Goal: Task Accomplishment & Management: Complete application form

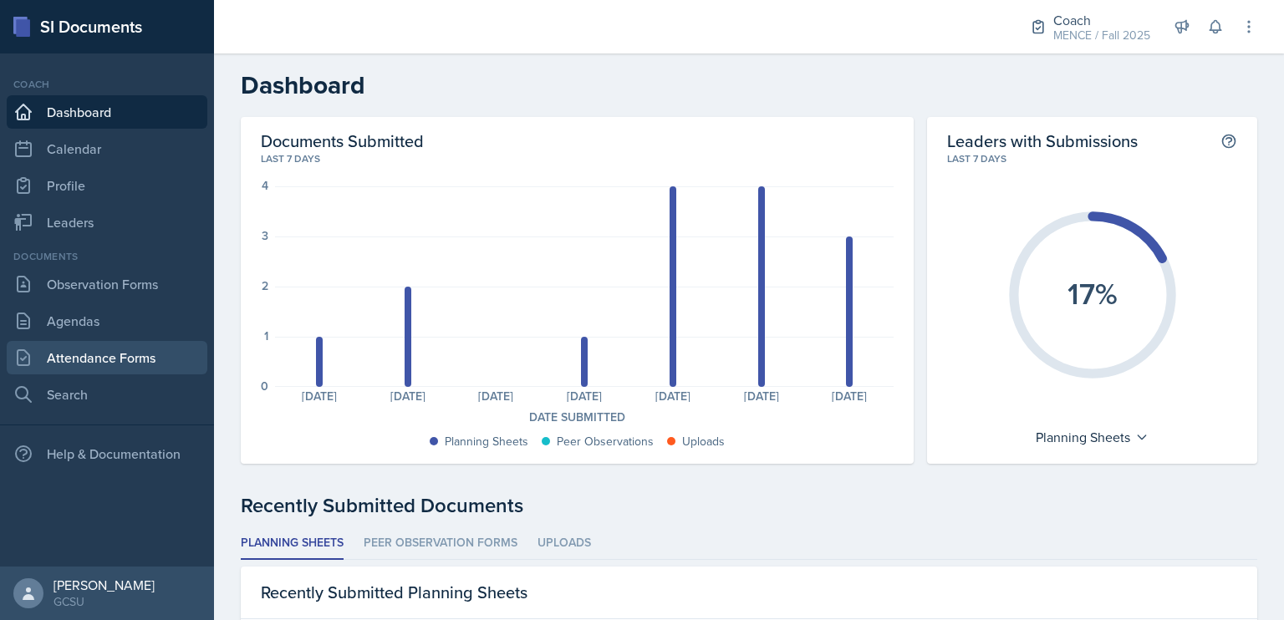
click at [142, 354] on link "Attendance Forms" at bounding box center [107, 357] width 201 height 33
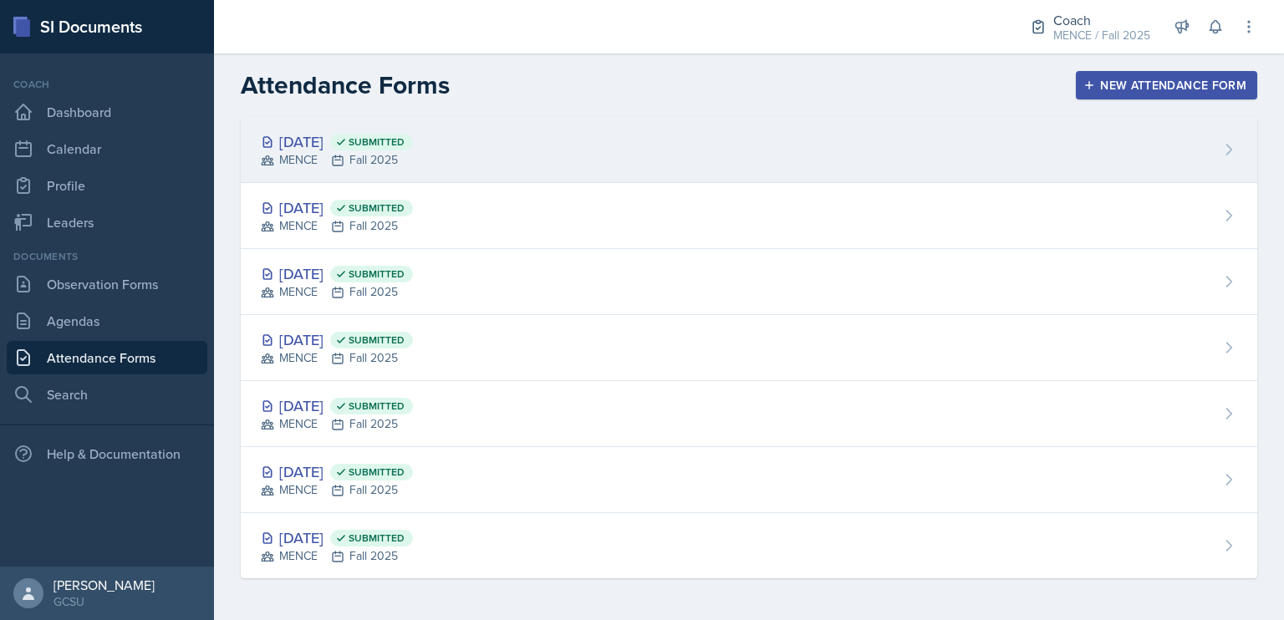
click at [375, 148] on div "[DATE] Submitted" at bounding box center [337, 141] width 152 height 23
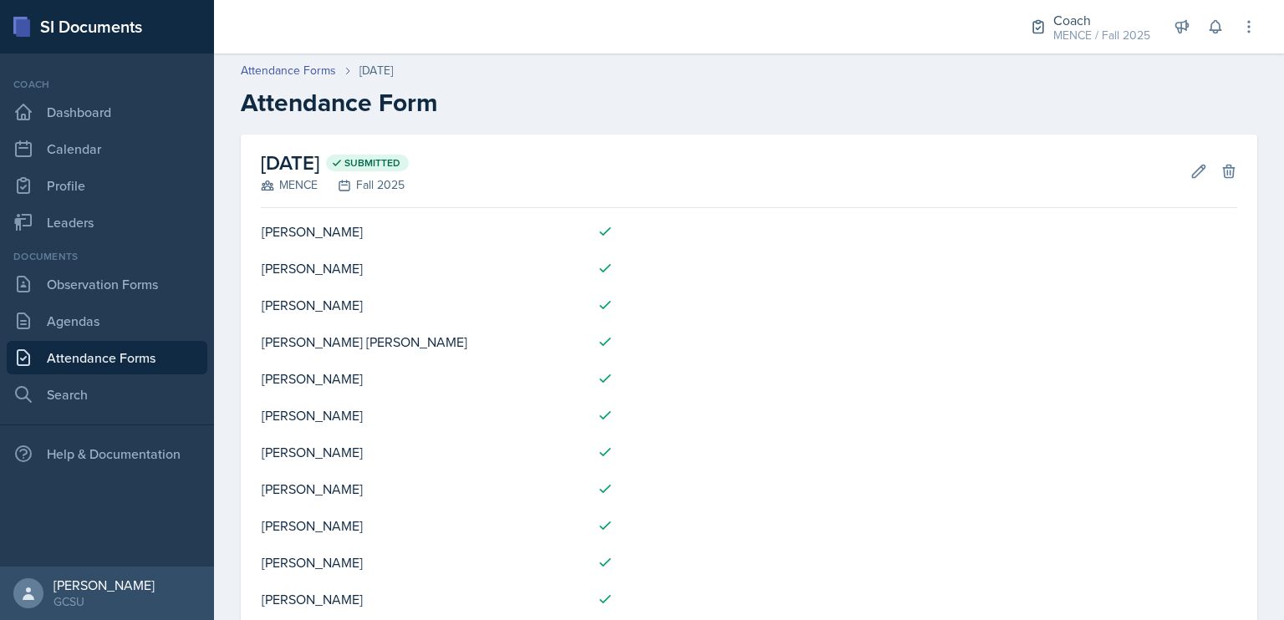
scroll to position [88, 0]
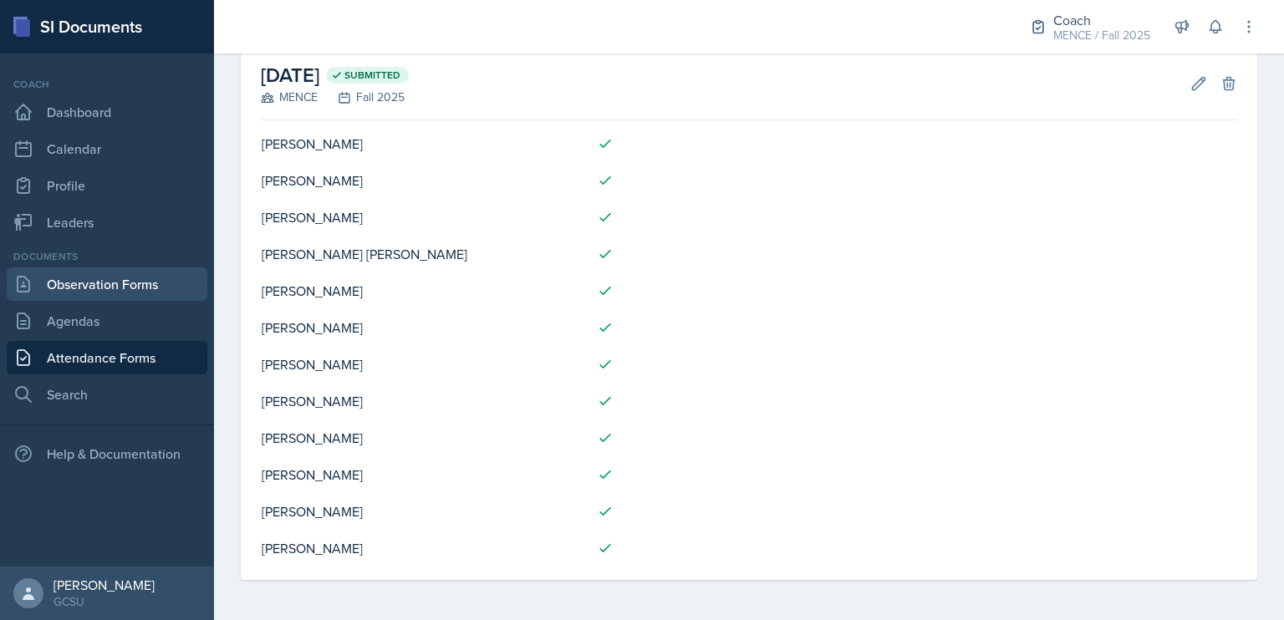
click at [133, 276] on link "Observation Forms" at bounding box center [107, 284] width 201 height 33
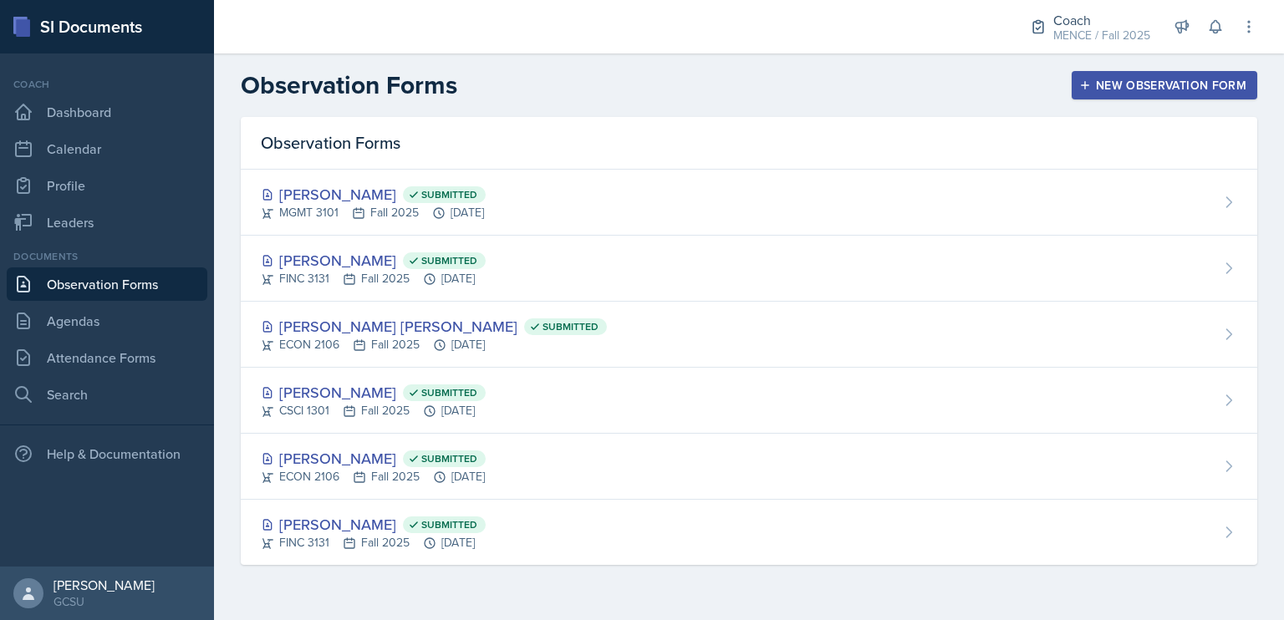
click at [1130, 85] on div "New Observation Form" at bounding box center [1165, 85] width 164 height 13
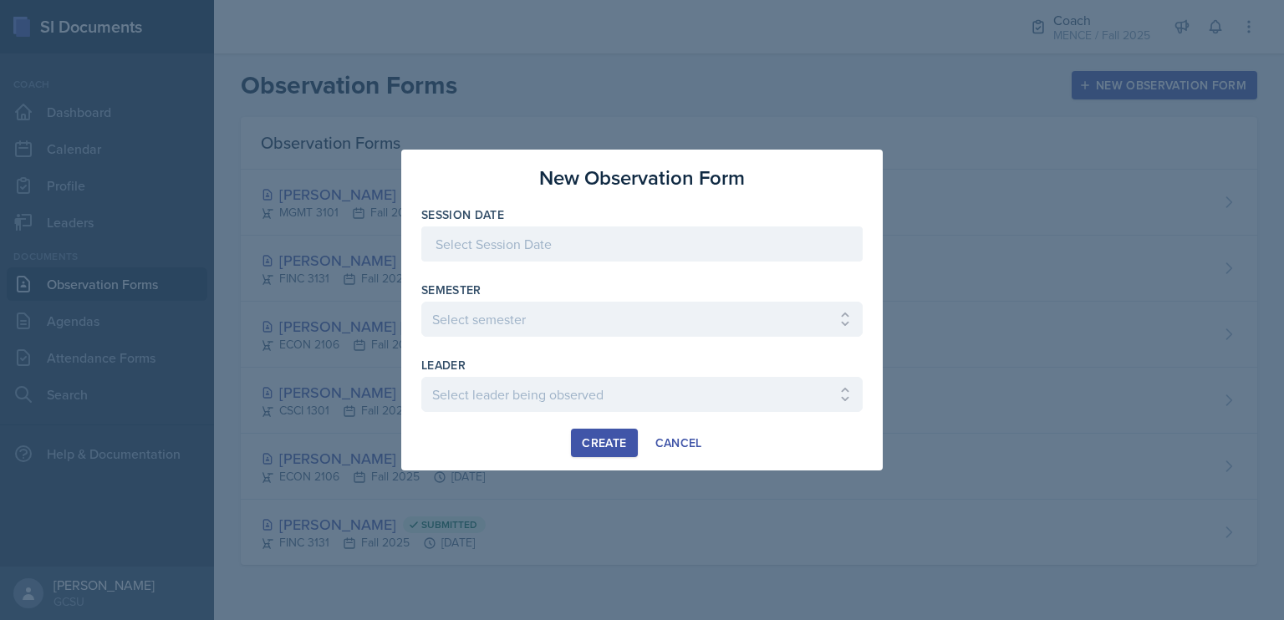
click at [643, 250] on div at bounding box center [641, 244] width 441 height 35
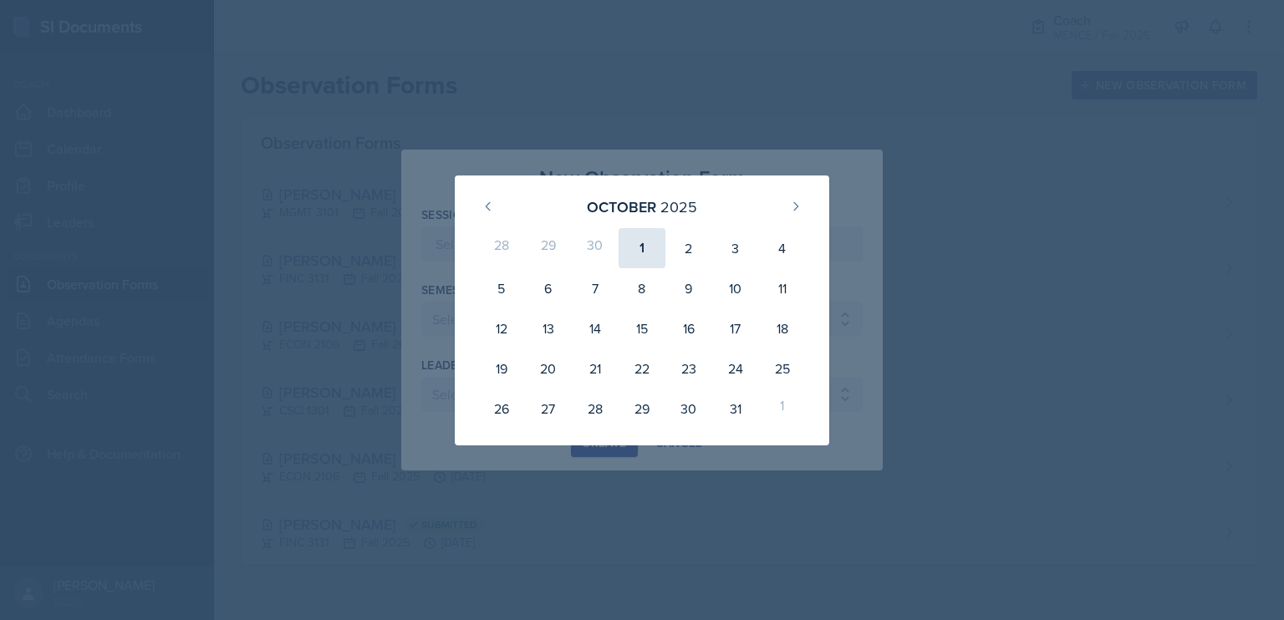
click at [635, 248] on div "1" at bounding box center [642, 248] width 47 height 40
type input "[DATE]"
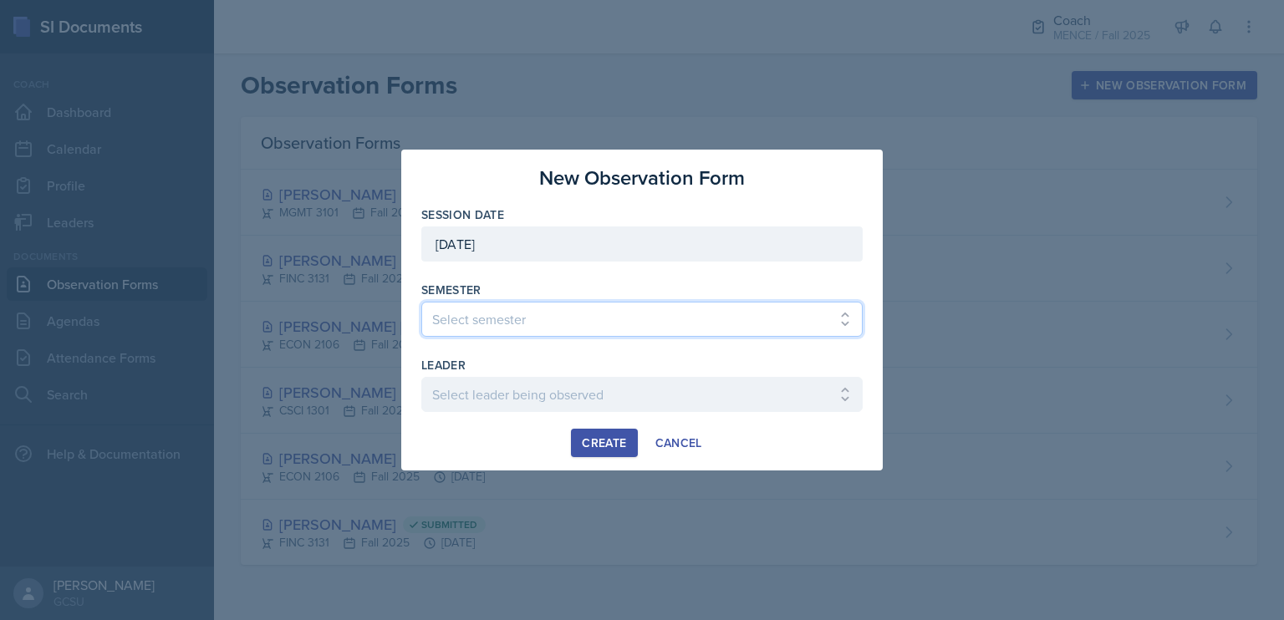
click at [636, 321] on select "Select semester All Spring 2020 Fall 2023 Spring 2019 Spring 2018 Fall 2017 Spr…" at bounding box center [641, 319] width 441 height 35
select select "986fdc3e-2246-4ffd-9cb8-78666de4ebed"
click at [421, 302] on select "Select semester All Spring 2020 Fall 2023 Spring 2019 Spring 2018 Fall 2017 Spr…" at bounding box center [641, 319] width 441 height 35
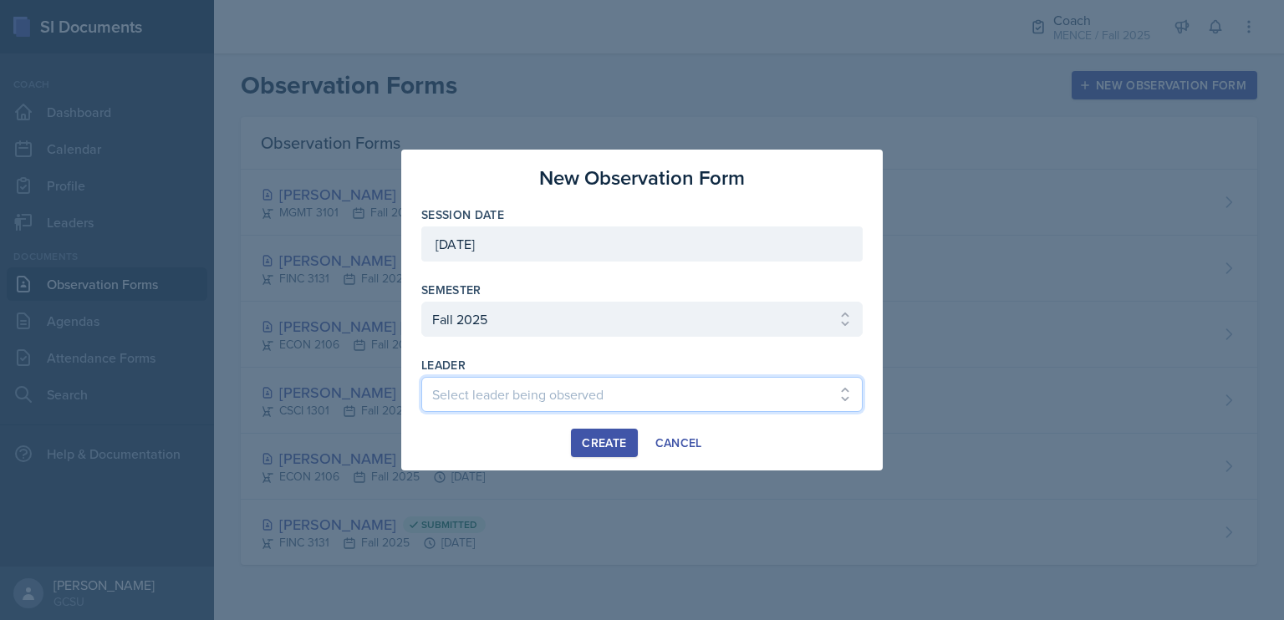
click at [655, 385] on select "Select leader being observed [PERSON_NAME] [PERSON_NAME] / CHEM 1211 / [PERSON_…" at bounding box center [641, 394] width 441 height 35
select select "4cf265ec-bbc4-4e79-b938-835968d76fd4"
click at [421, 377] on select "Select leader being observed [PERSON_NAME] [PERSON_NAME] / CHEM 1211 / [PERSON_…" at bounding box center [641, 394] width 441 height 35
click at [604, 436] on div "Create" at bounding box center [604, 442] width 44 height 13
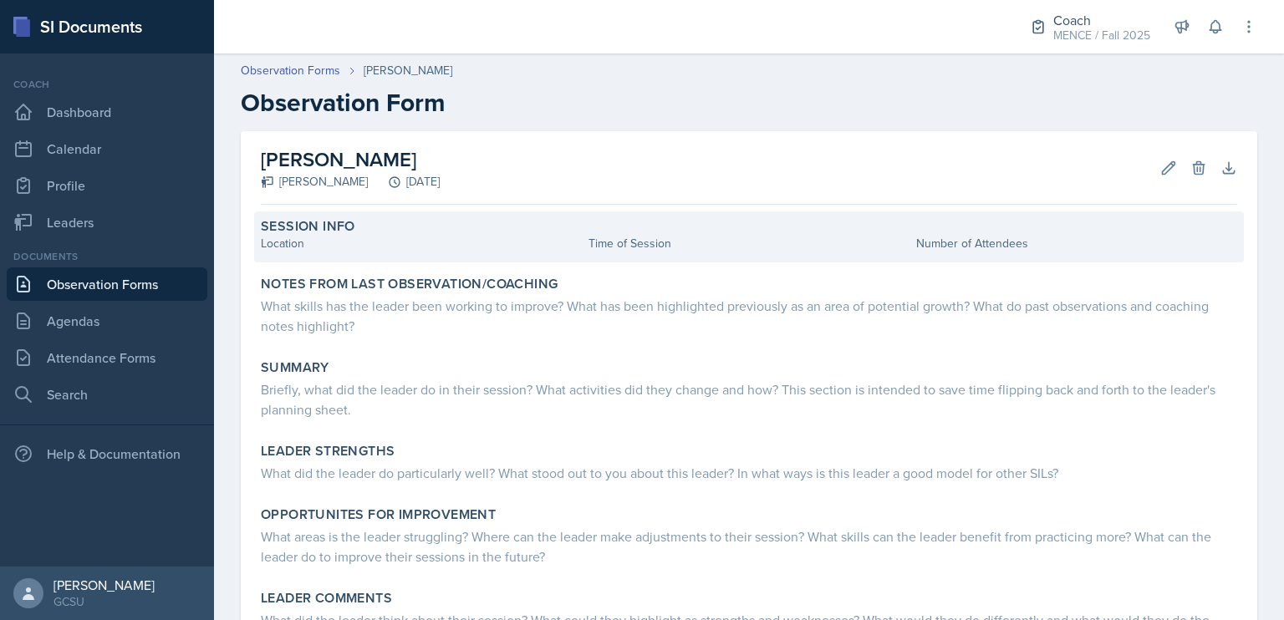
click at [412, 245] on div "Location" at bounding box center [421, 244] width 321 height 18
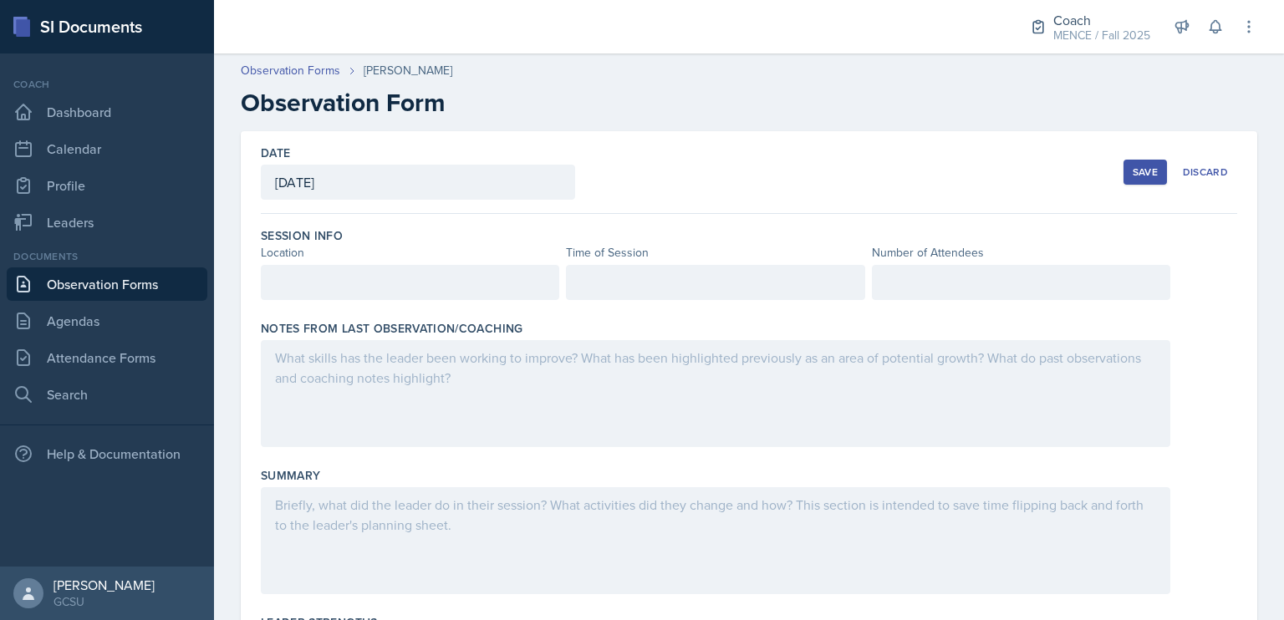
click at [392, 288] on div at bounding box center [410, 282] width 298 height 35
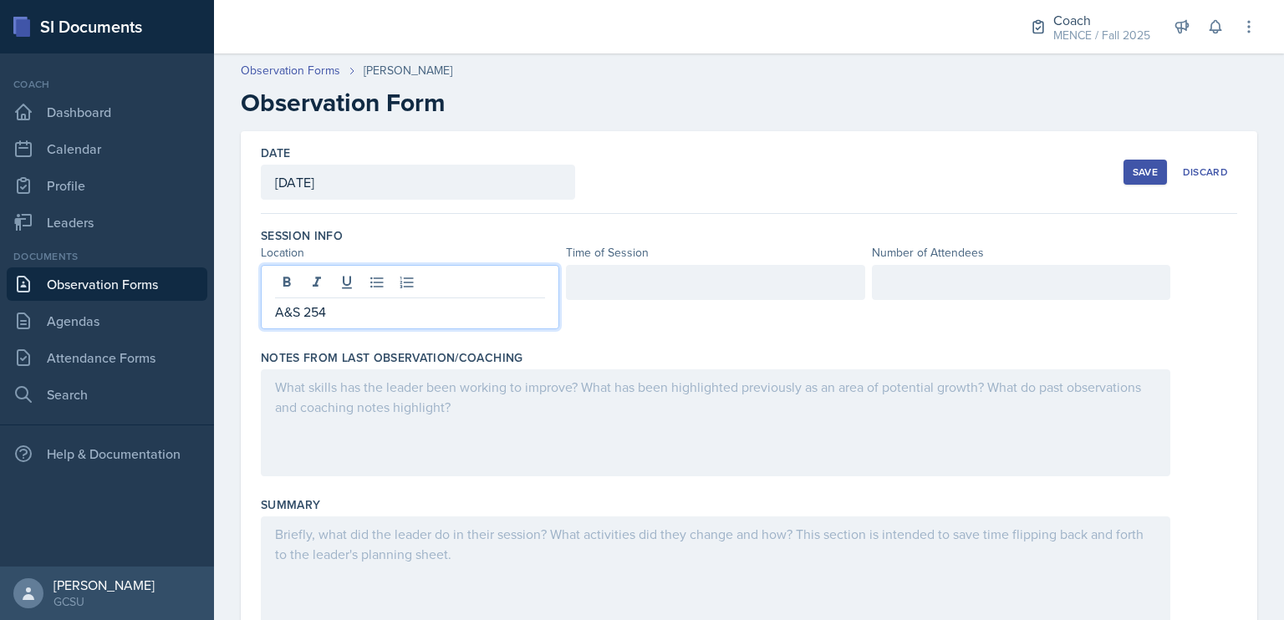
click at [721, 276] on div at bounding box center [715, 282] width 298 height 35
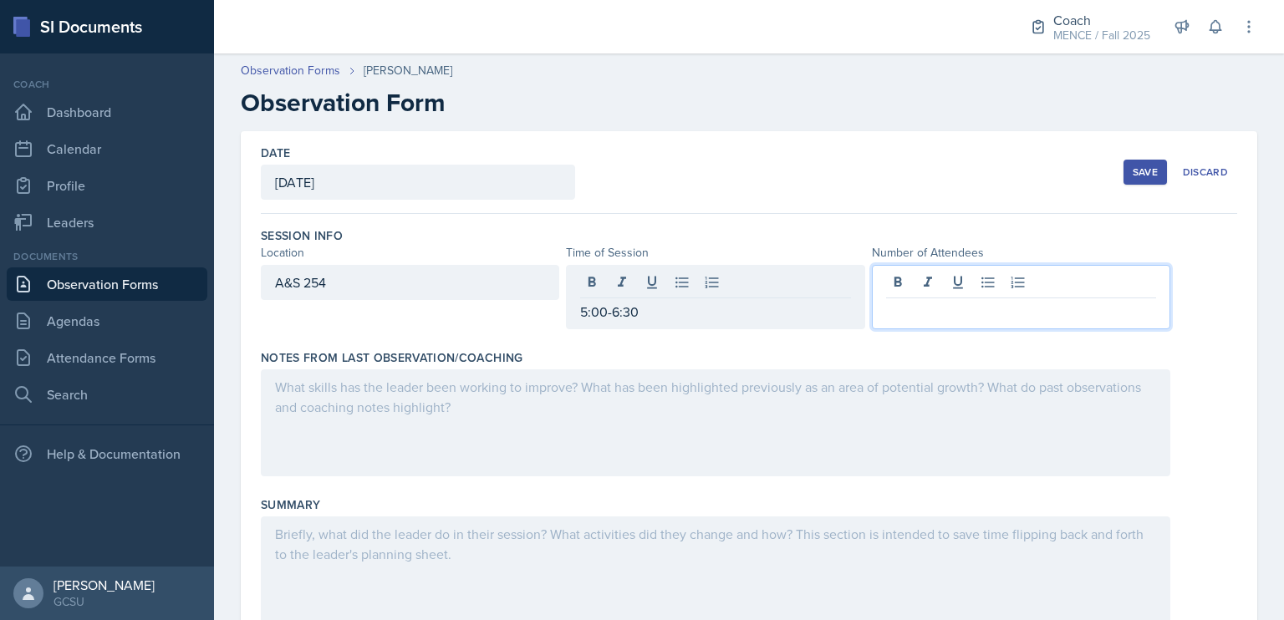
click at [929, 273] on div at bounding box center [1021, 297] width 298 height 64
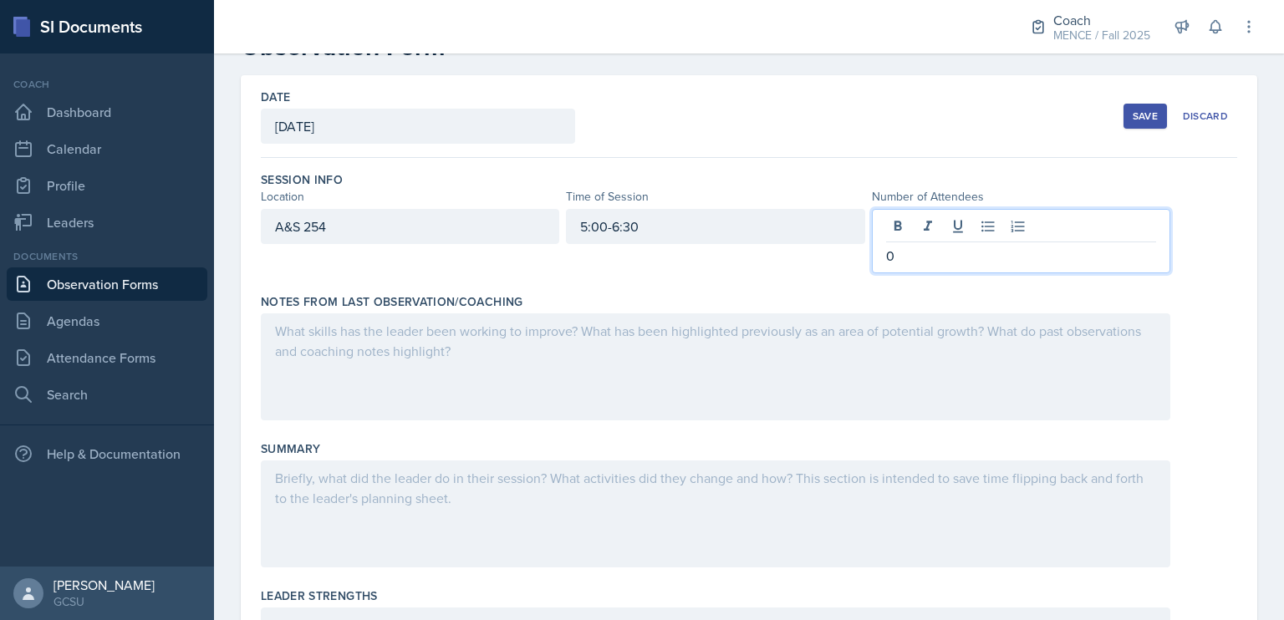
click at [783, 355] on div at bounding box center [716, 367] width 910 height 107
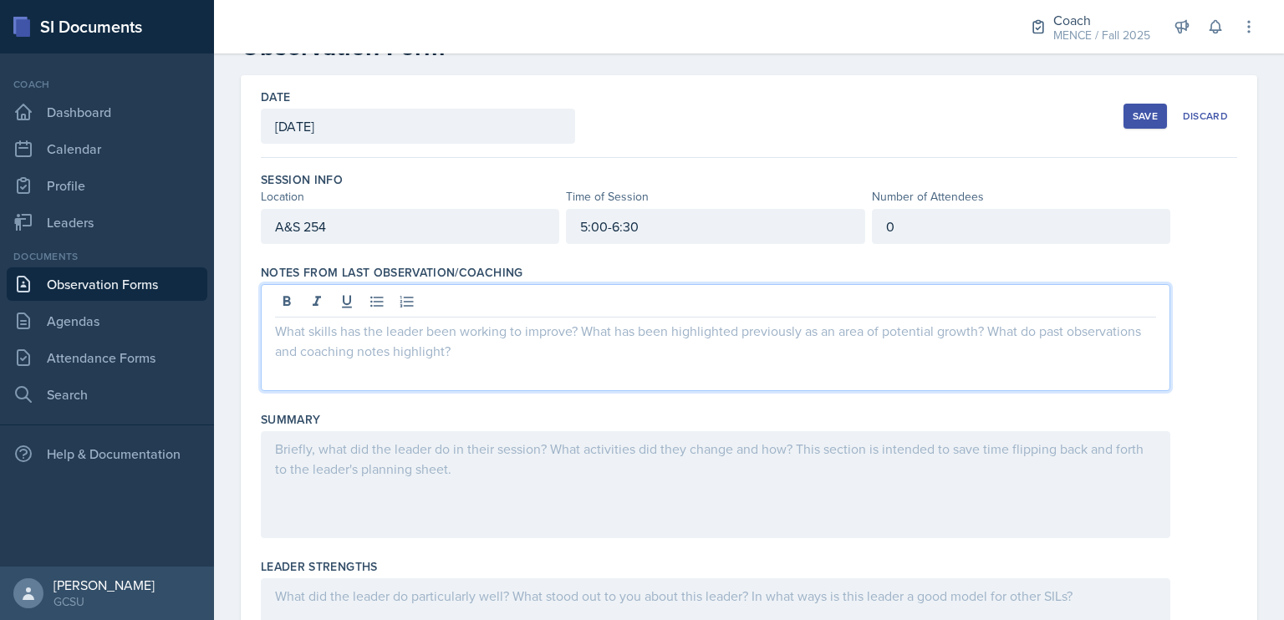
scroll to position [84, 0]
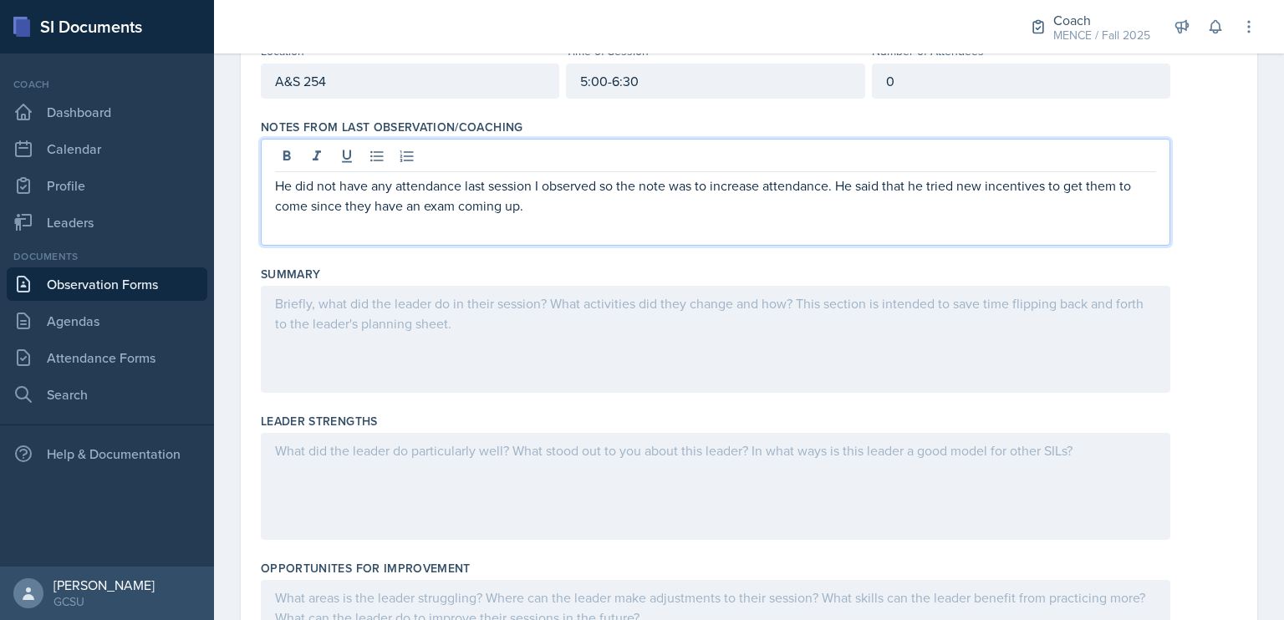
click at [778, 354] on div at bounding box center [716, 339] width 910 height 107
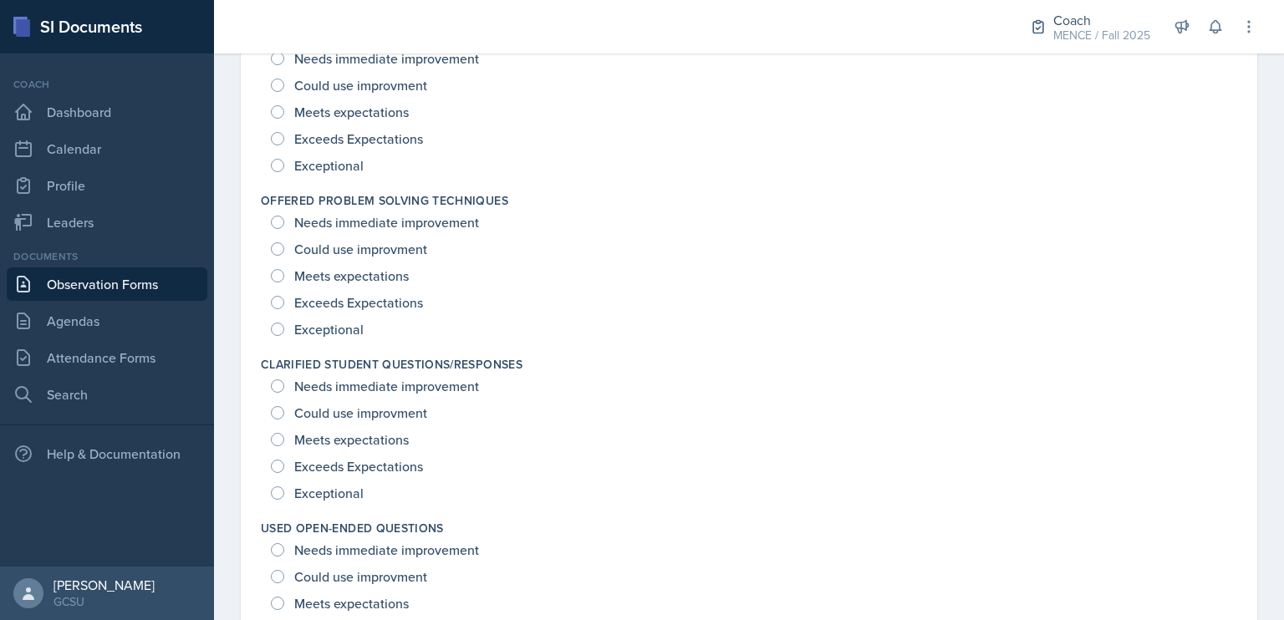
scroll to position [1174, 0]
click at [329, 164] on span "Exceptional" at bounding box center [328, 166] width 69 height 17
click at [284, 164] on input "Exceptional" at bounding box center [277, 166] width 13 height 13
radio input "true"
click at [338, 326] on span "Exceptional" at bounding box center [328, 330] width 69 height 17
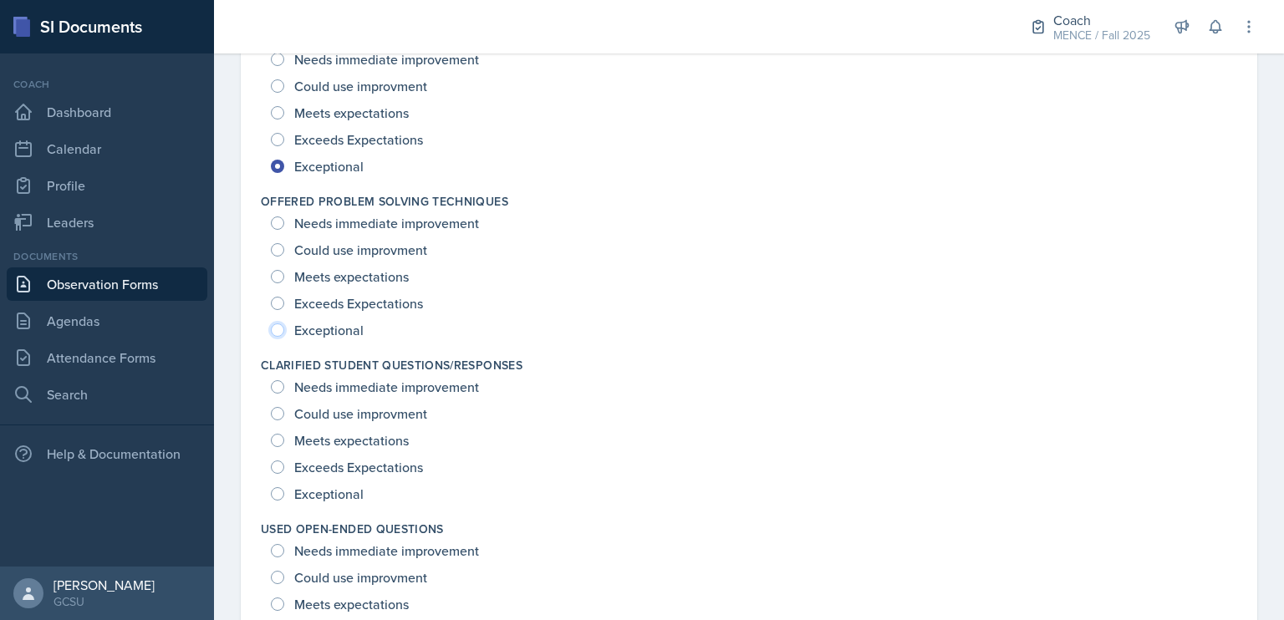
click at [284, 326] on input "Exceptional" at bounding box center [277, 330] width 13 height 13
radio input "true"
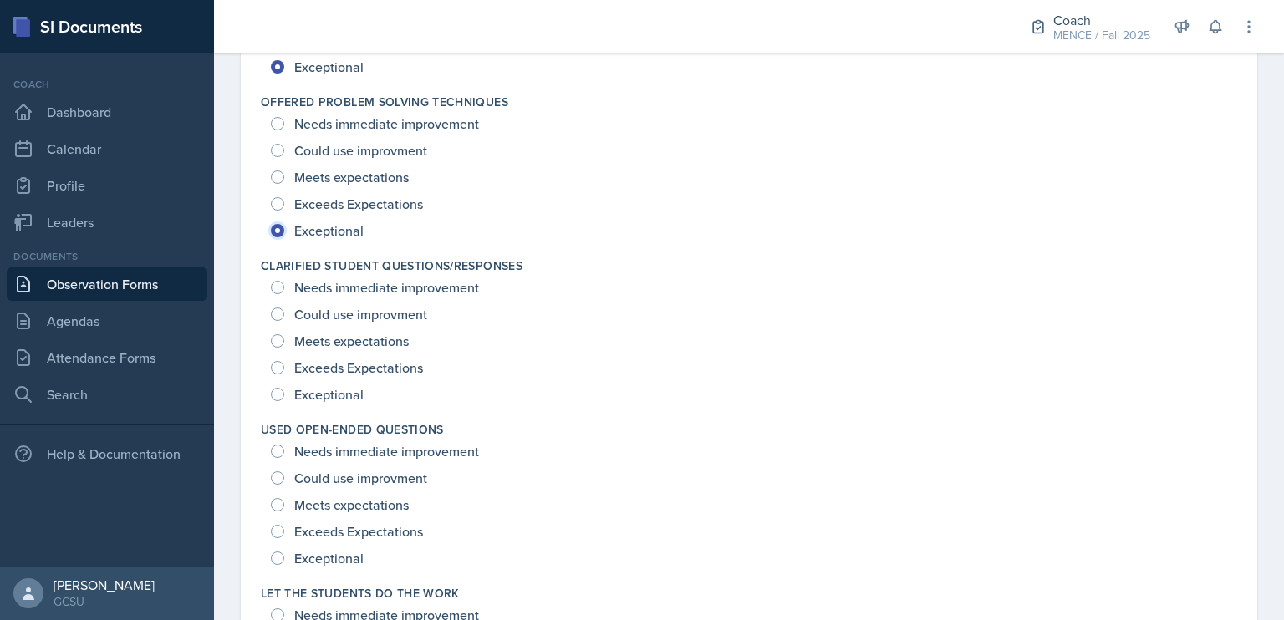
scroll to position [1274, 0]
click at [278, 393] on input "Exceptional" at bounding box center [277, 393] width 13 height 13
radio input "true"
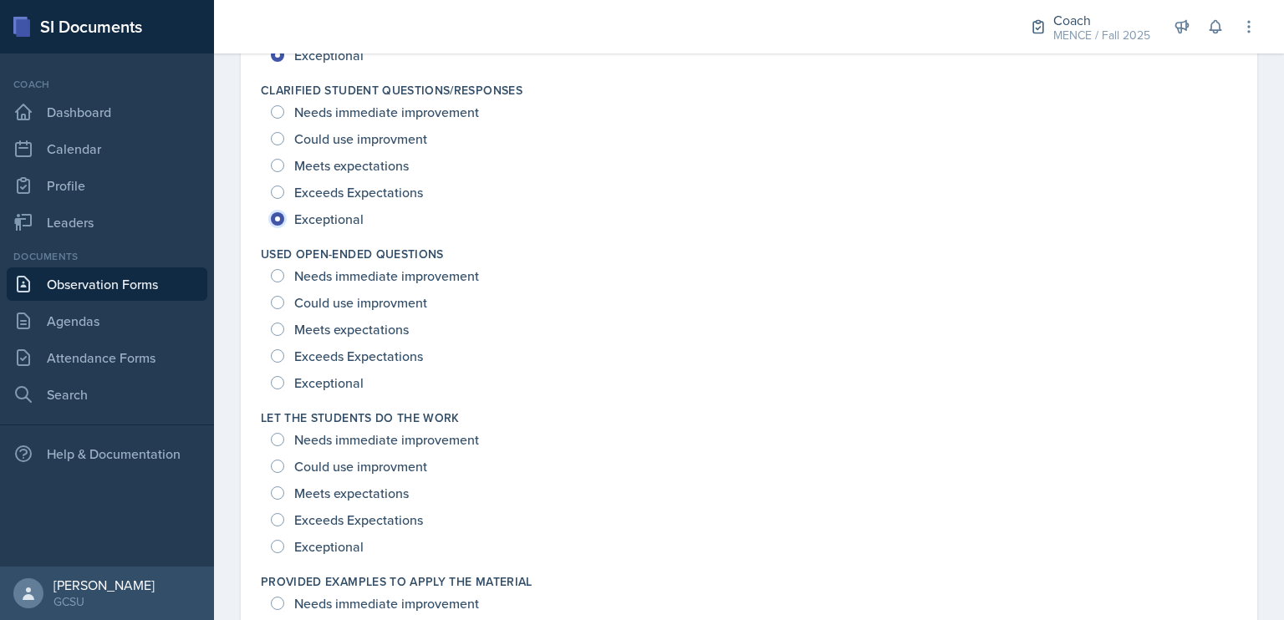
scroll to position [1451, 0]
click at [278, 379] on input "Exceptional" at bounding box center [277, 381] width 13 height 13
radio input "true"
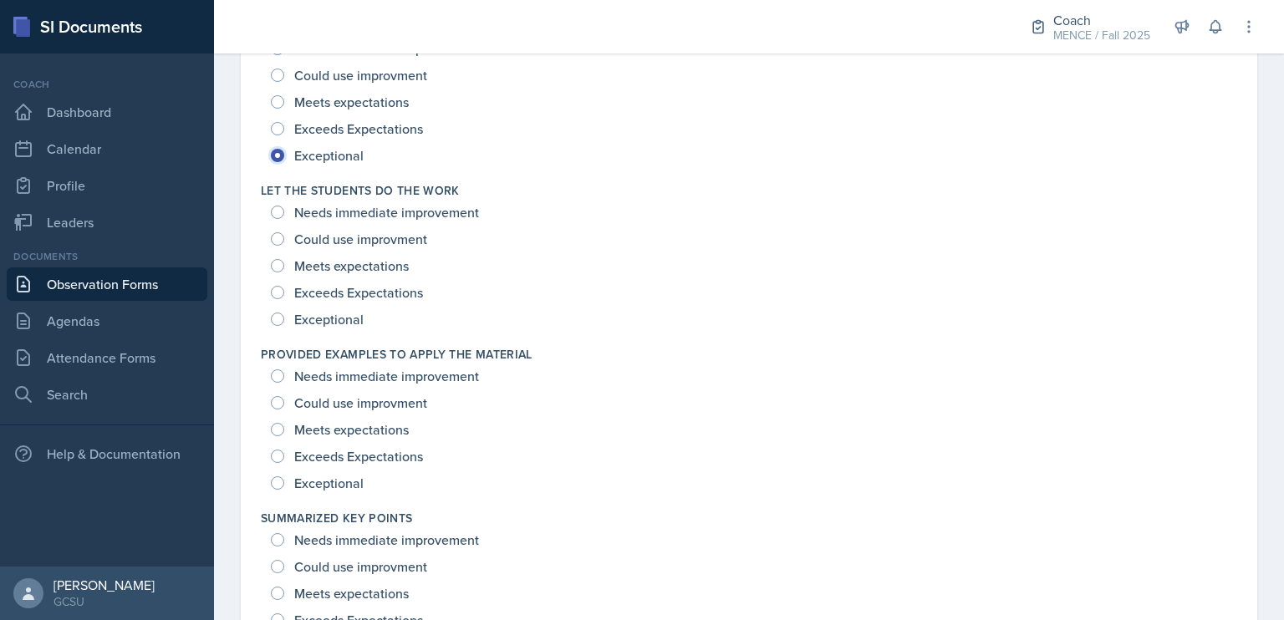
scroll to position [1680, 0]
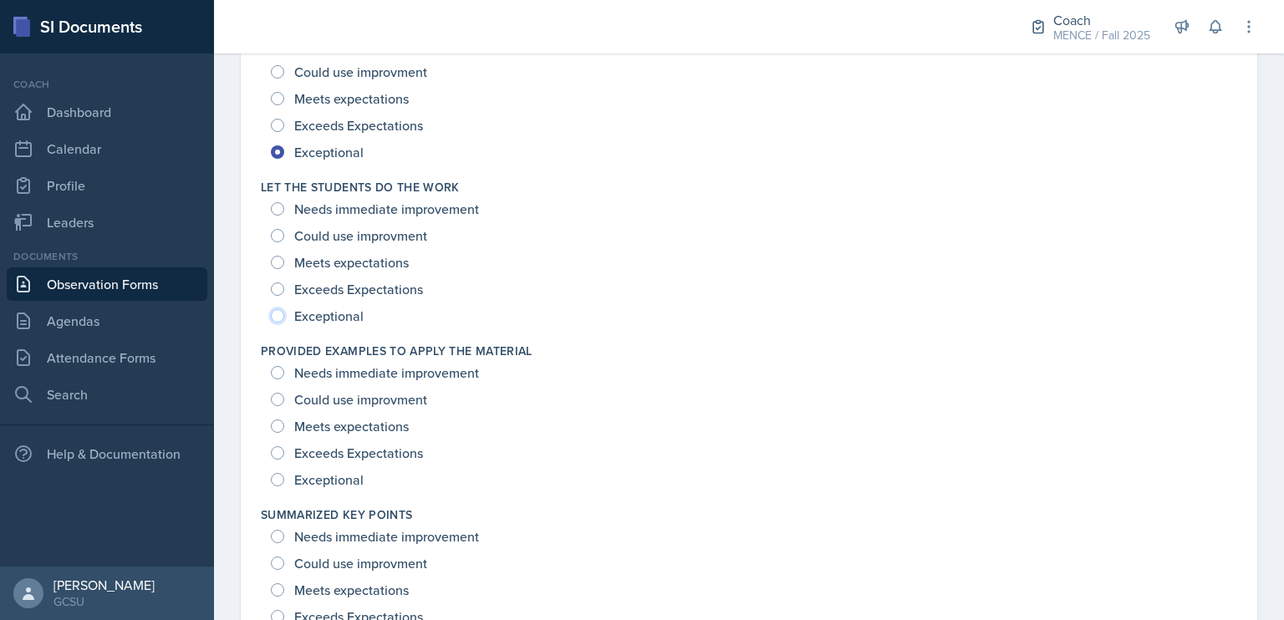
click at [279, 311] on input "Exceptional" at bounding box center [277, 315] width 13 height 13
radio input "true"
click at [278, 476] on input "Exceptional" at bounding box center [277, 479] width 13 height 13
radio input "true"
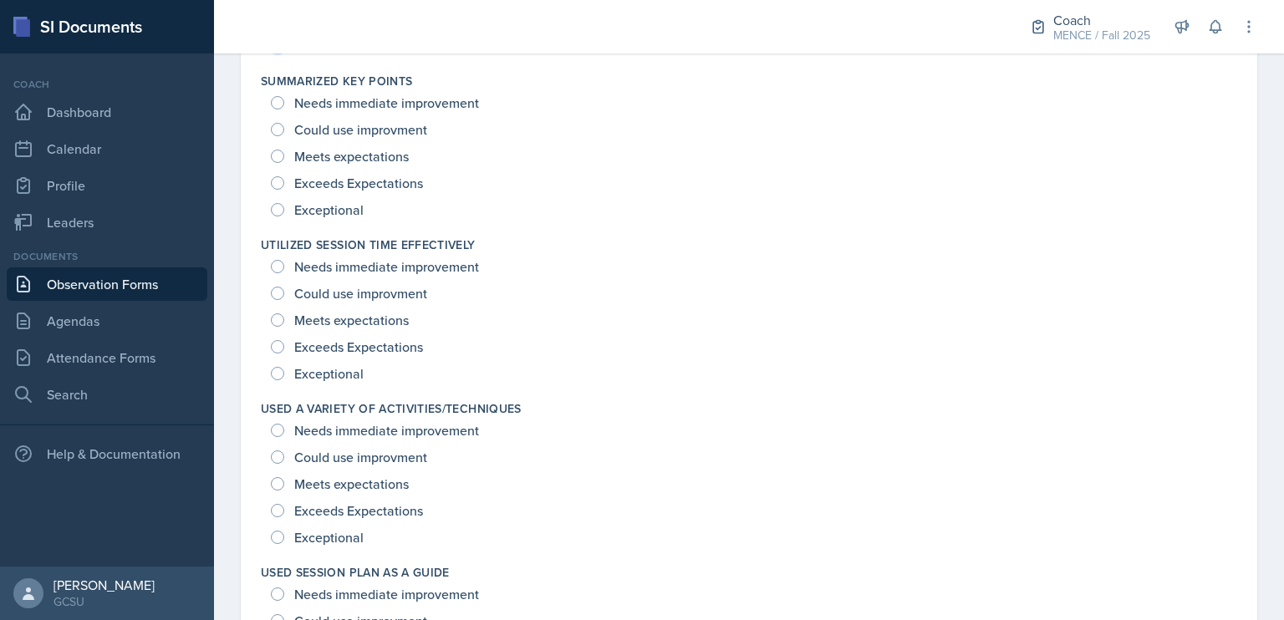
scroll to position [2114, 0]
click at [278, 379] on input "Exceptional" at bounding box center [277, 373] width 13 height 13
radio input "true"
click at [278, 203] on input "Exceptional" at bounding box center [277, 209] width 13 height 13
radio input "true"
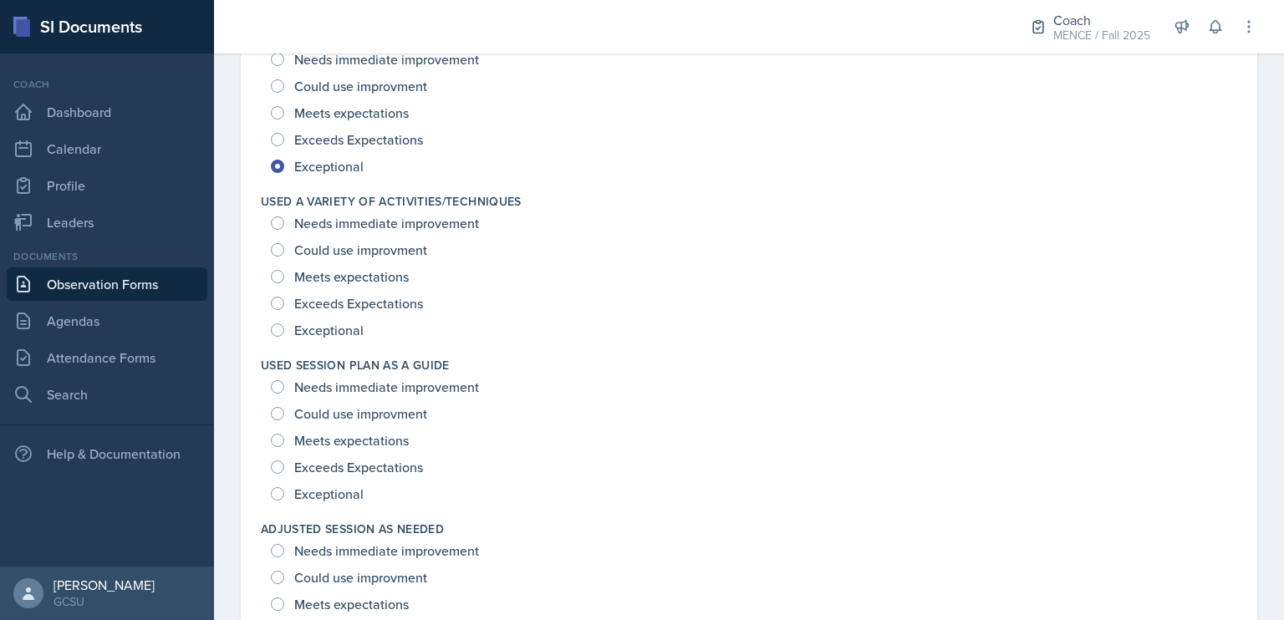
scroll to position [2321, 0]
click at [274, 325] on input "Exceptional" at bounding box center [277, 330] width 13 height 13
radio input "true"
click at [280, 492] on input "Exceptional" at bounding box center [277, 493] width 13 height 13
radio input "true"
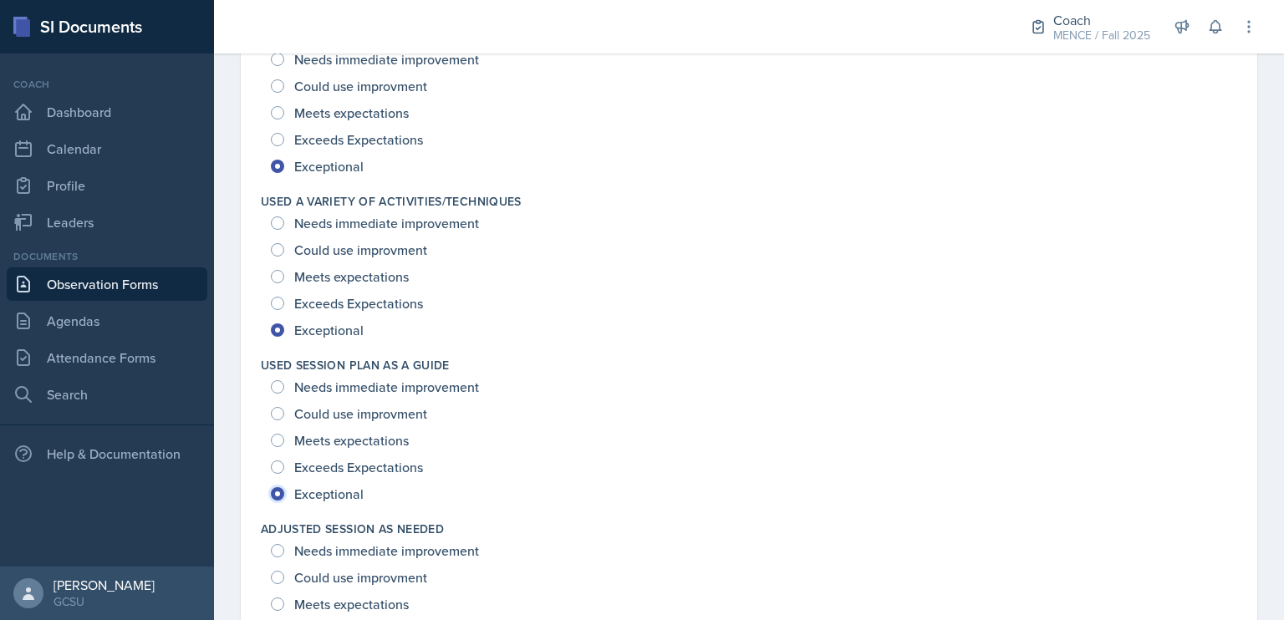
scroll to position [2431, 0]
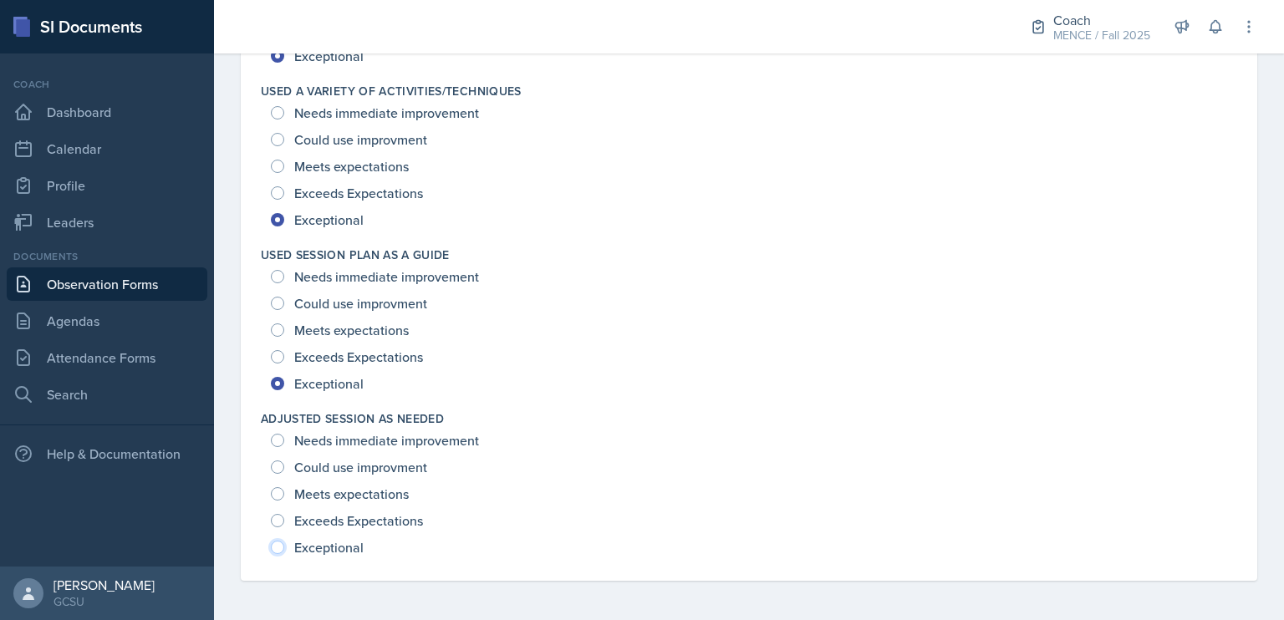
click at [276, 553] on input "Exceptional" at bounding box center [277, 547] width 13 height 13
radio input "true"
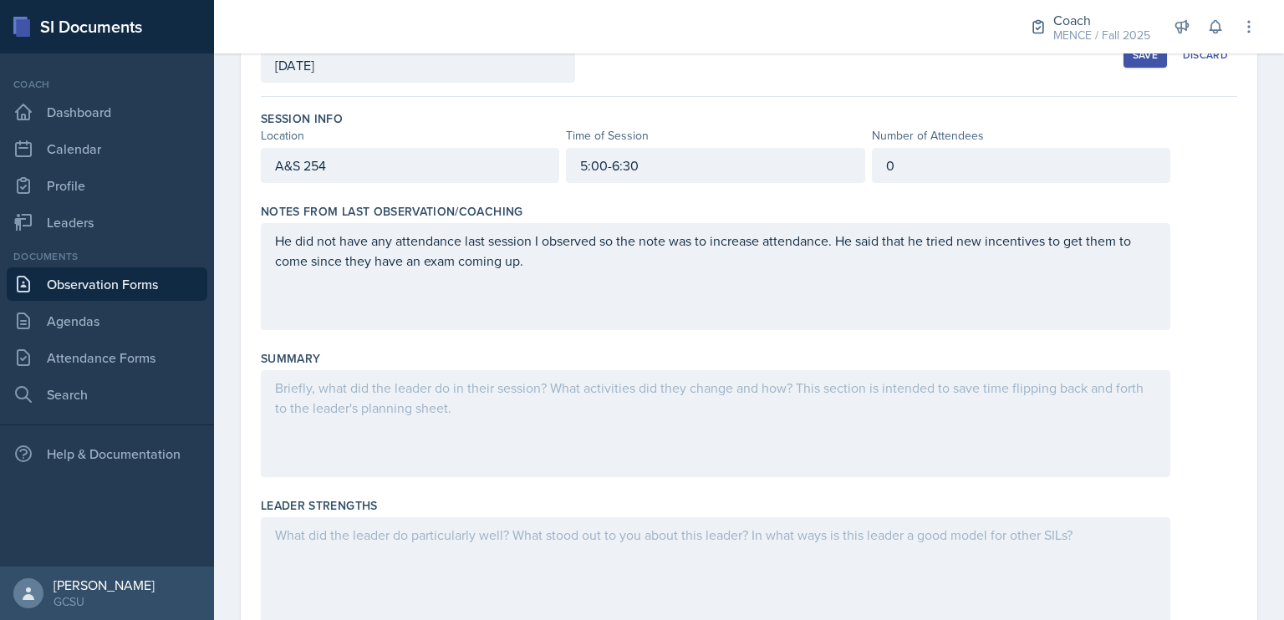
scroll to position [116, 0]
click at [1127, 62] on button "Save" at bounding box center [1145, 55] width 43 height 25
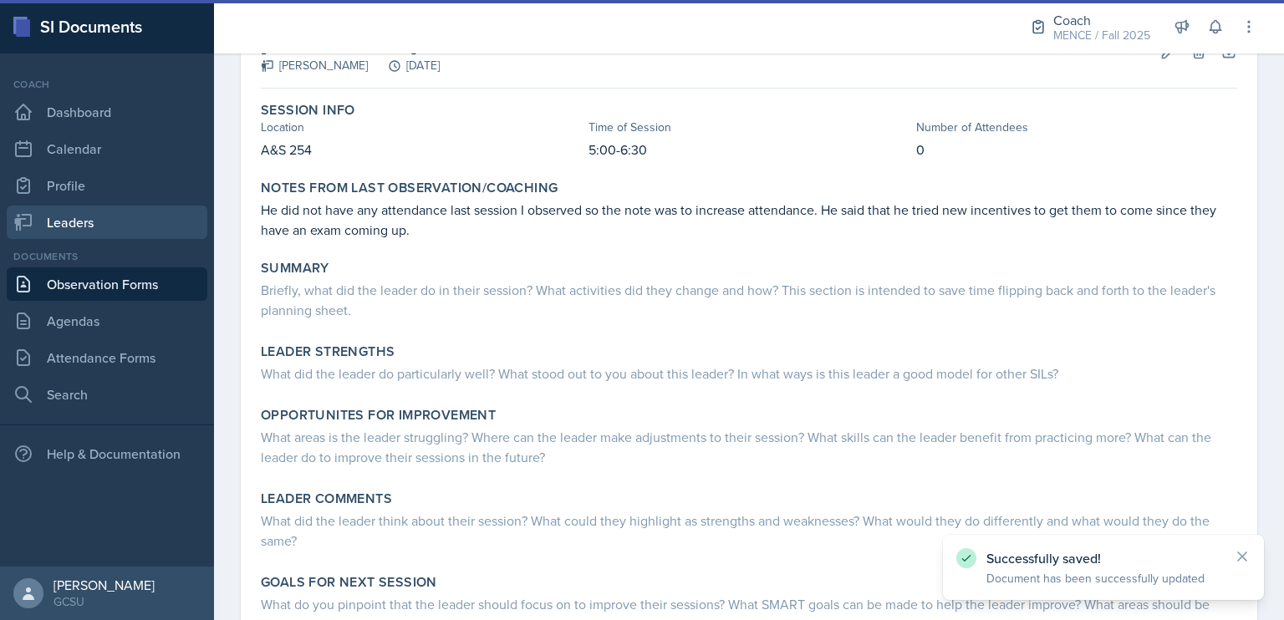
scroll to position [115, 0]
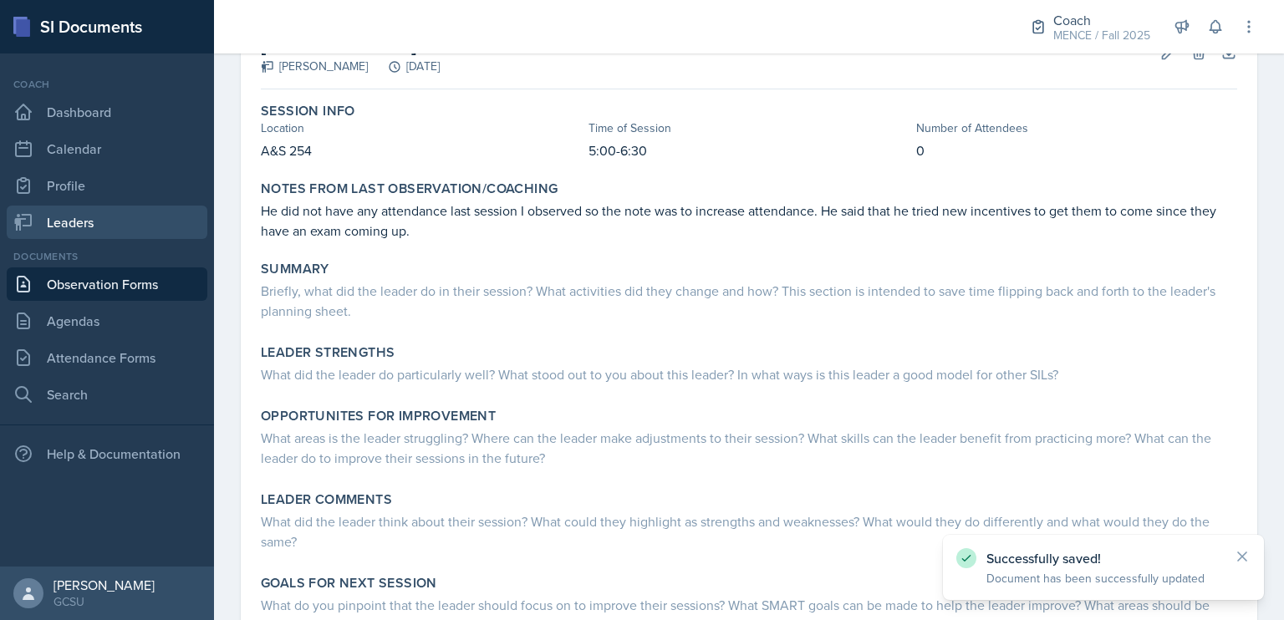
click at [127, 221] on link "Leaders" at bounding box center [107, 222] width 201 height 33
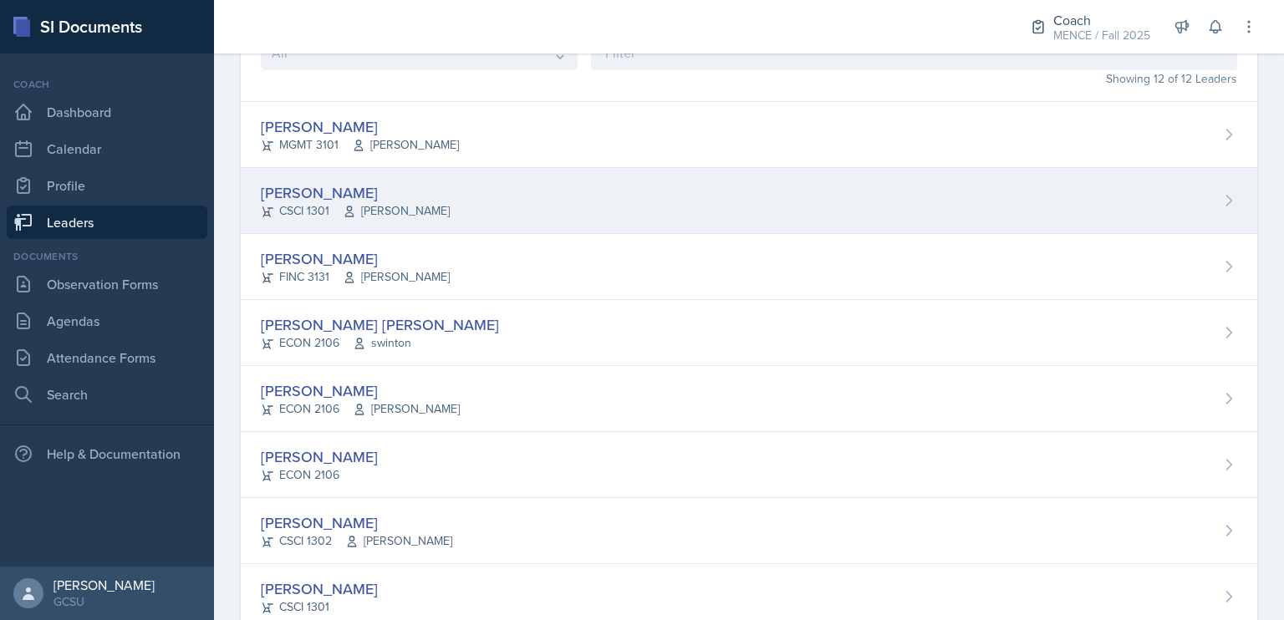
click at [697, 210] on div "[PERSON_NAME] CSCI 1301 [PERSON_NAME]" at bounding box center [749, 201] width 1017 height 66
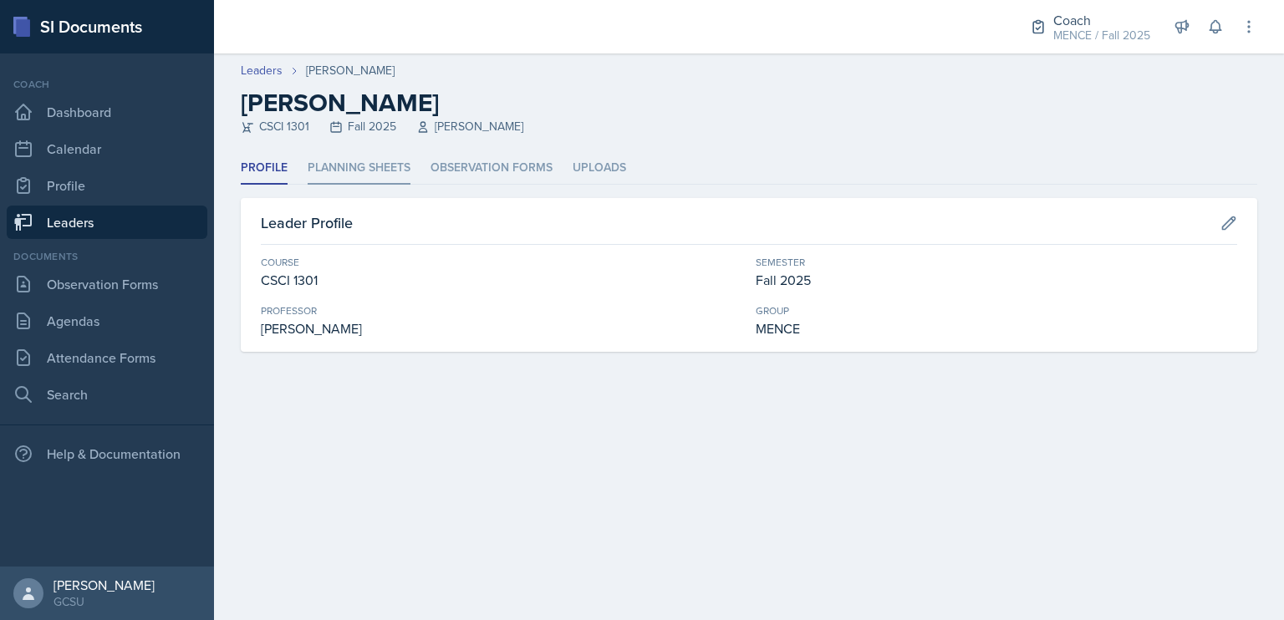
click at [378, 173] on li "Planning Sheets" at bounding box center [359, 168] width 103 height 33
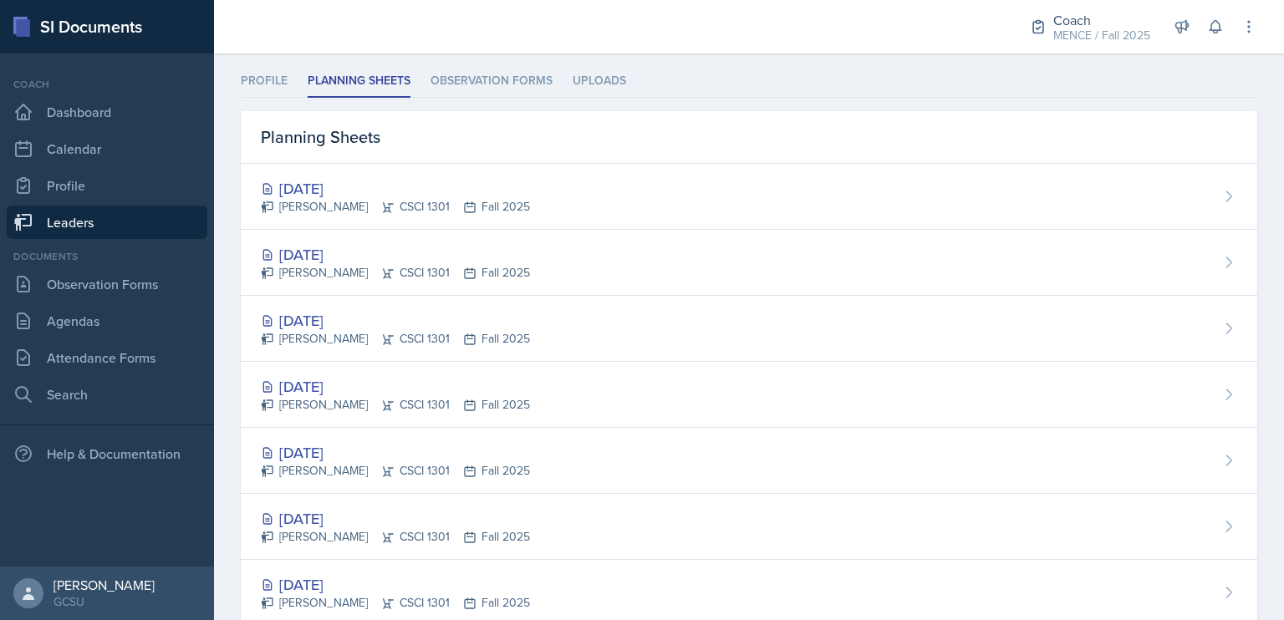
scroll to position [40, 0]
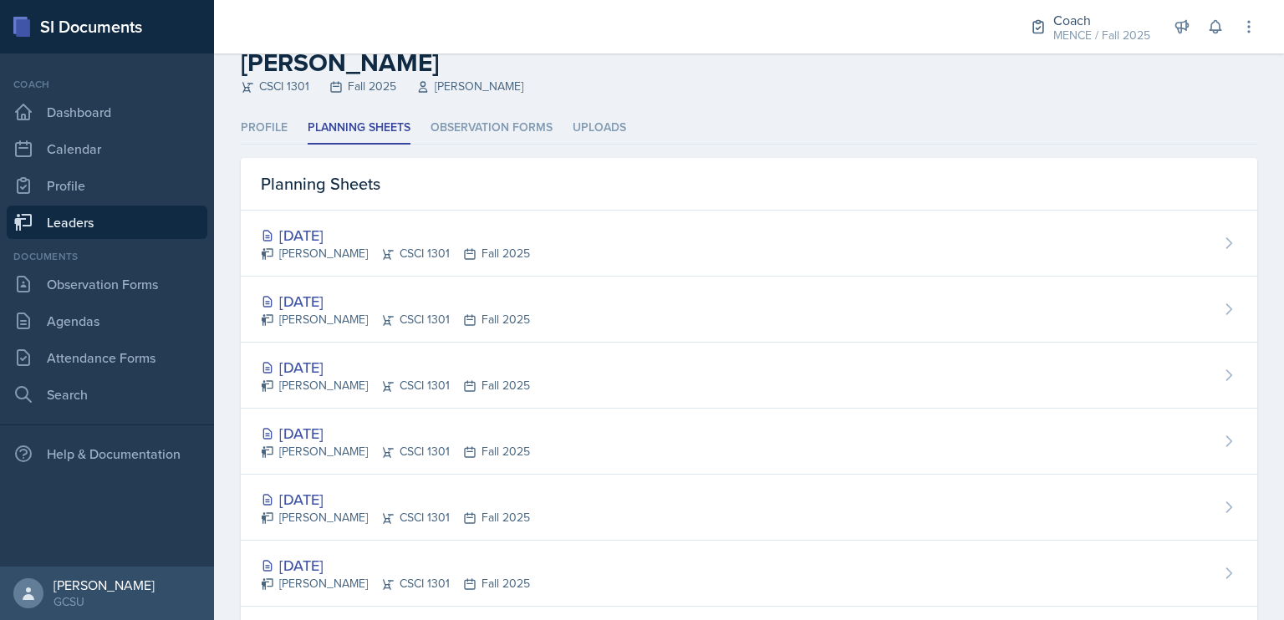
click at [528, 197] on div "Planning Sheets" at bounding box center [749, 184] width 1017 height 53
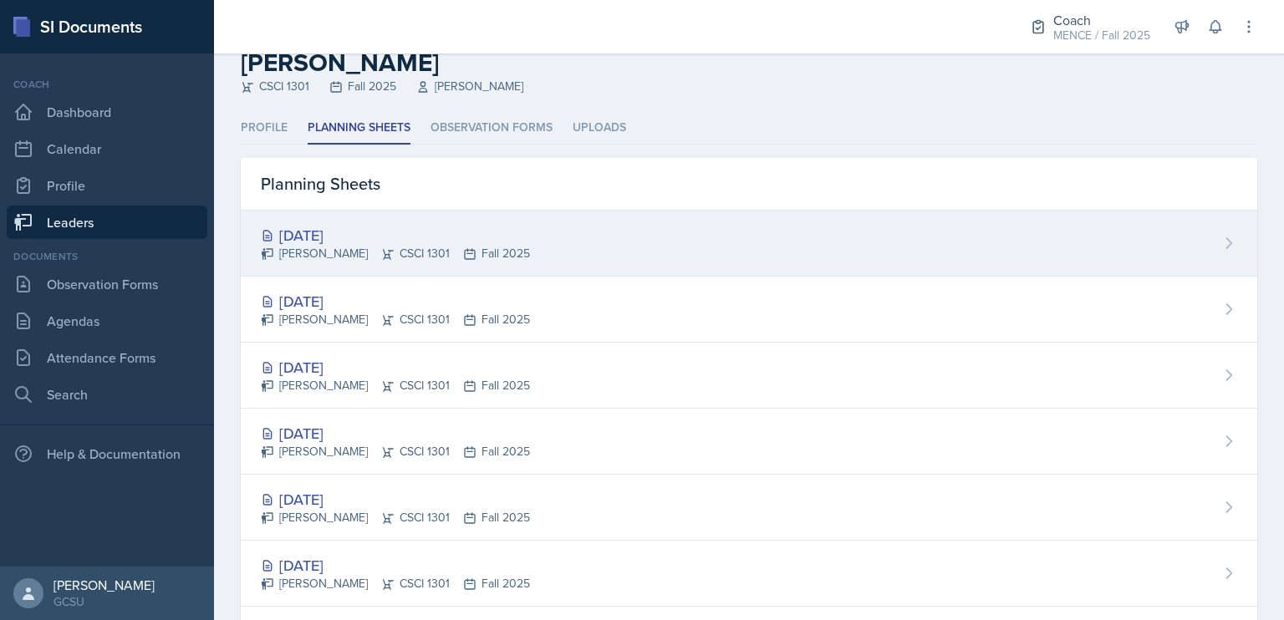
click at [544, 236] on div "[DATE] [PERSON_NAME] CSCI 1301 Fall 2025" at bounding box center [749, 244] width 1017 height 66
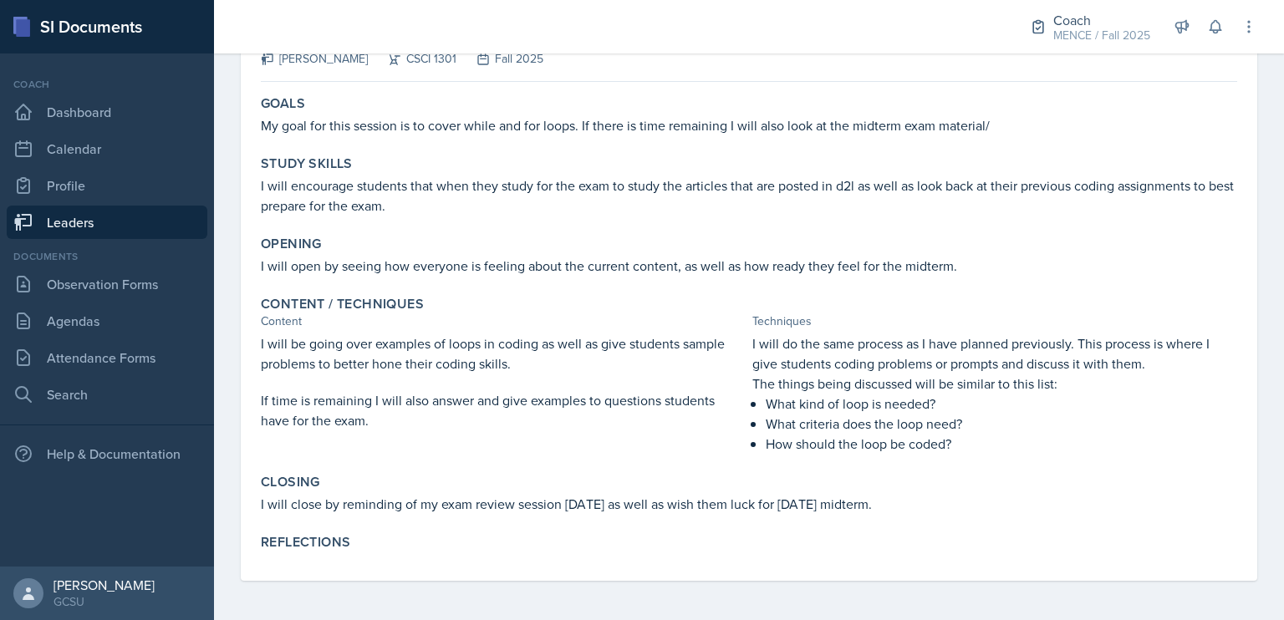
scroll to position [141, 0]
click at [137, 351] on link "Attendance Forms" at bounding box center [107, 357] width 201 height 33
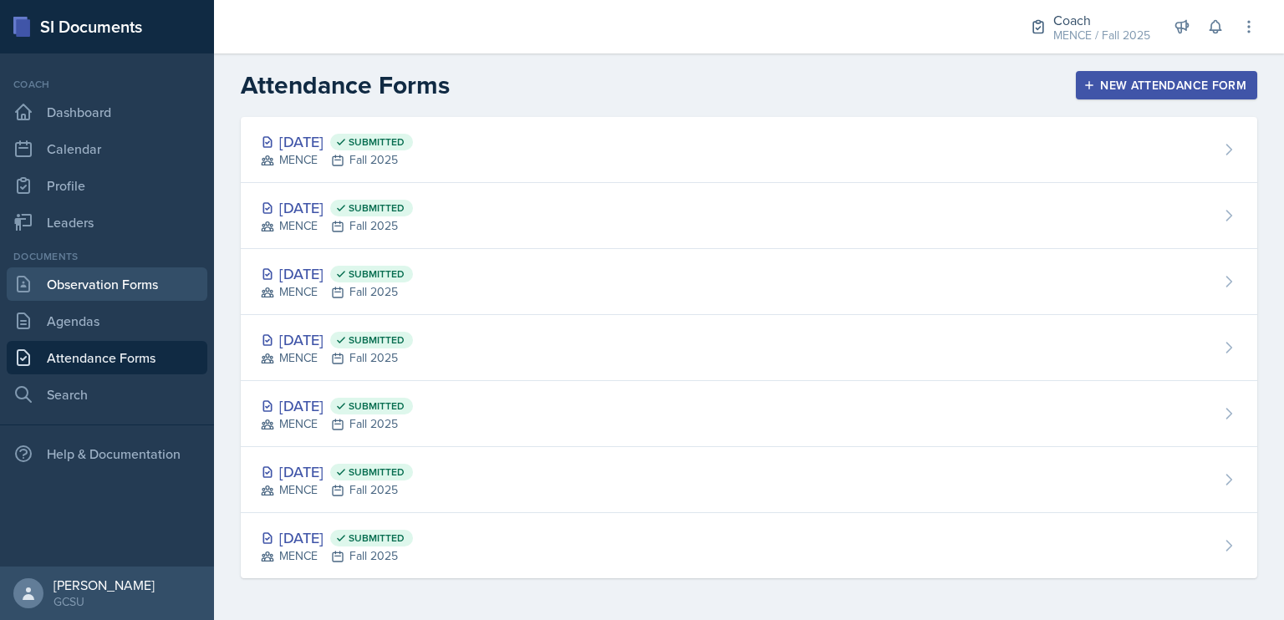
click at [120, 279] on link "Observation Forms" at bounding box center [107, 284] width 201 height 33
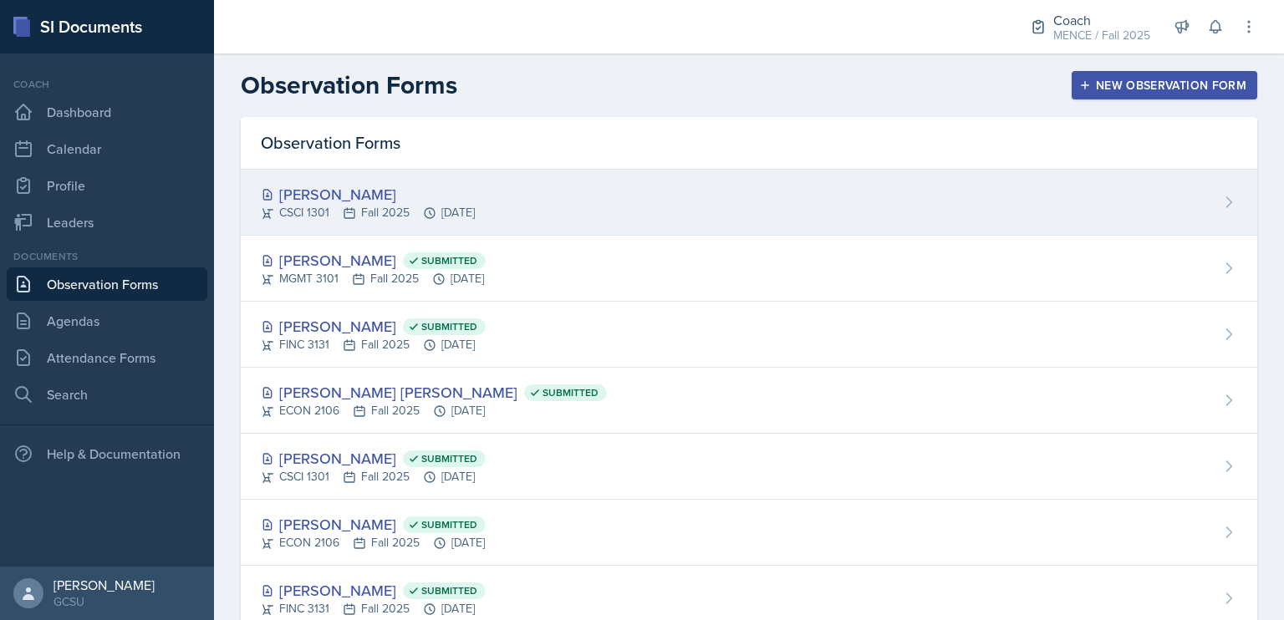
click at [441, 220] on div "CSCI 1301 Fall 2025 [DATE]" at bounding box center [368, 213] width 214 height 18
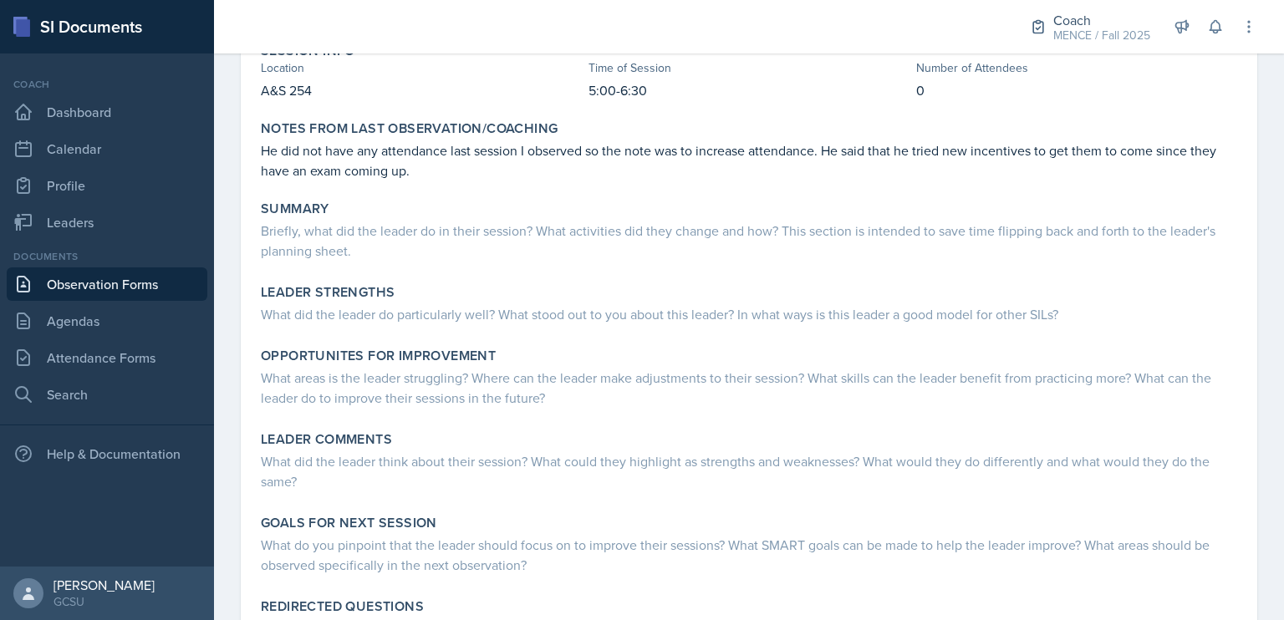
scroll to position [190, 0]
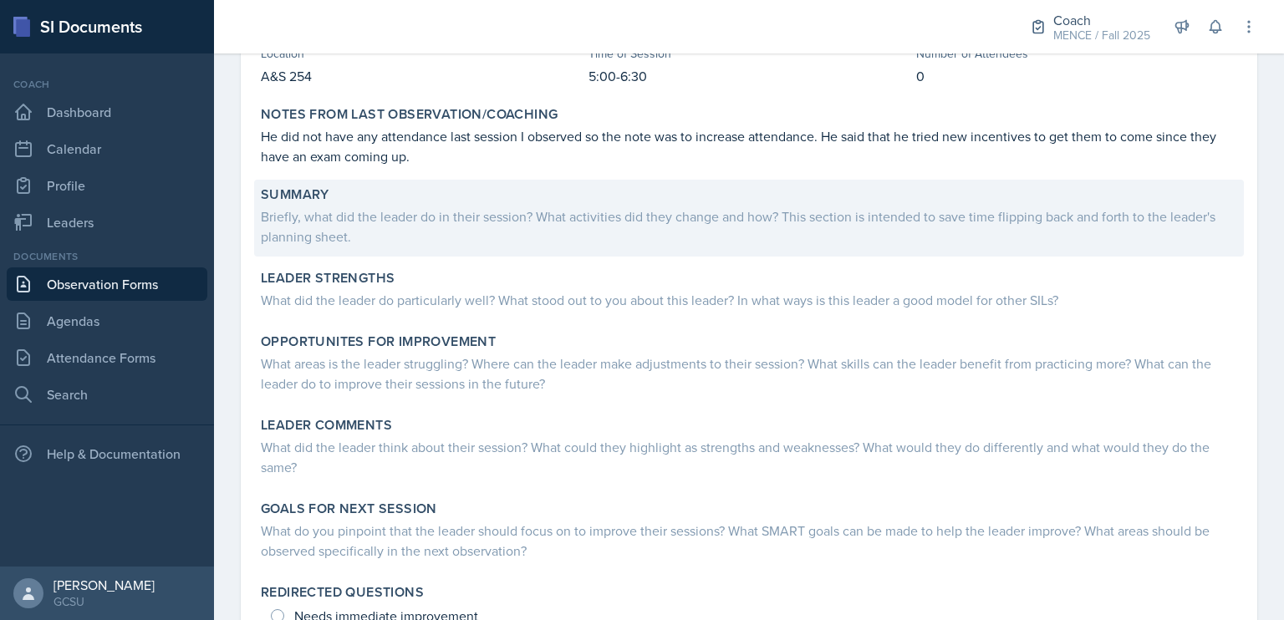
click at [601, 207] on div "Briefly, what did the leader do in their session? What activities did they chan…" at bounding box center [749, 227] width 977 height 40
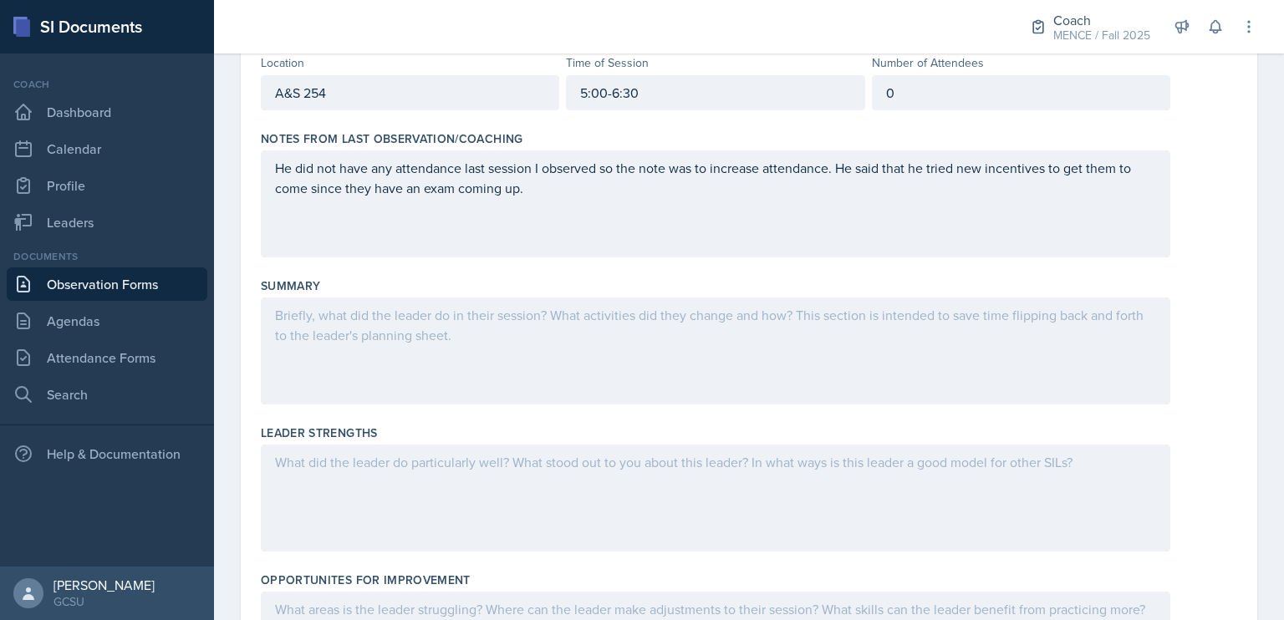
click at [604, 385] on div at bounding box center [716, 351] width 910 height 107
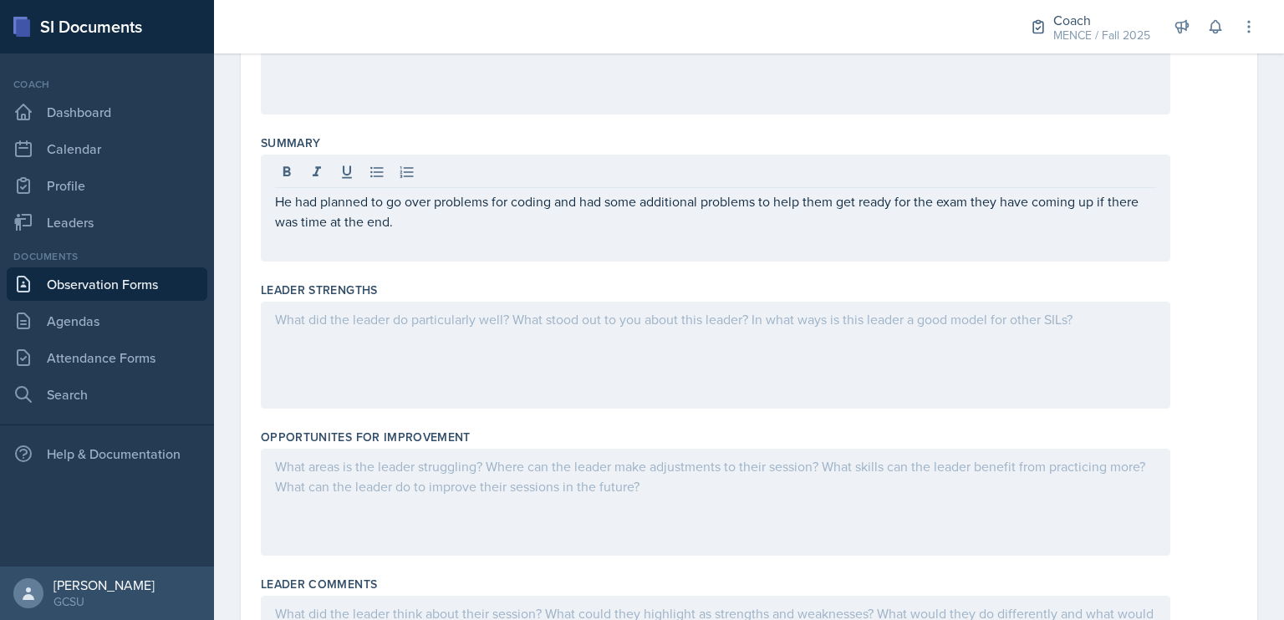
click at [606, 375] on div at bounding box center [716, 355] width 910 height 107
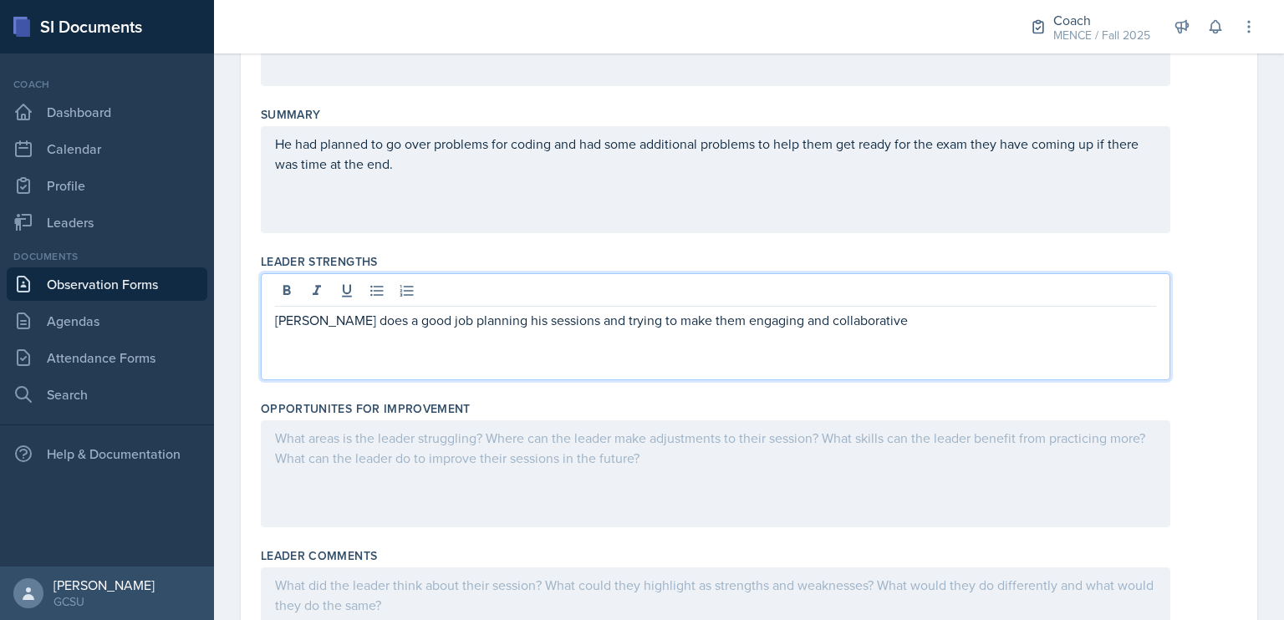
click at [863, 313] on p "[PERSON_NAME] does a good job planning his sessions and trying to make them eng…" at bounding box center [715, 320] width 881 height 20
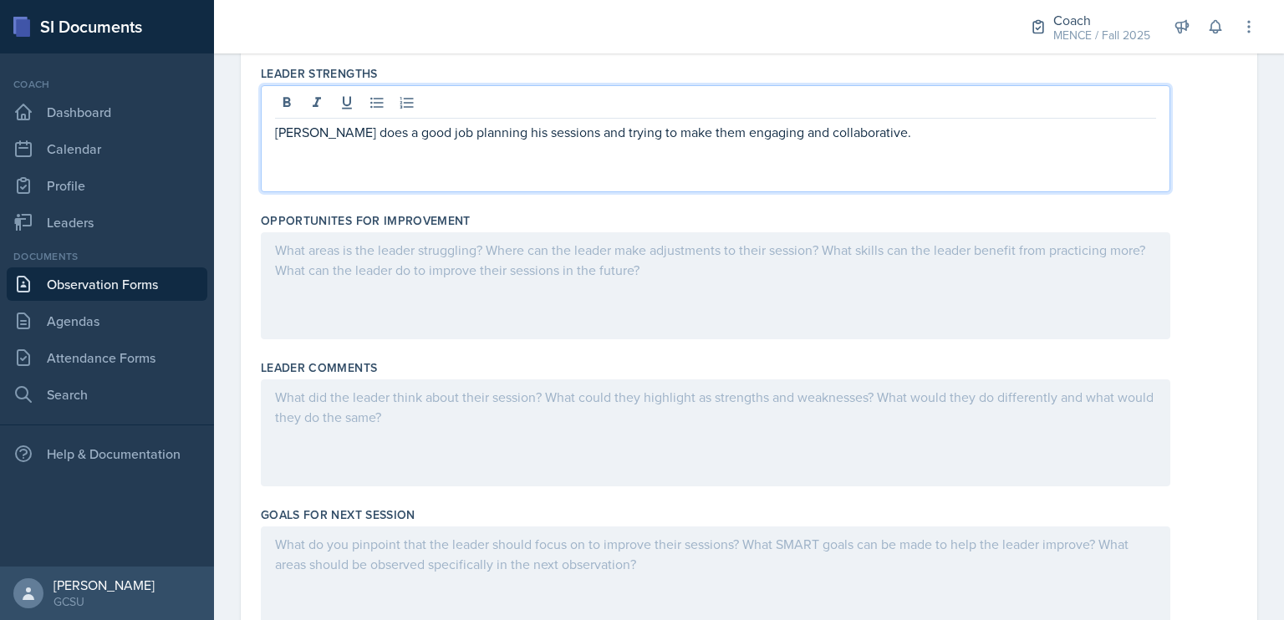
scroll to position [552, 0]
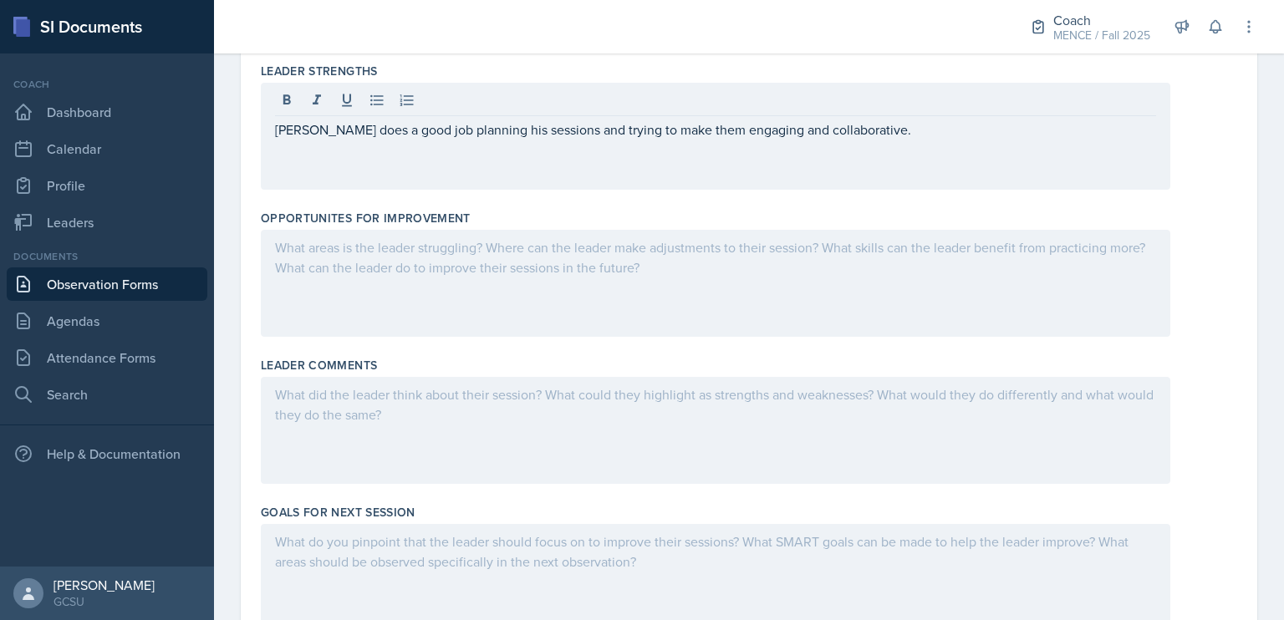
click at [630, 305] on div at bounding box center [716, 283] width 910 height 107
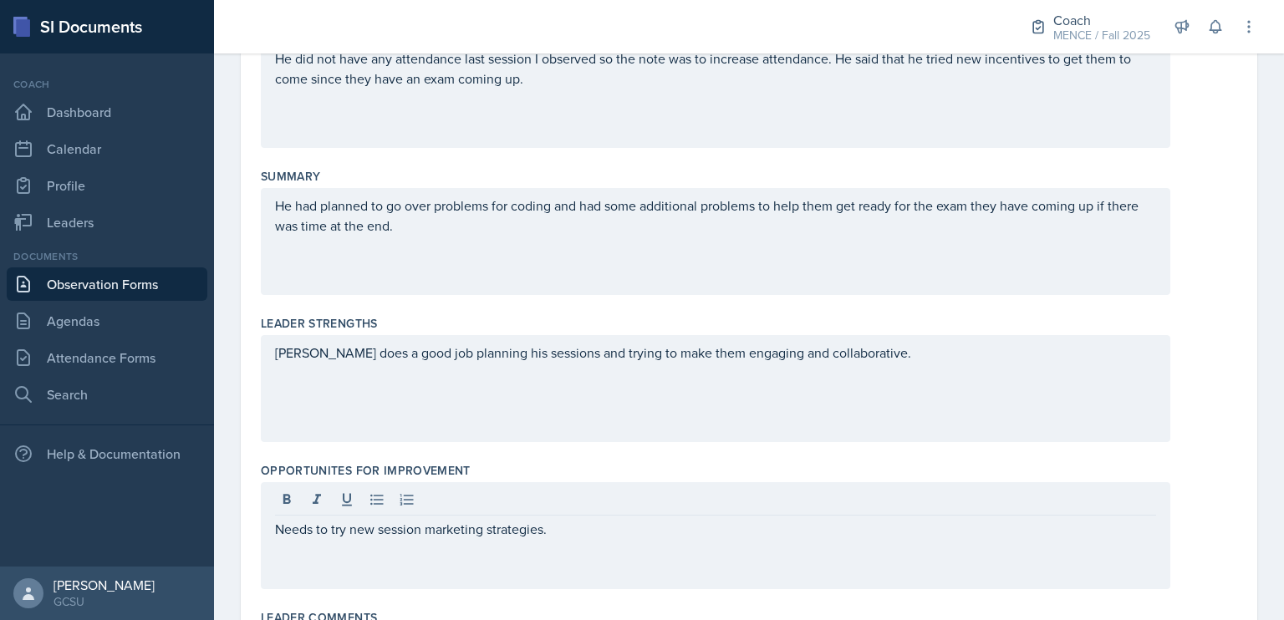
click at [654, 278] on div "He had planned to go over problems for coding and had some additional problems …" at bounding box center [716, 241] width 910 height 107
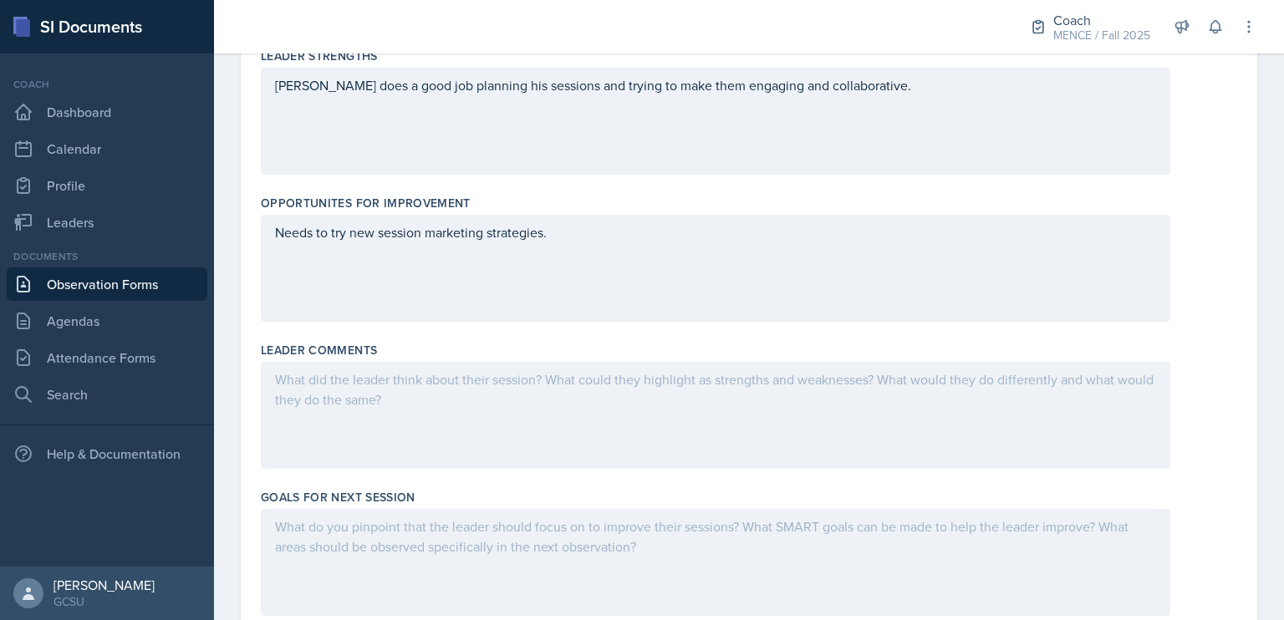
click at [671, 263] on div "Needs to try new session marketing strategies." at bounding box center [716, 268] width 910 height 107
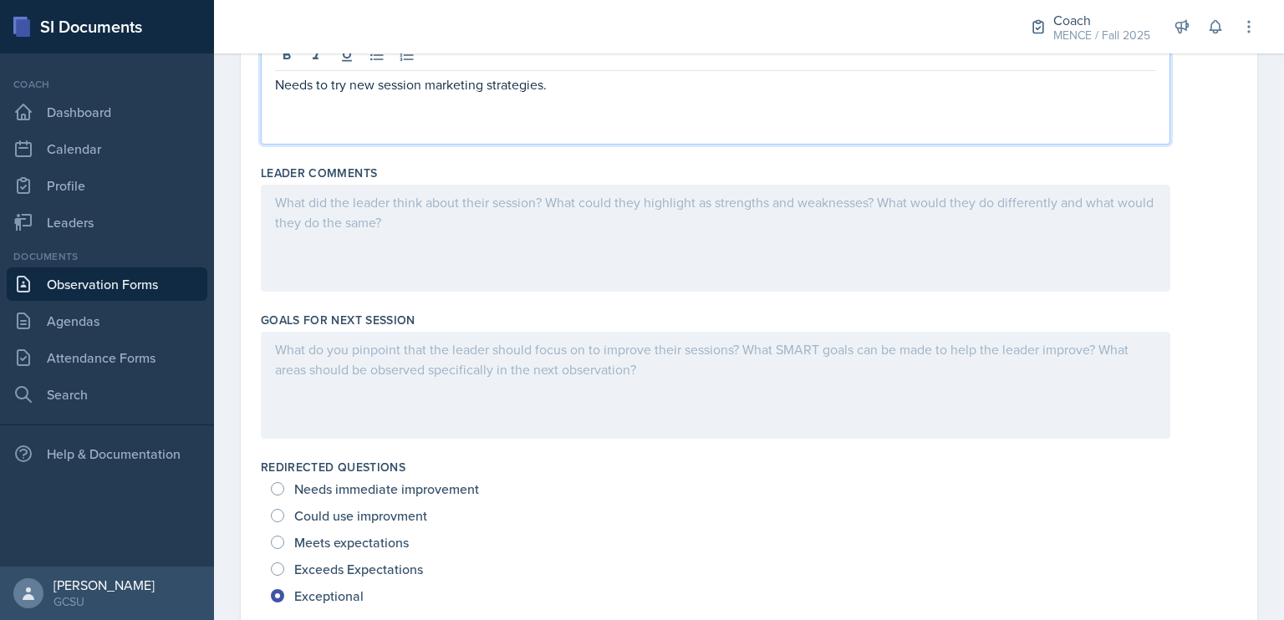
scroll to position [759, 0]
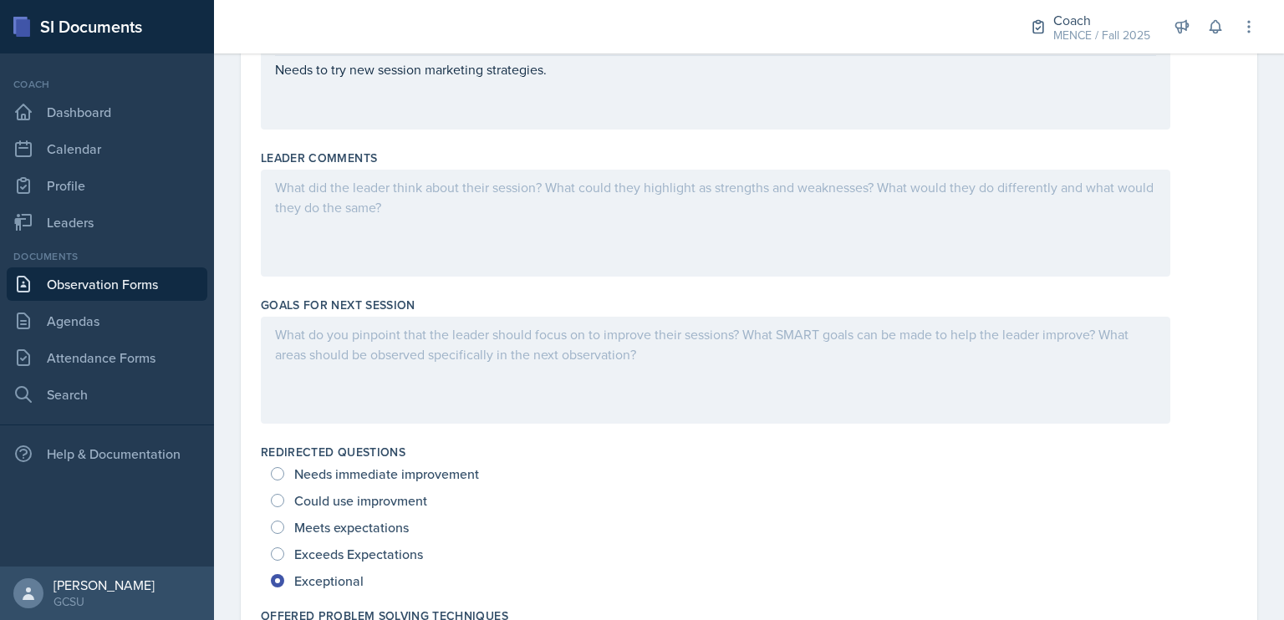
click at [788, 238] on div at bounding box center [716, 223] width 910 height 107
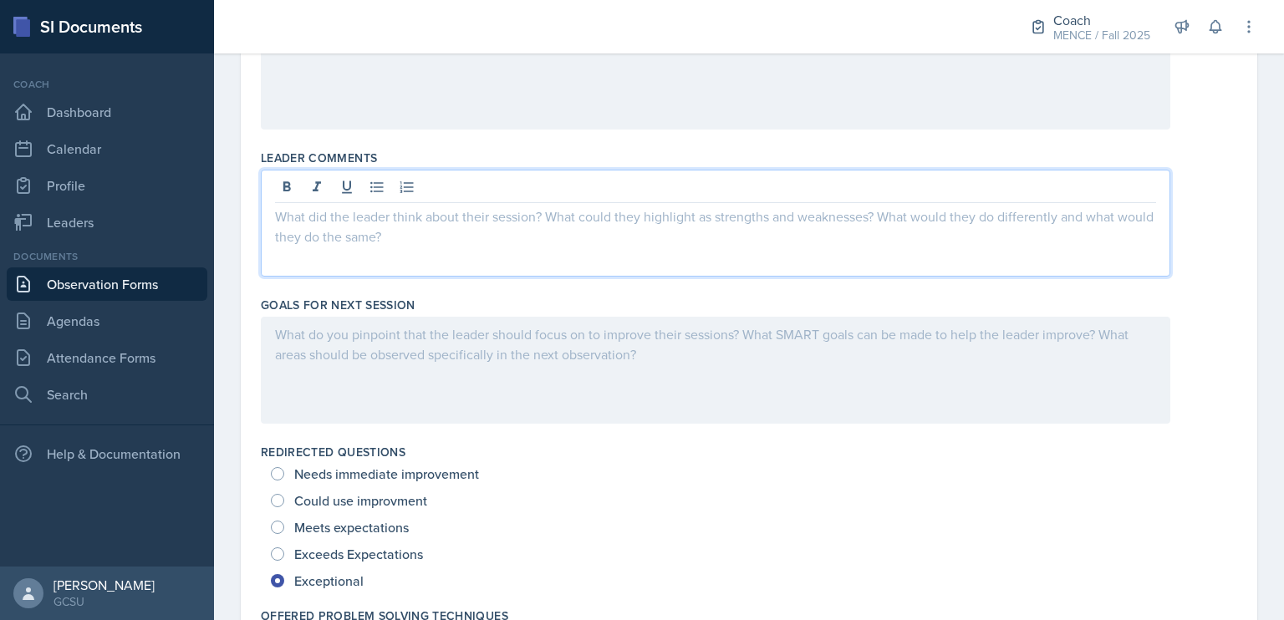
click at [883, 399] on div at bounding box center [716, 370] width 910 height 107
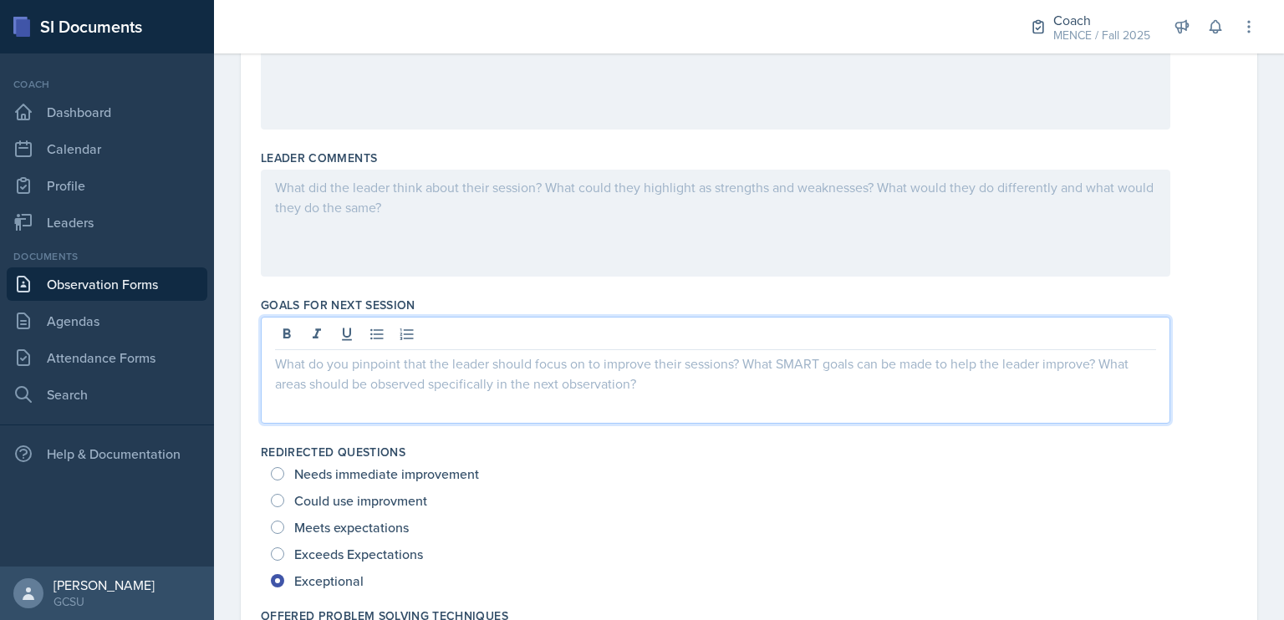
scroll to position [788, 0]
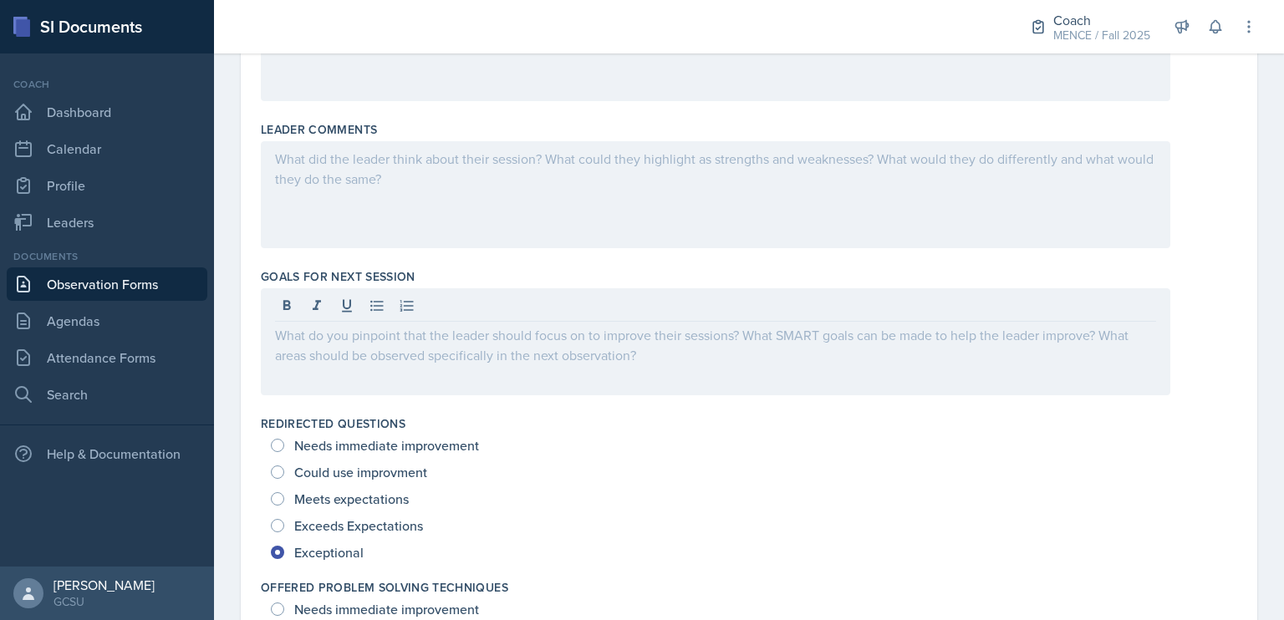
click at [850, 237] on div at bounding box center [716, 194] width 910 height 107
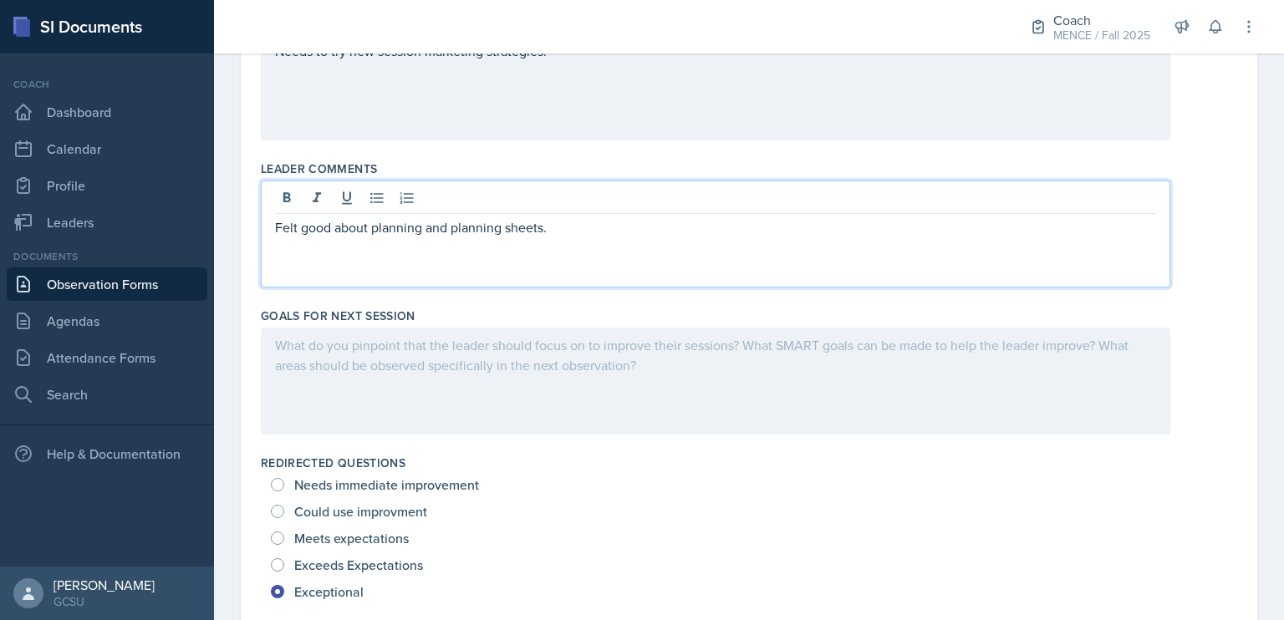
click at [779, 396] on div at bounding box center [716, 381] width 910 height 107
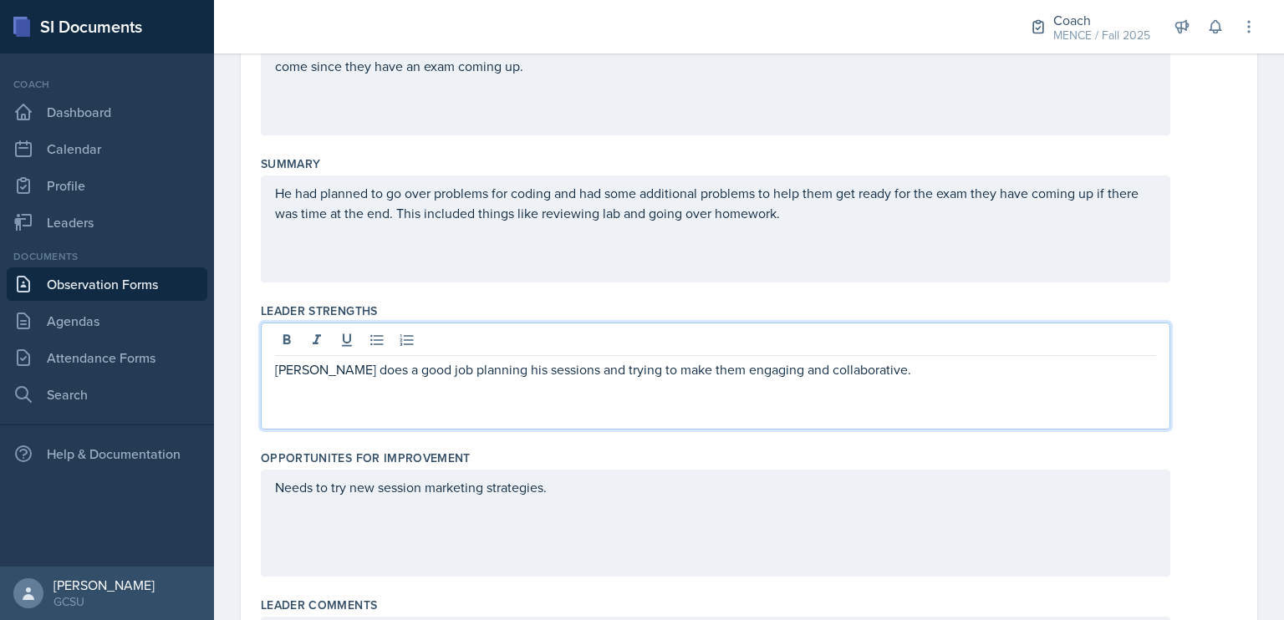
scroll to position [341, 0]
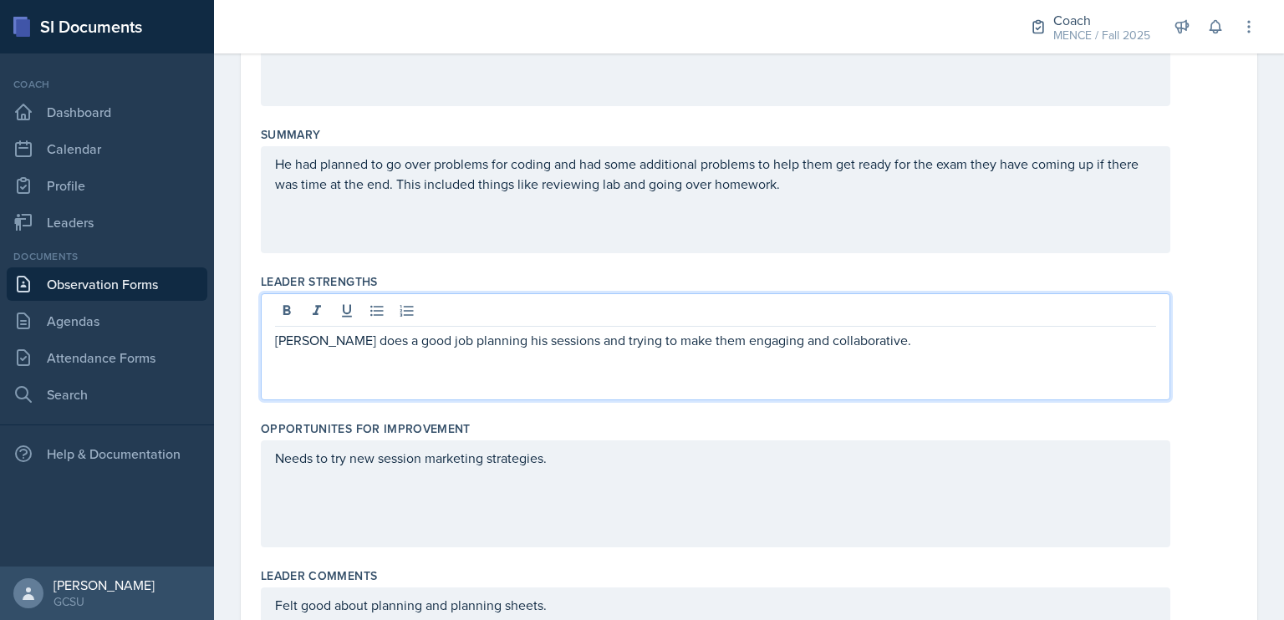
click at [892, 345] on p "[PERSON_NAME] does a good job planning his sessions and trying to make them eng…" at bounding box center [715, 340] width 881 height 20
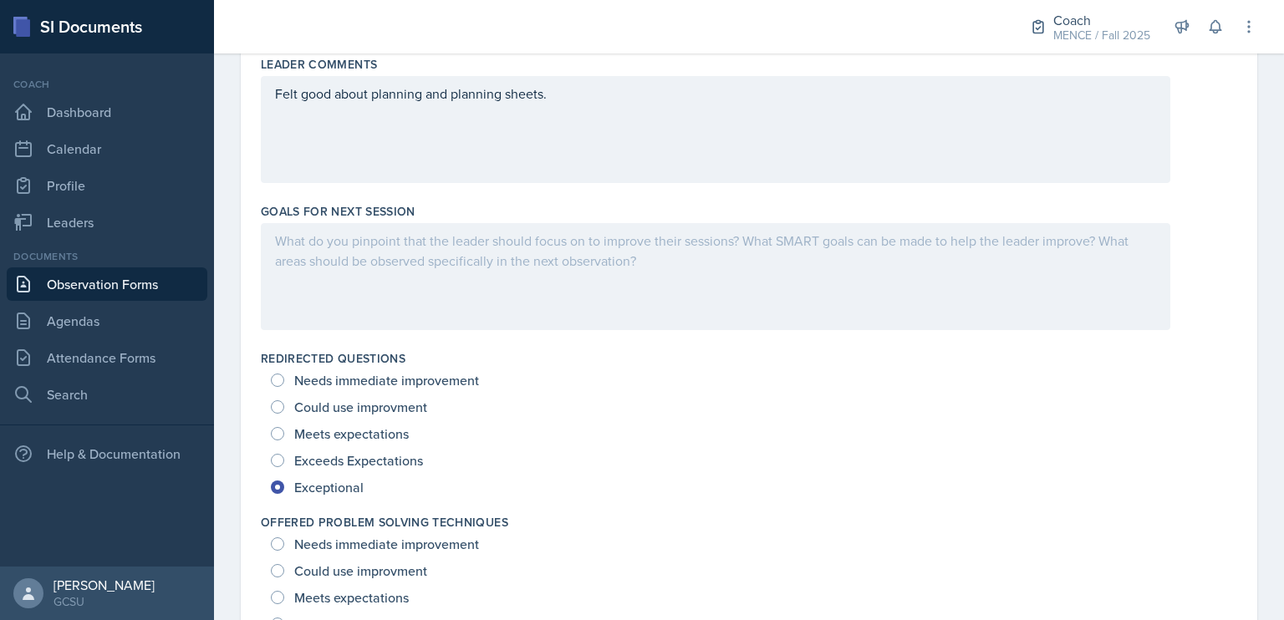
click at [753, 287] on div at bounding box center [716, 276] width 910 height 107
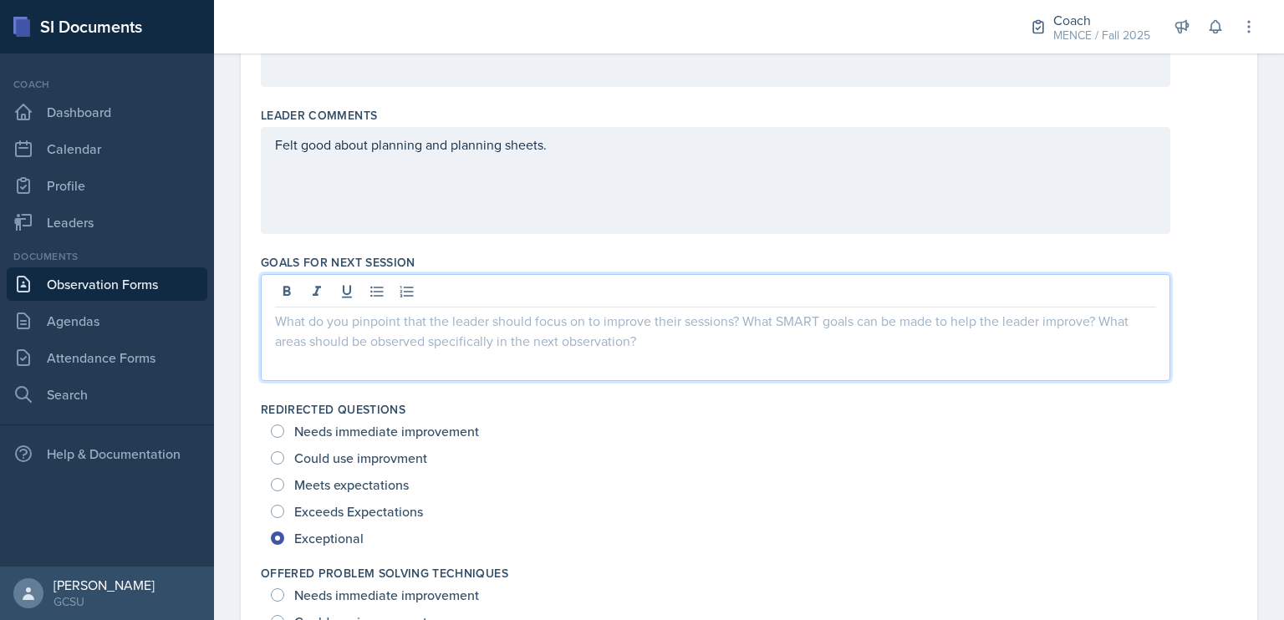
scroll to position [801, 0]
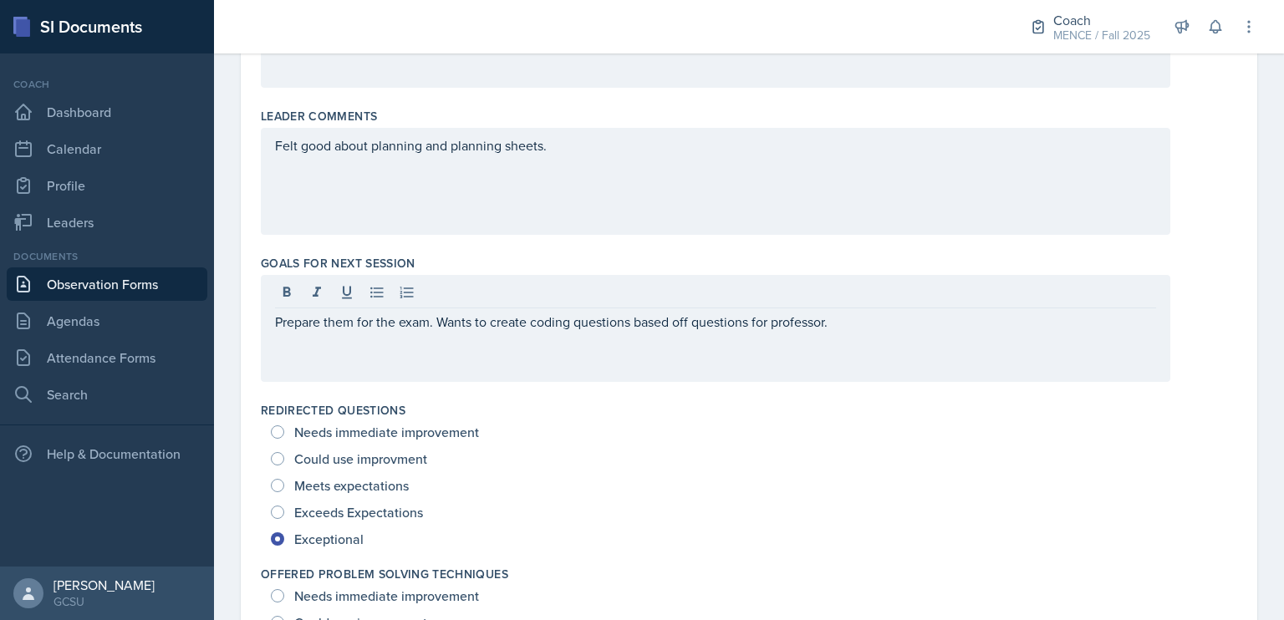
click at [799, 191] on div "Felt good about planning and planning sheets." at bounding box center [716, 181] width 910 height 107
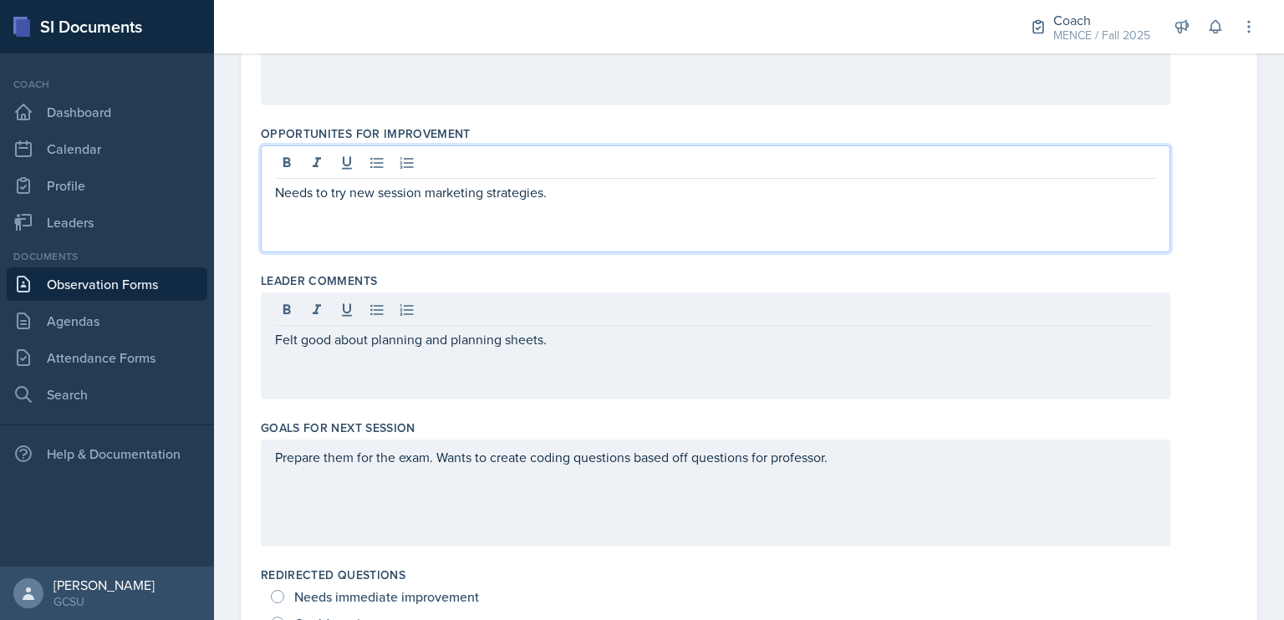
click at [809, 198] on p "Needs to try new session marketing strategies." at bounding box center [715, 192] width 881 height 20
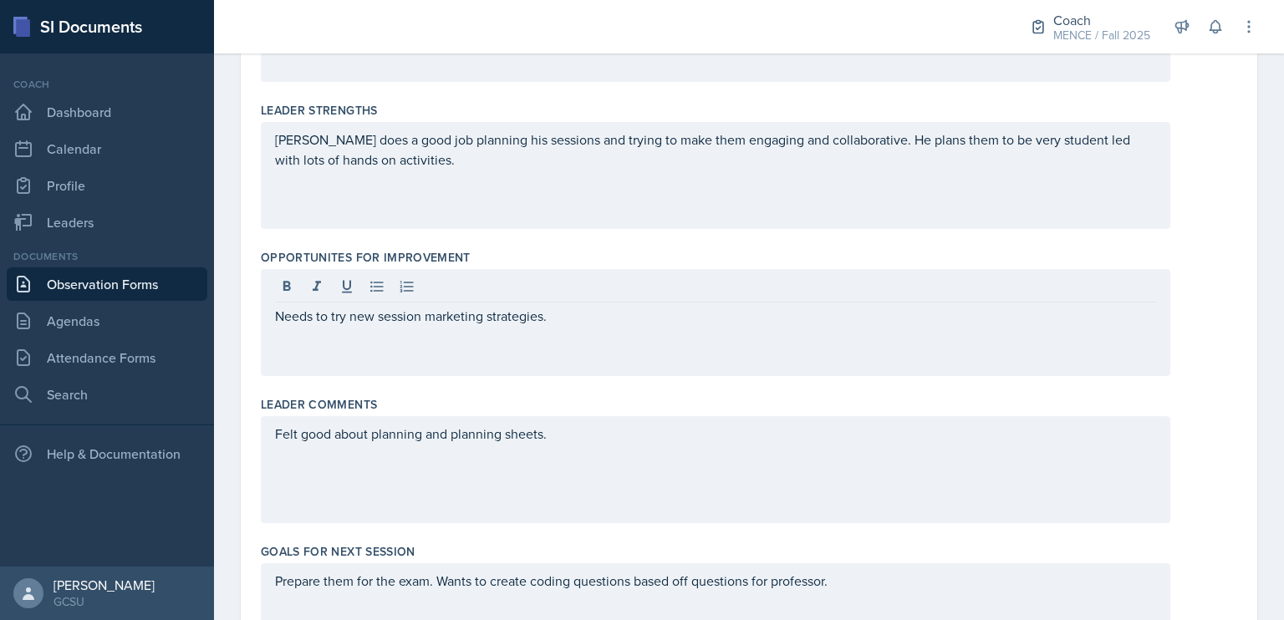
click at [803, 178] on div "[PERSON_NAME] does a good job planning his sessions and trying to make them eng…" at bounding box center [716, 175] width 910 height 107
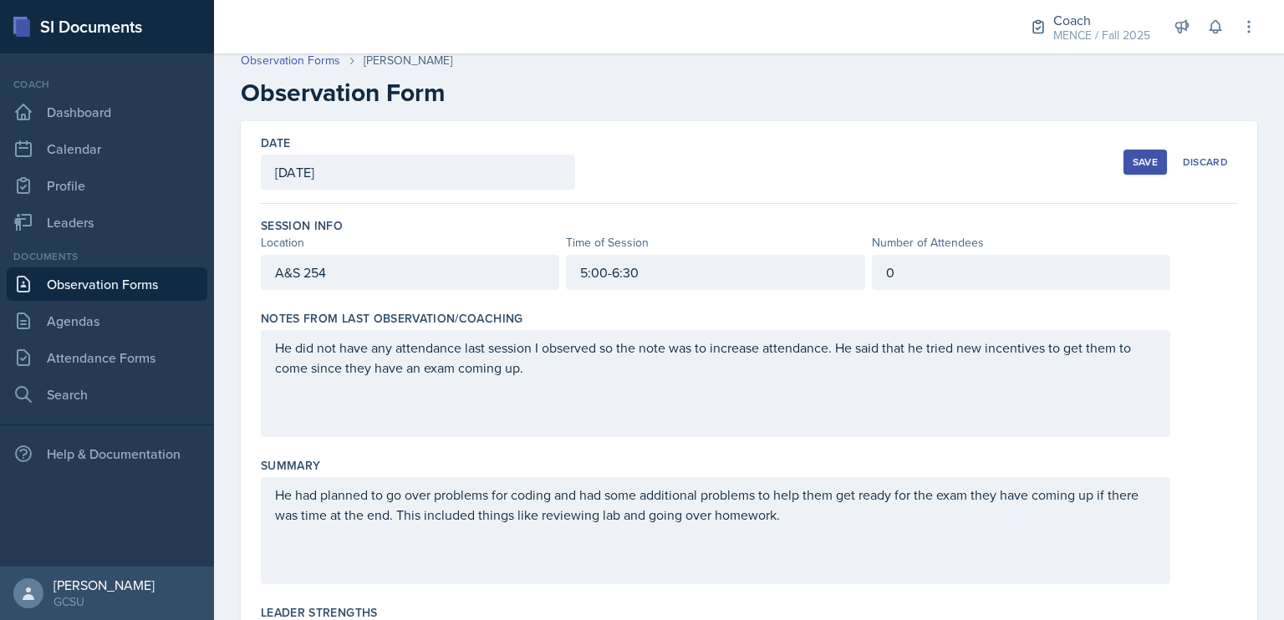
scroll to position [0, 0]
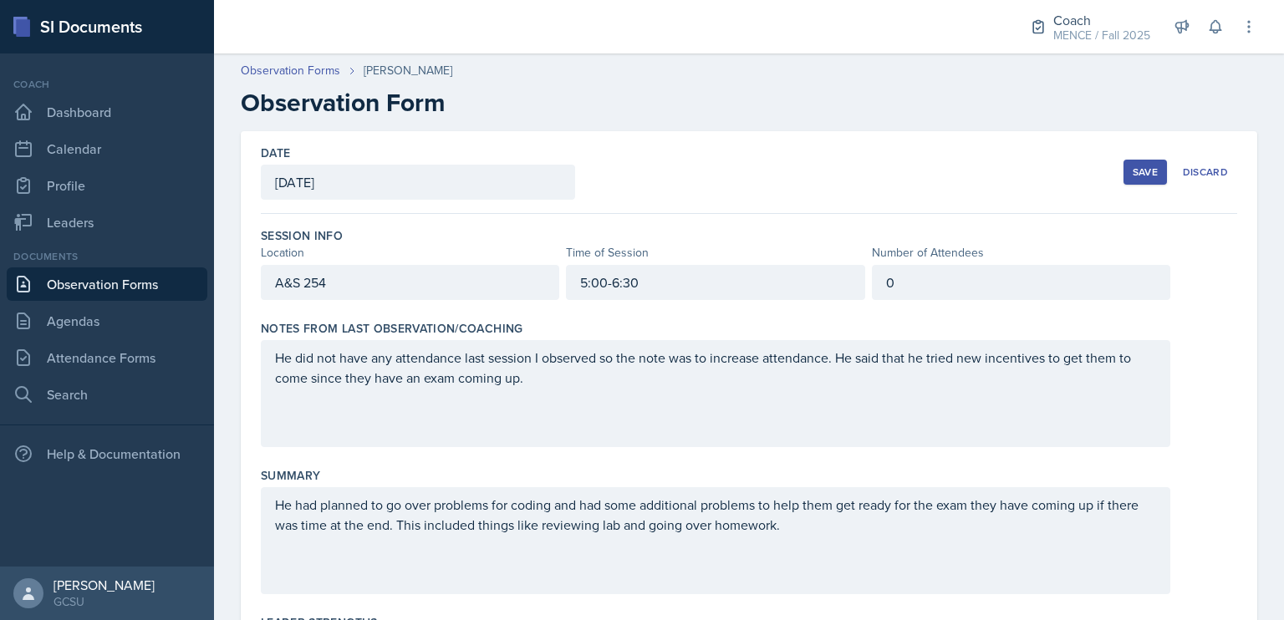
click at [1131, 161] on button "Save" at bounding box center [1145, 172] width 43 height 25
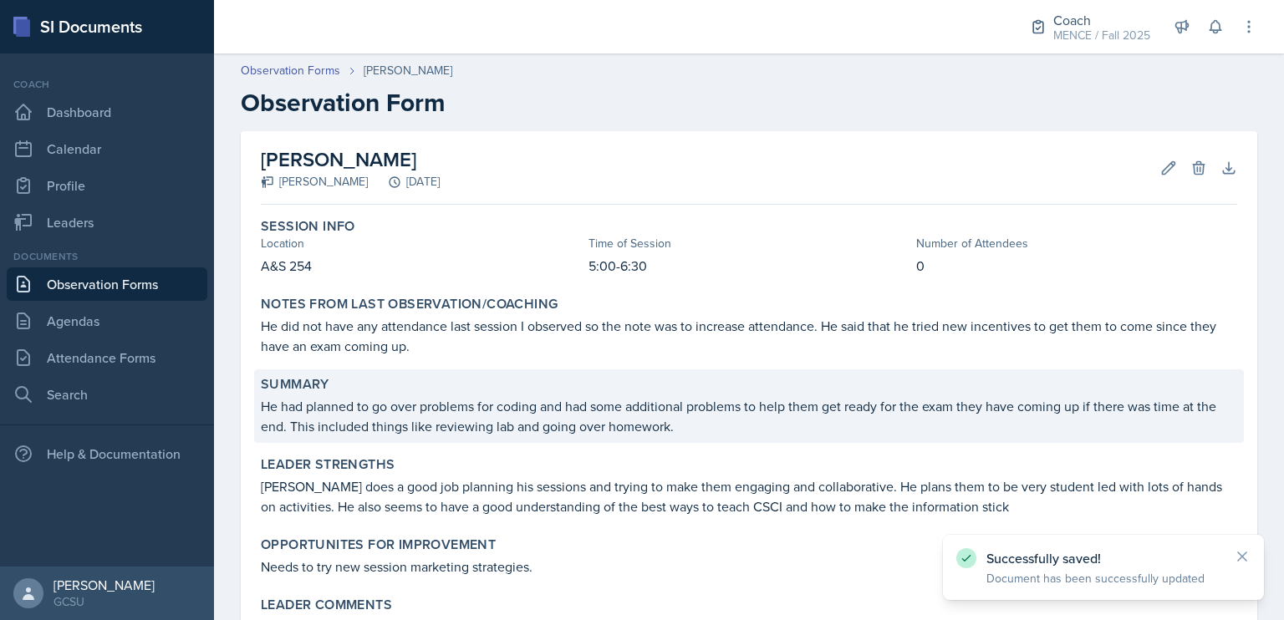
click at [847, 388] on div "Summary" at bounding box center [749, 384] width 977 height 17
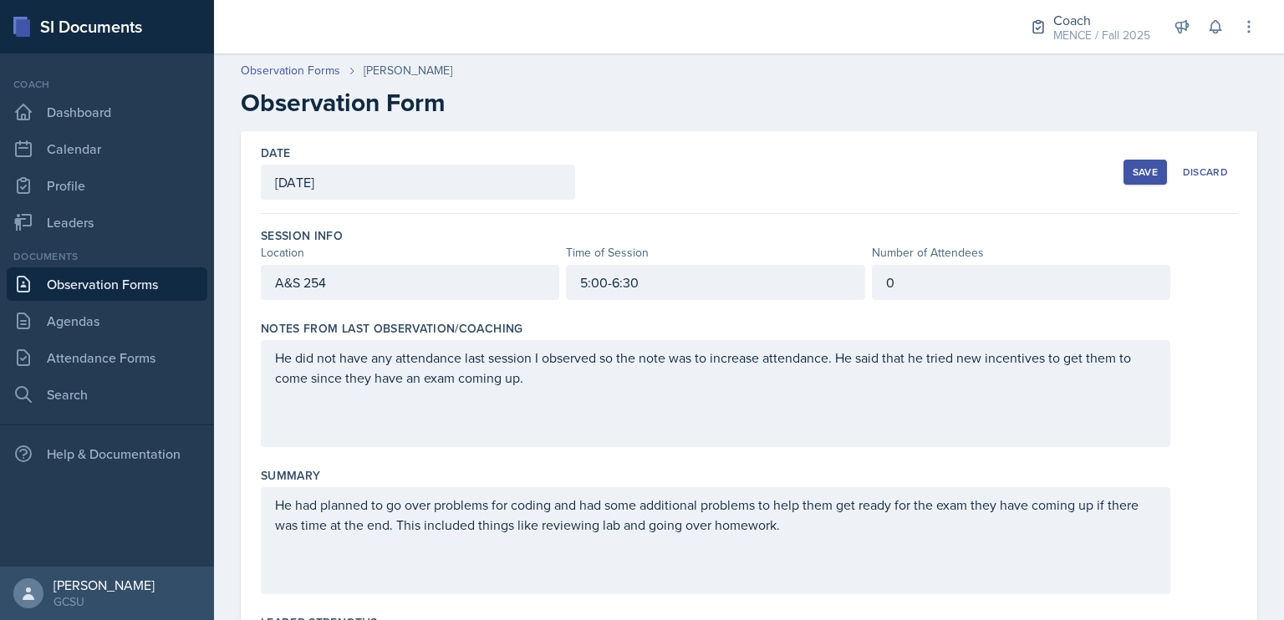
click at [1136, 166] on div "Save" at bounding box center [1145, 172] width 25 height 13
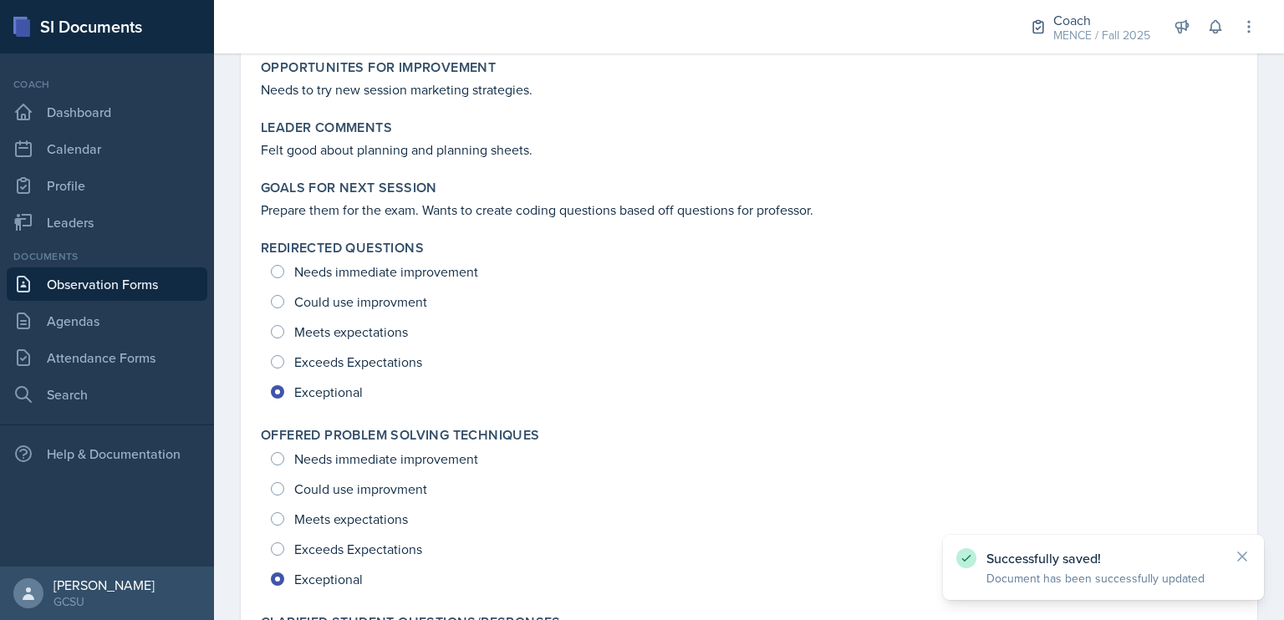
scroll to position [174, 0]
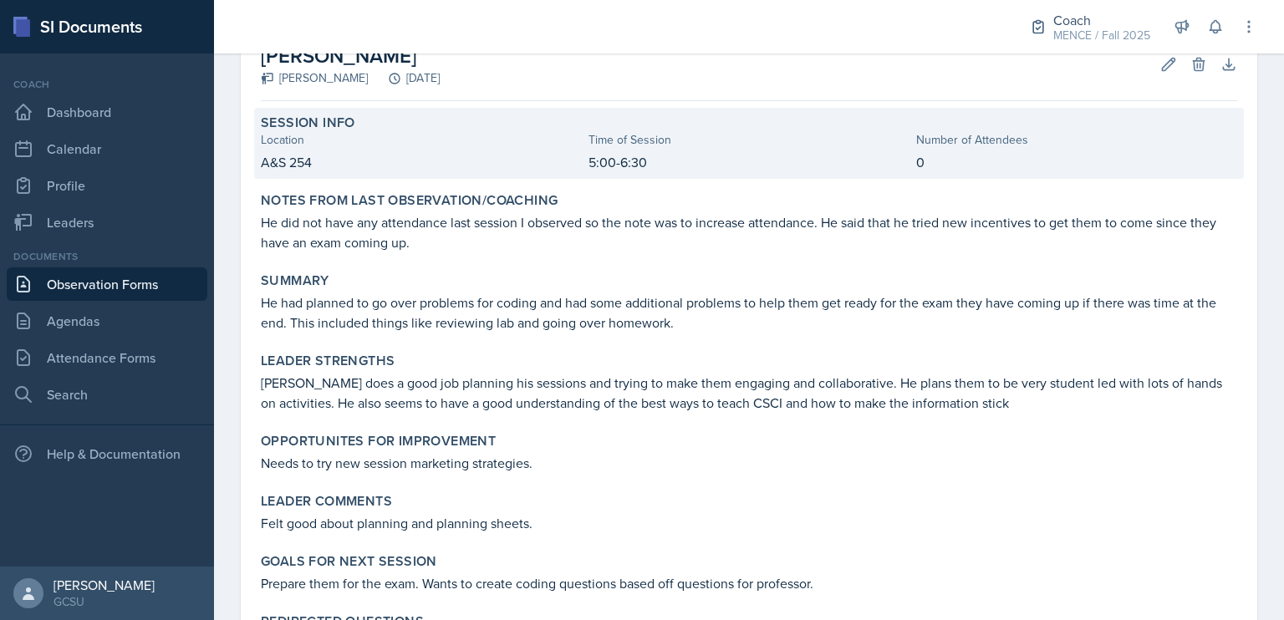
click at [968, 158] on p "0" at bounding box center [1076, 162] width 321 height 20
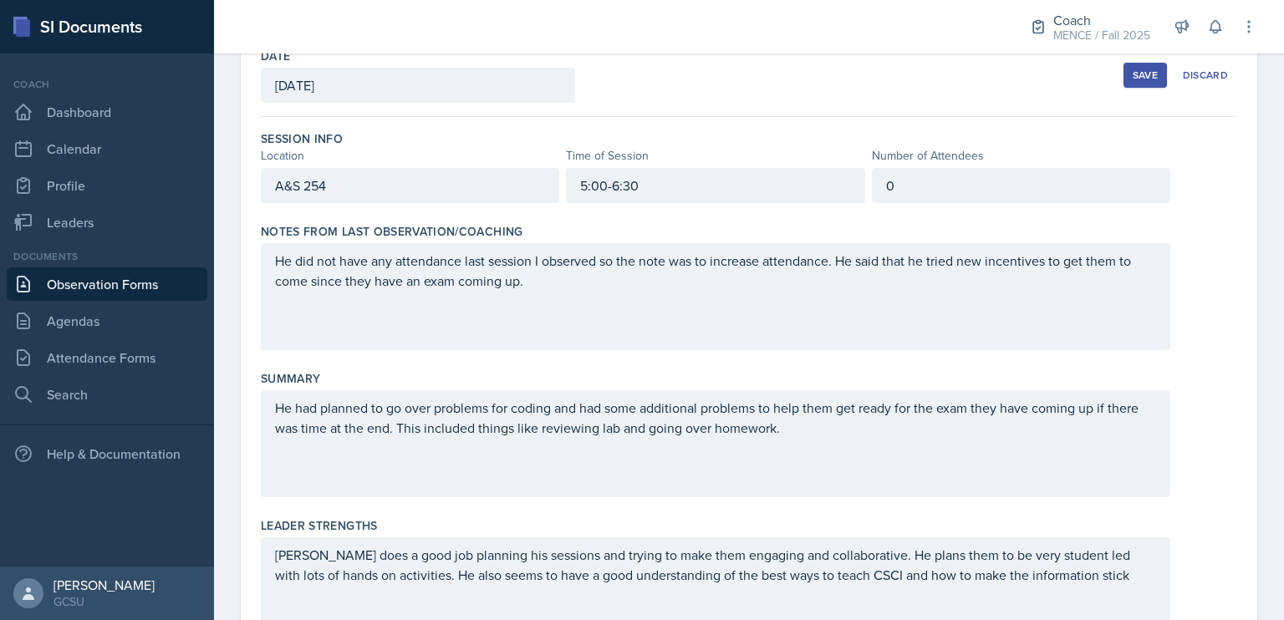
click at [951, 171] on div "0" at bounding box center [1021, 185] width 298 height 35
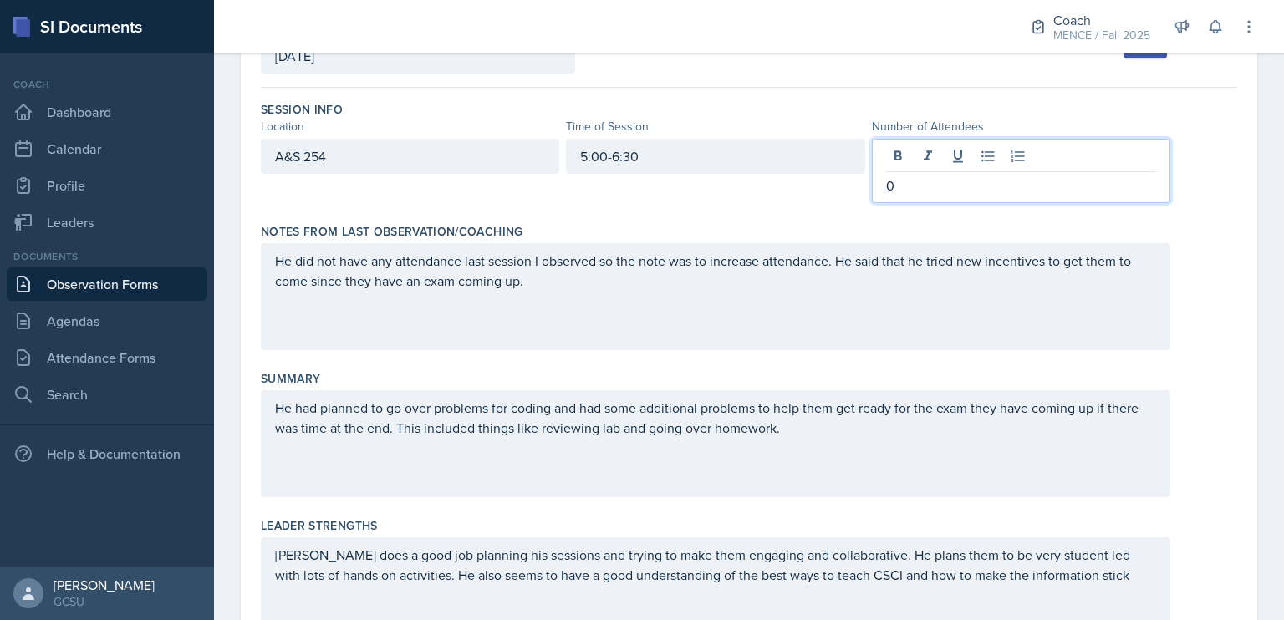
click at [951, 192] on p "0" at bounding box center [1021, 186] width 270 height 20
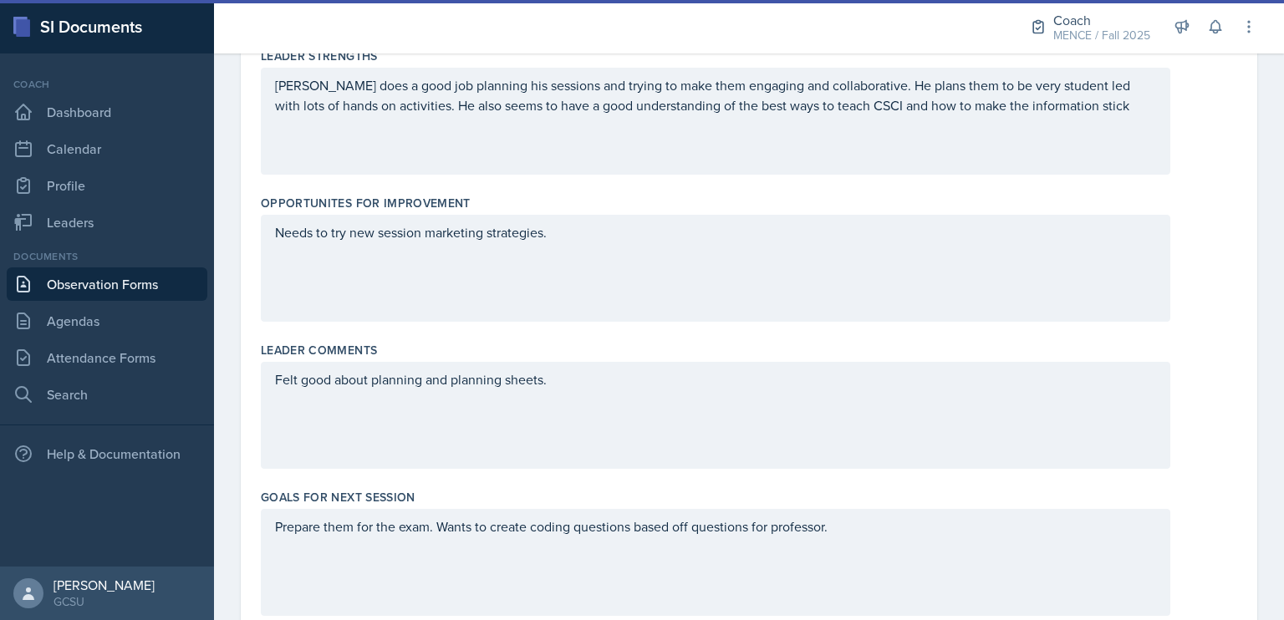
scroll to position [595, 0]
click at [829, 390] on div "Felt good about planning and planning sheets." at bounding box center [716, 416] width 910 height 107
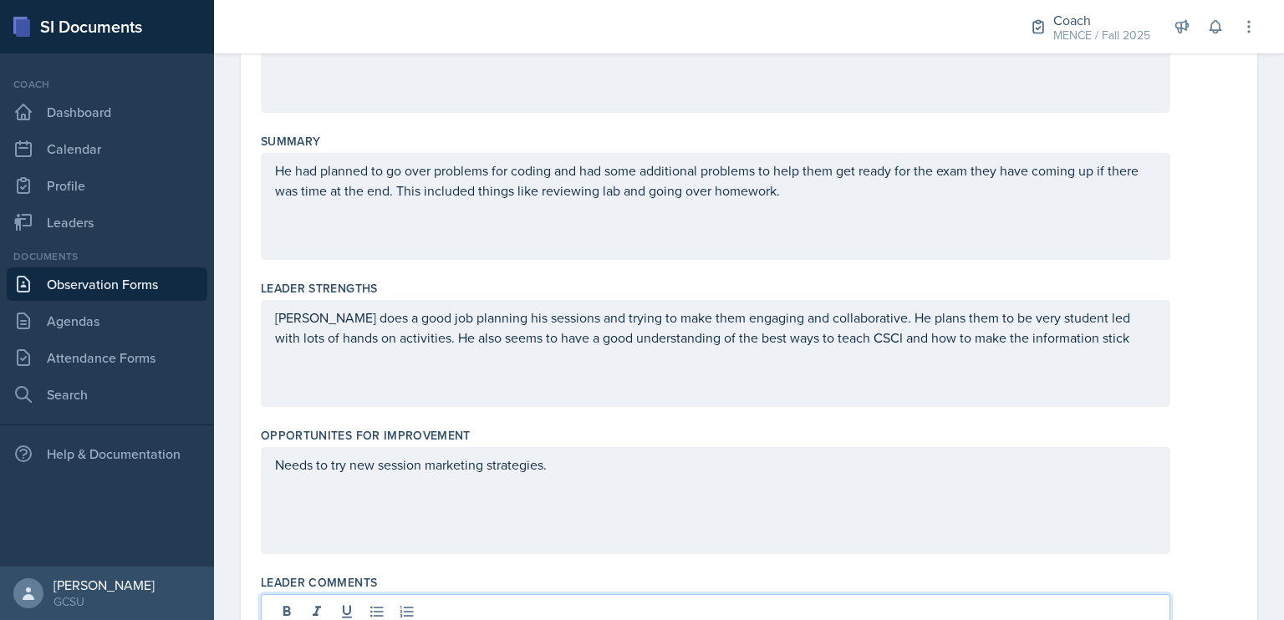
scroll to position [334, 0]
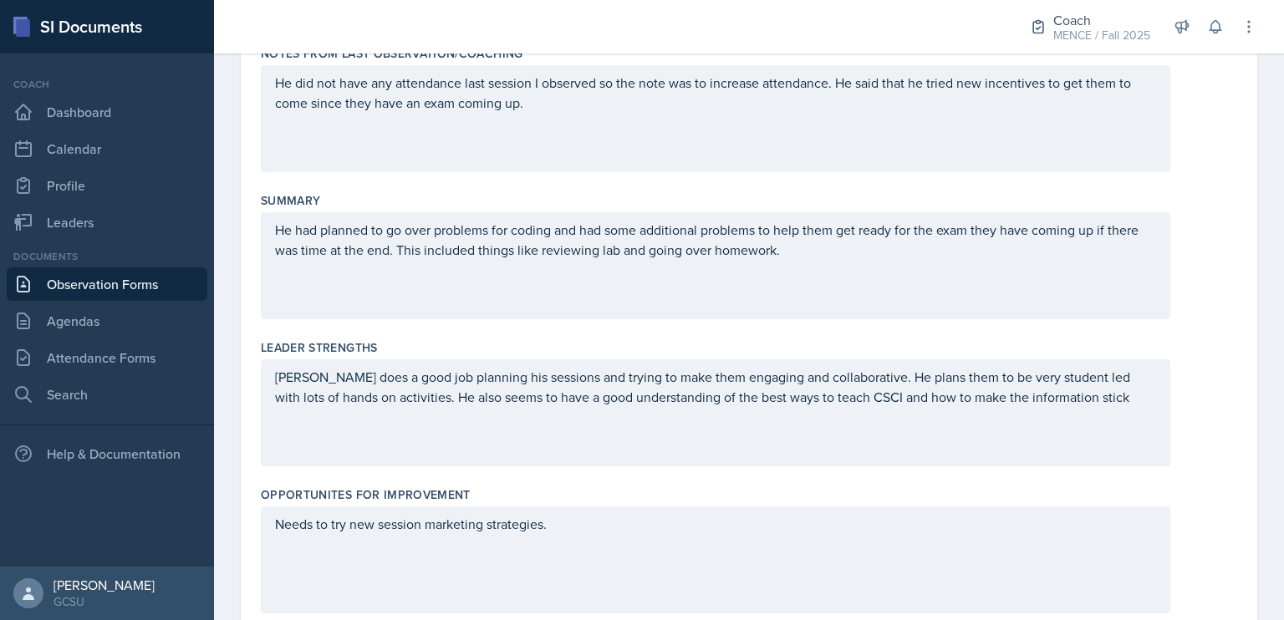
click at [823, 282] on div "He had planned to go over problems for coding and had some additional problems …" at bounding box center [716, 265] width 910 height 107
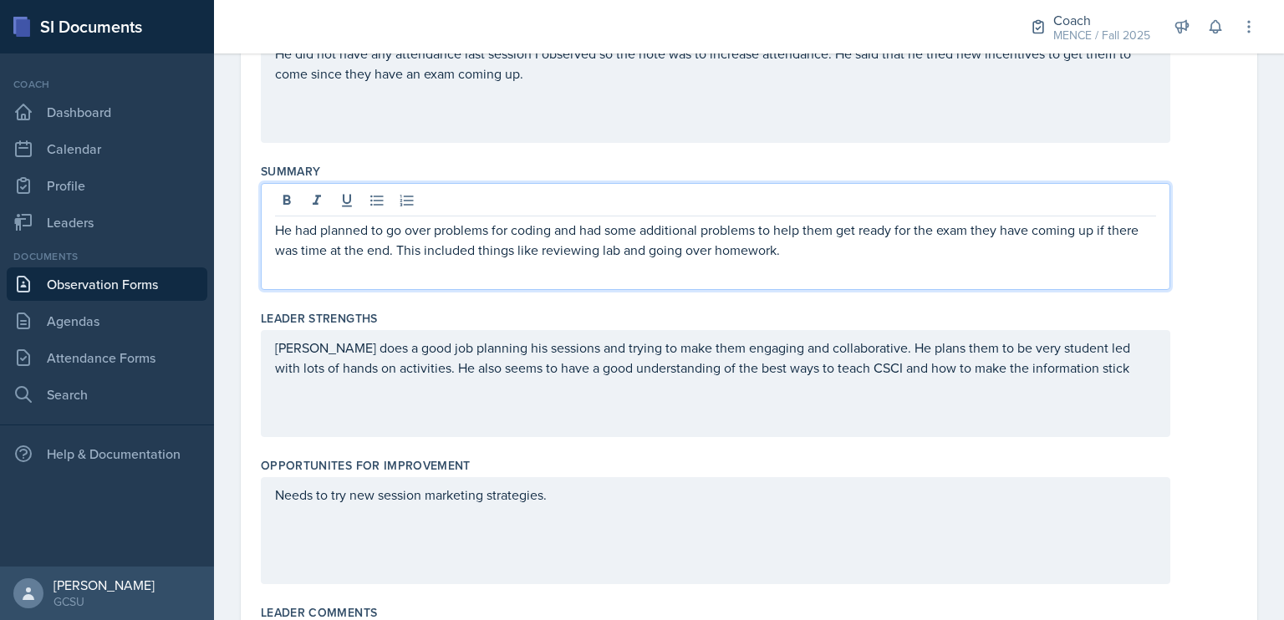
click at [780, 244] on p "He had planned to go over problems for coding and had some additional problems …" at bounding box center [715, 240] width 881 height 40
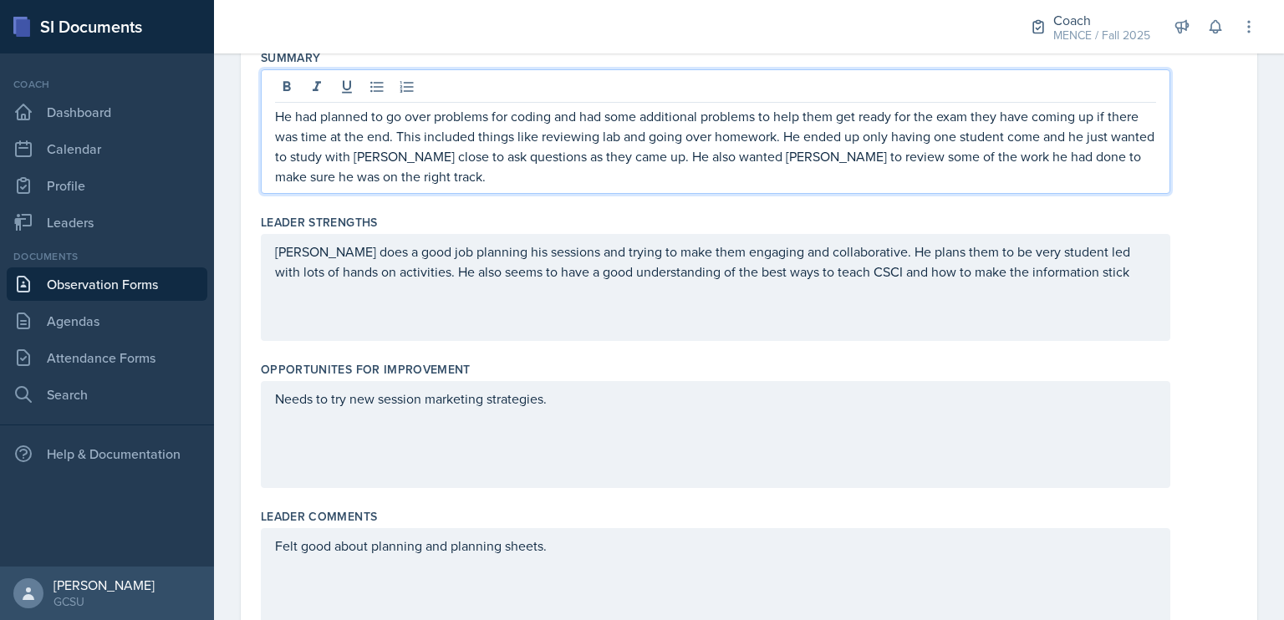
scroll to position [439, 0]
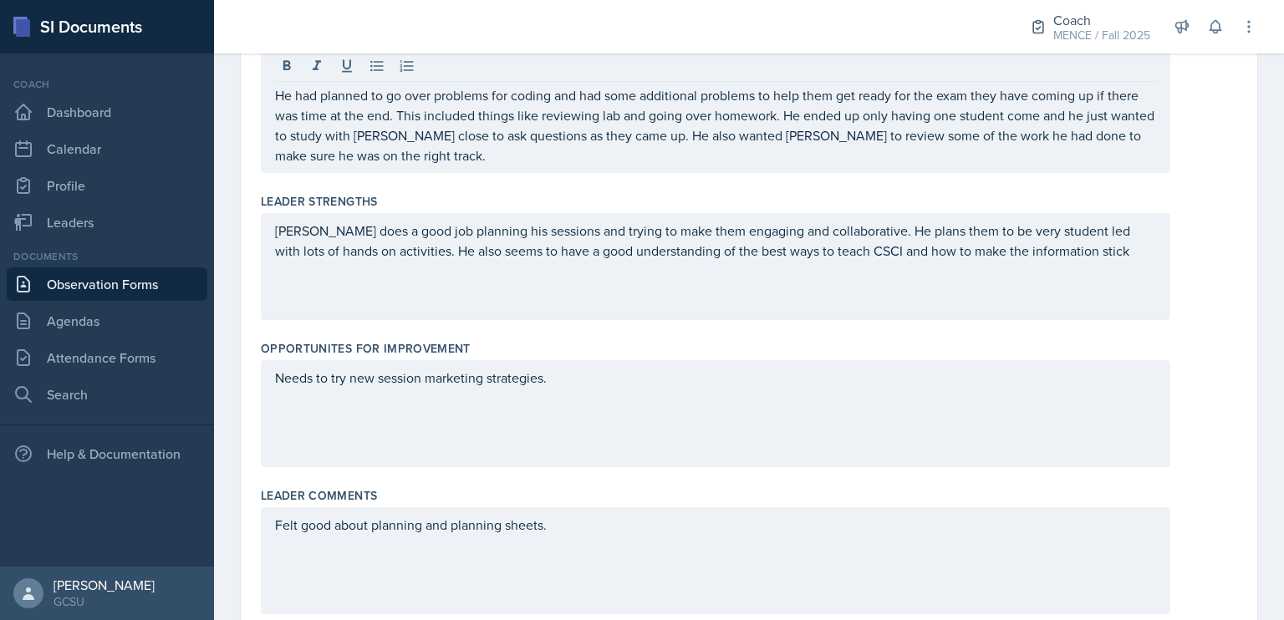
click at [1104, 262] on div "[PERSON_NAME] does a good job planning his sessions and trying to make them eng…" at bounding box center [716, 266] width 910 height 107
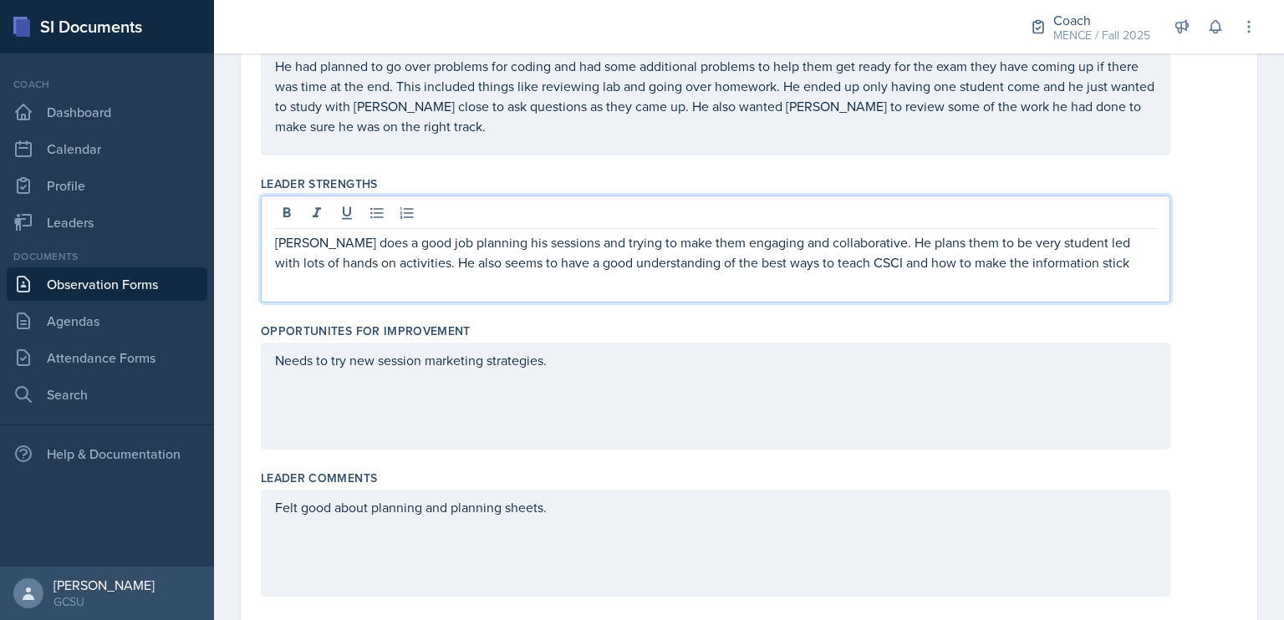
click at [1104, 262] on p "[PERSON_NAME] does a good job planning his sessions and trying to make them eng…" at bounding box center [715, 252] width 881 height 40
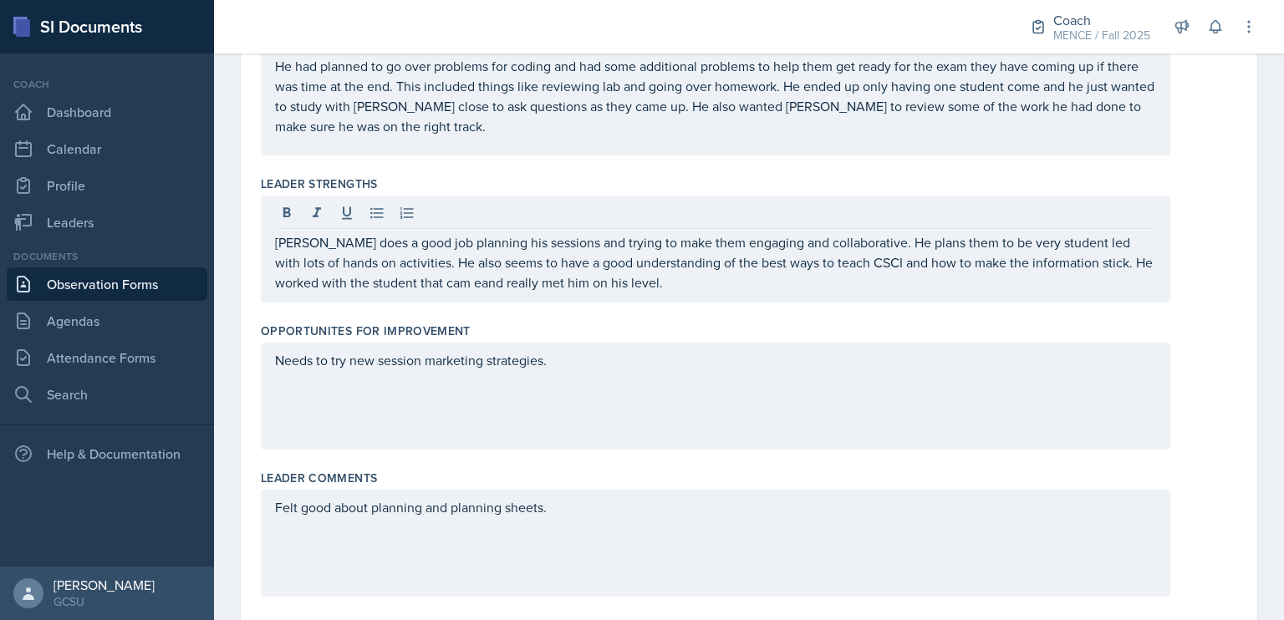
click at [434, 291] on div "[PERSON_NAME] does a good job planning his sessions and trying to make them eng…" at bounding box center [716, 249] width 910 height 107
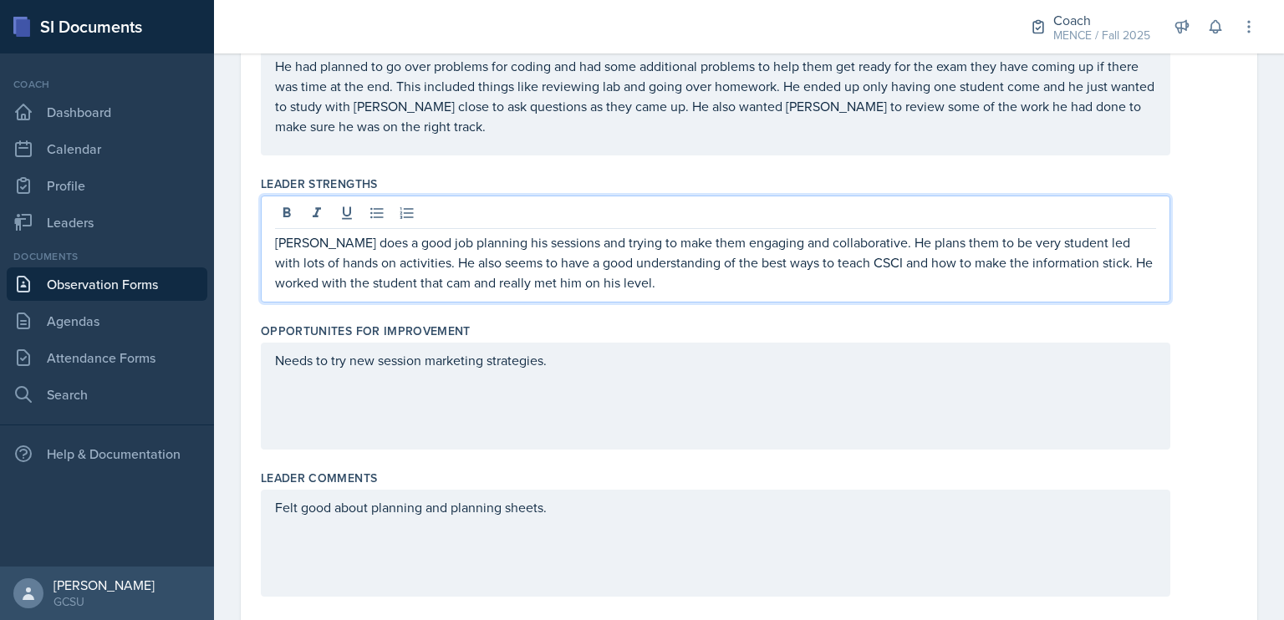
click at [420, 288] on p "[PERSON_NAME] does a good job planning his sessions and trying to make them eng…" at bounding box center [715, 262] width 881 height 60
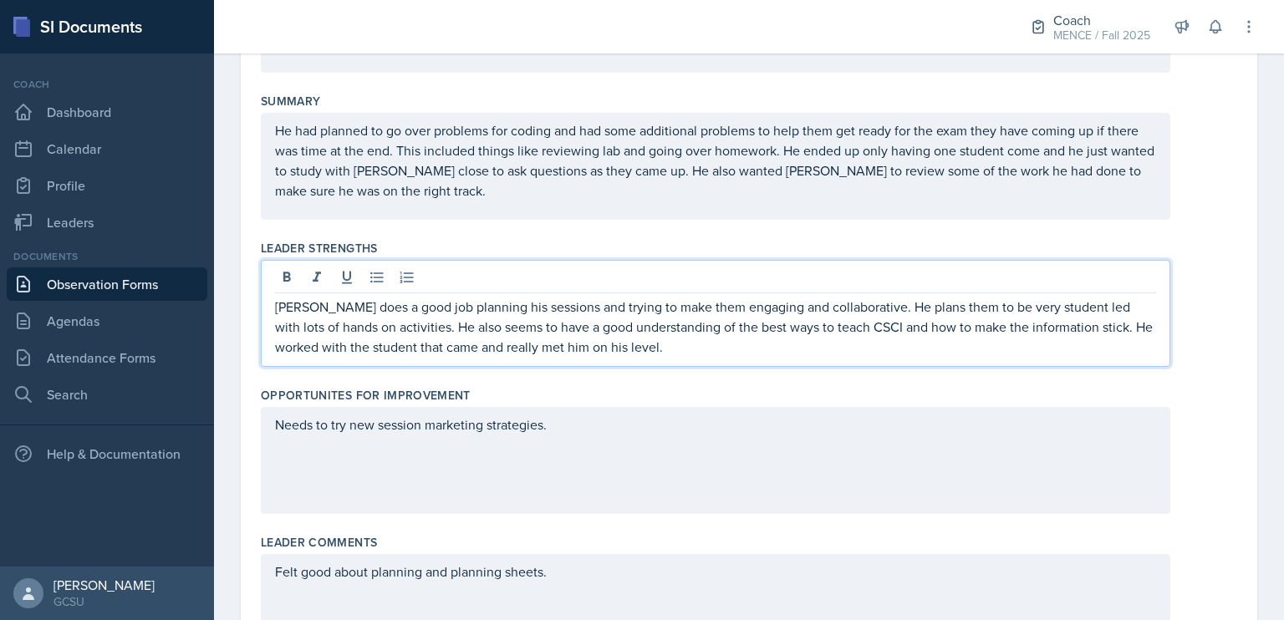
scroll to position [0, 0]
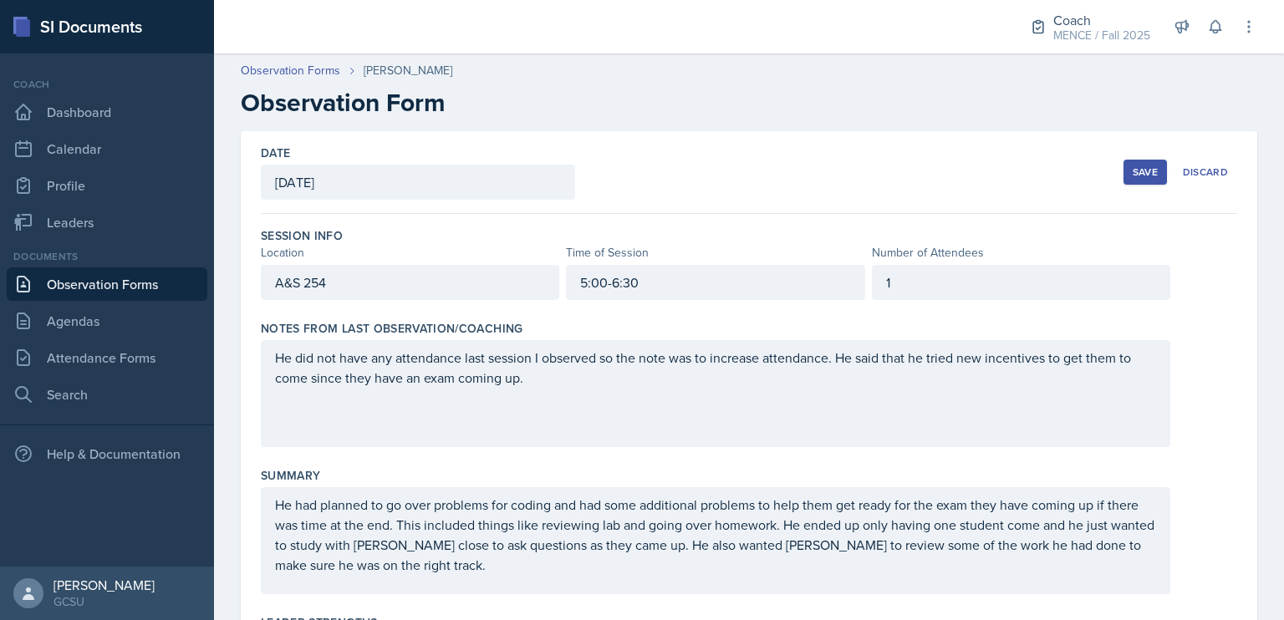
click at [1124, 168] on button "Save" at bounding box center [1145, 172] width 43 height 25
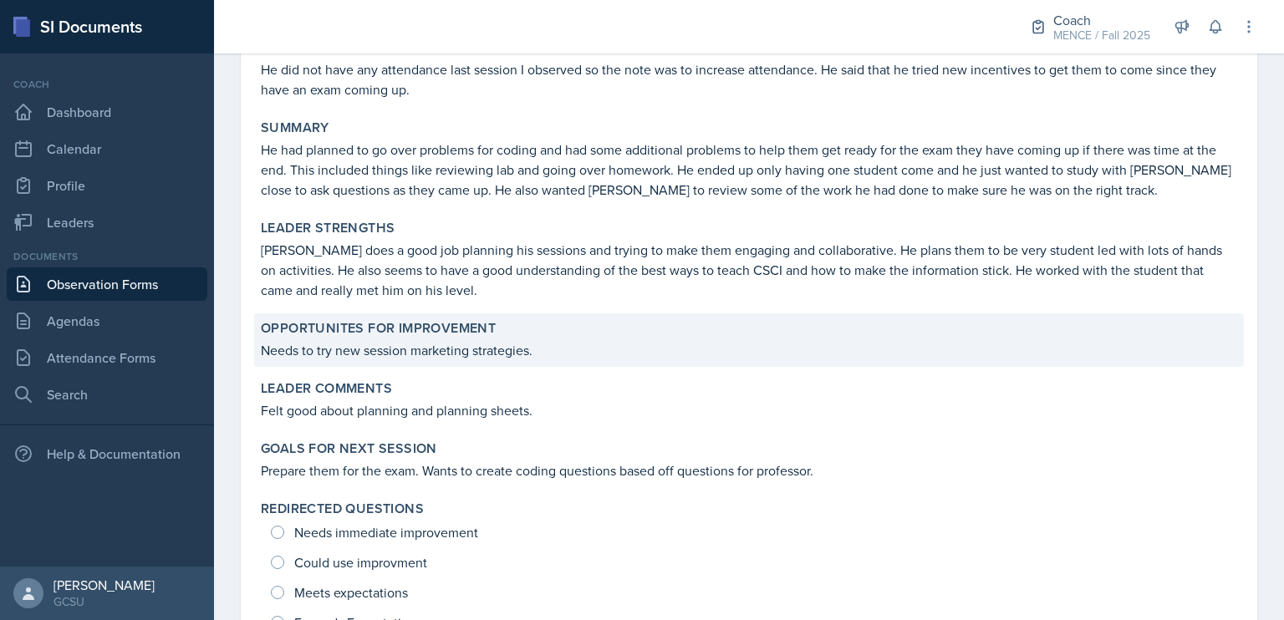
scroll to position [256, 0]
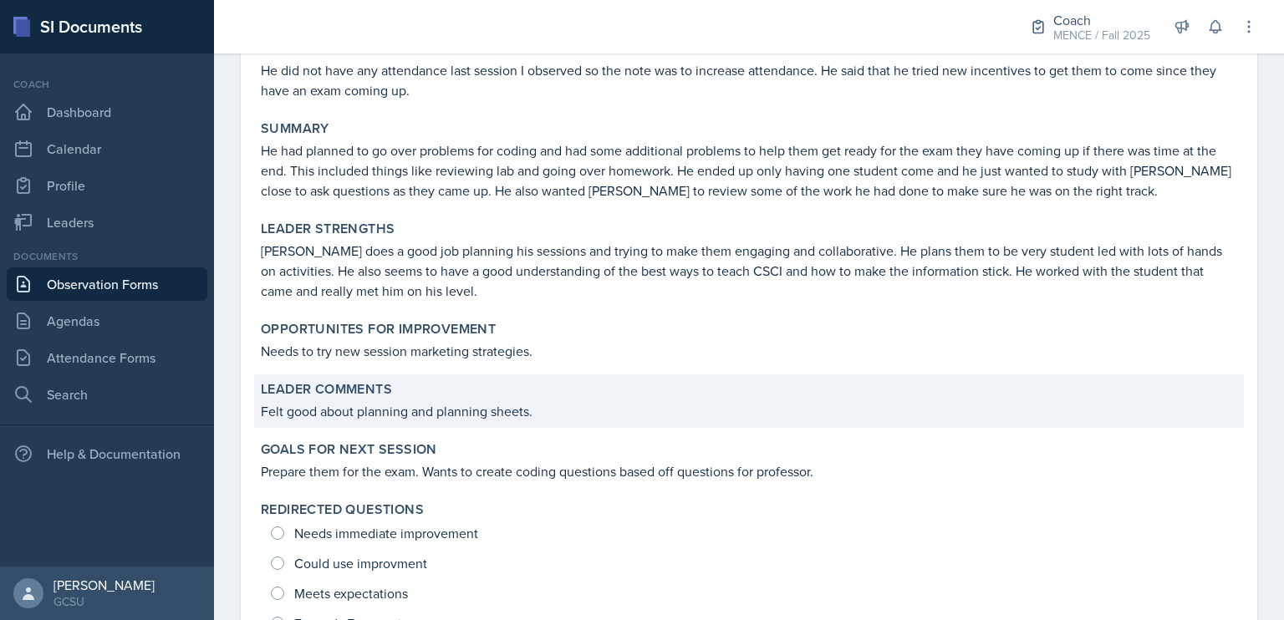
click at [772, 401] on p "Felt good about planning and planning sheets." at bounding box center [749, 411] width 977 height 20
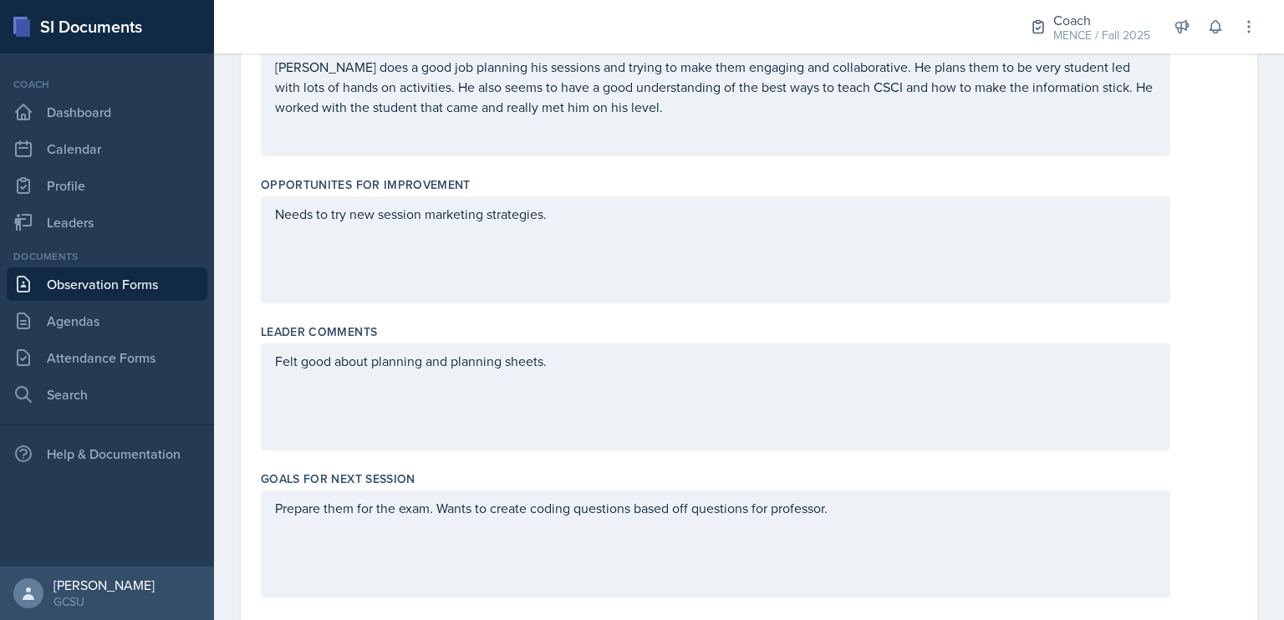
scroll to position [572, 0]
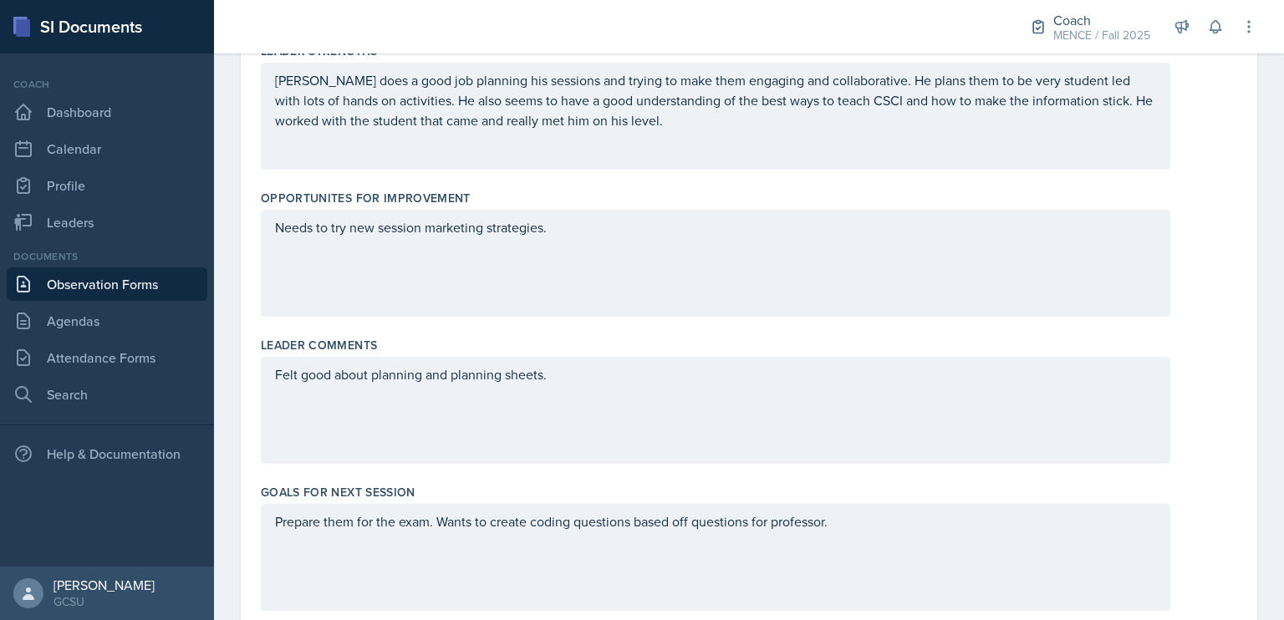
click at [637, 145] on div "[PERSON_NAME] does a good job planning his sessions and trying to make them eng…" at bounding box center [716, 116] width 910 height 107
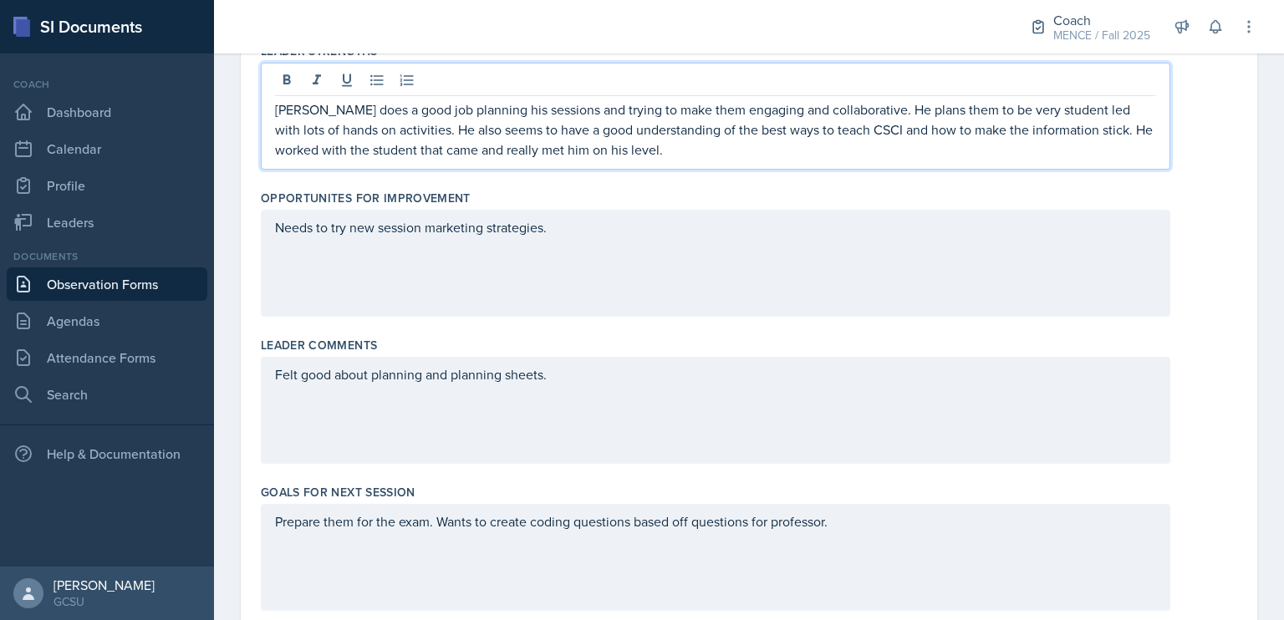
scroll to position [601, 0]
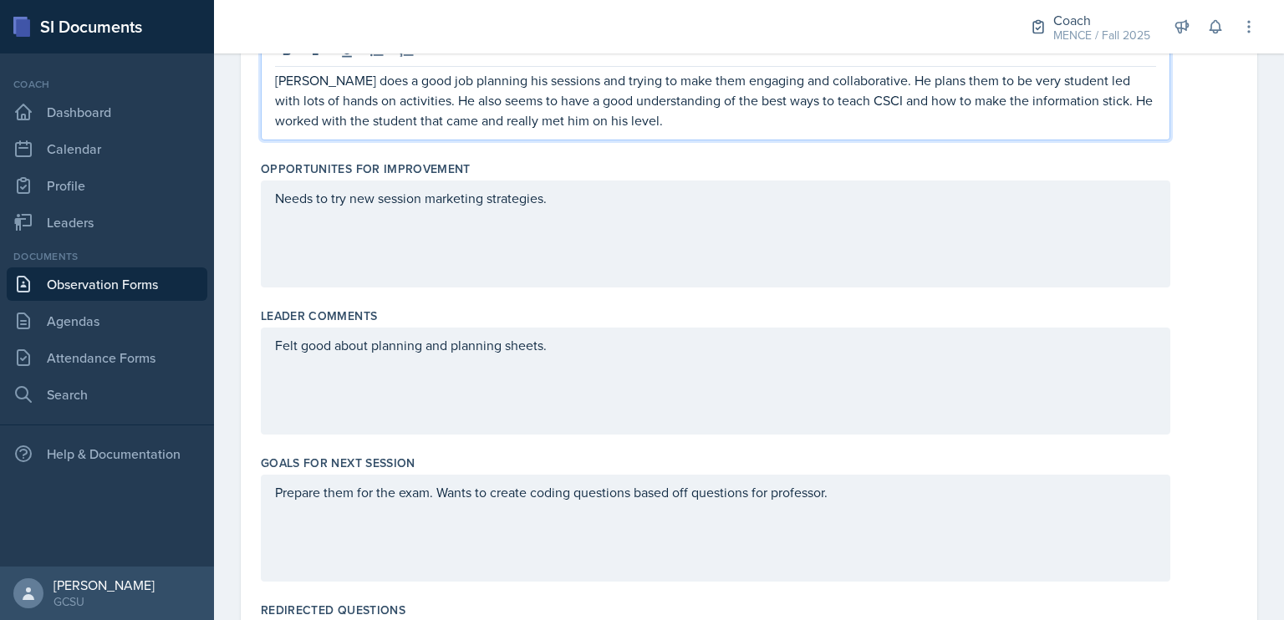
click at [645, 124] on p "[PERSON_NAME] does a good job planning his sessions and trying to make them eng…" at bounding box center [715, 100] width 881 height 60
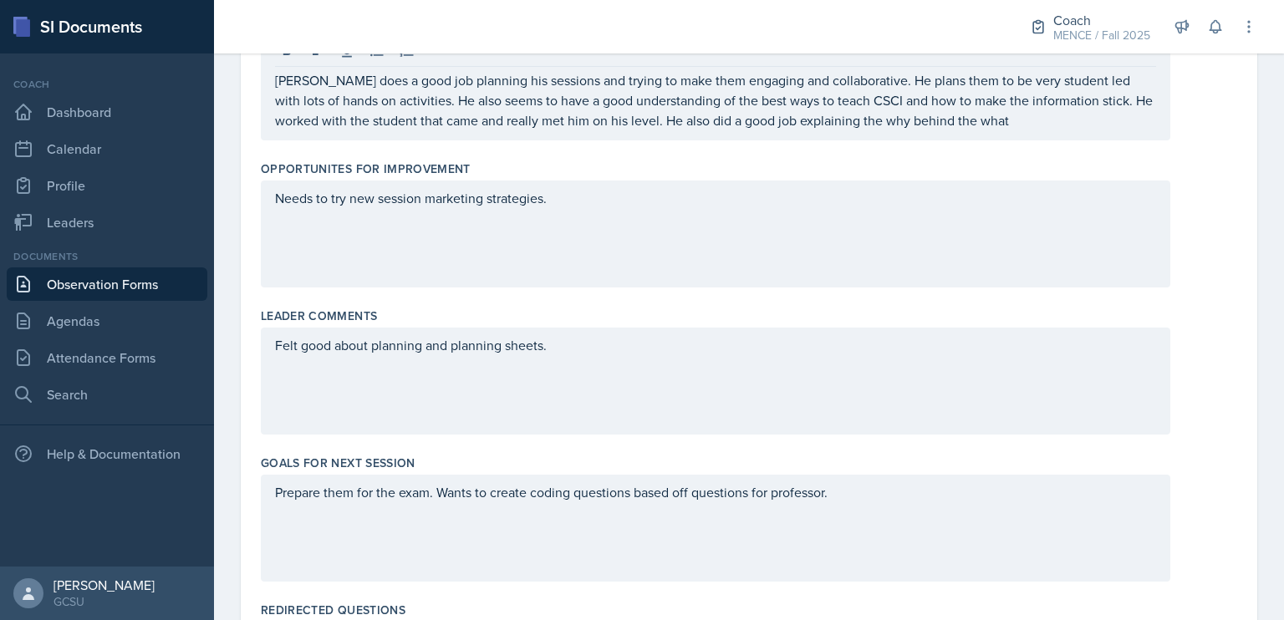
click at [659, 252] on div "Needs to try new session marketing strategies." at bounding box center [716, 234] width 910 height 107
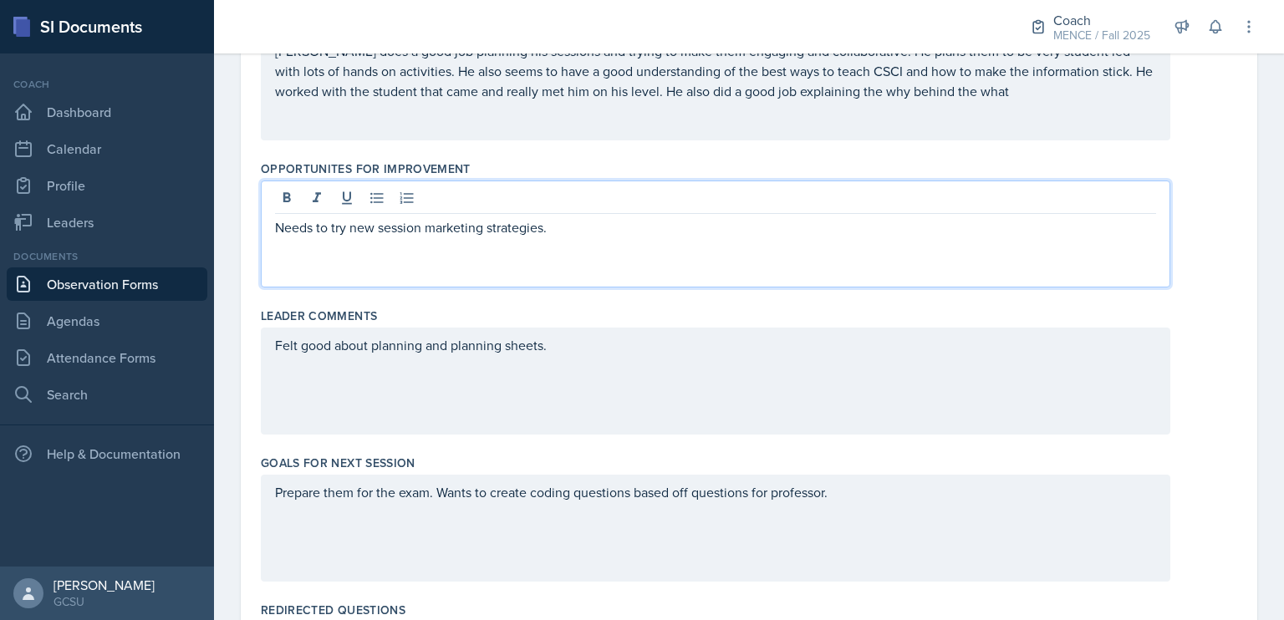
click at [629, 234] on p "Needs to try new session marketing strategies." at bounding box center [715, 227] width 881 height 20
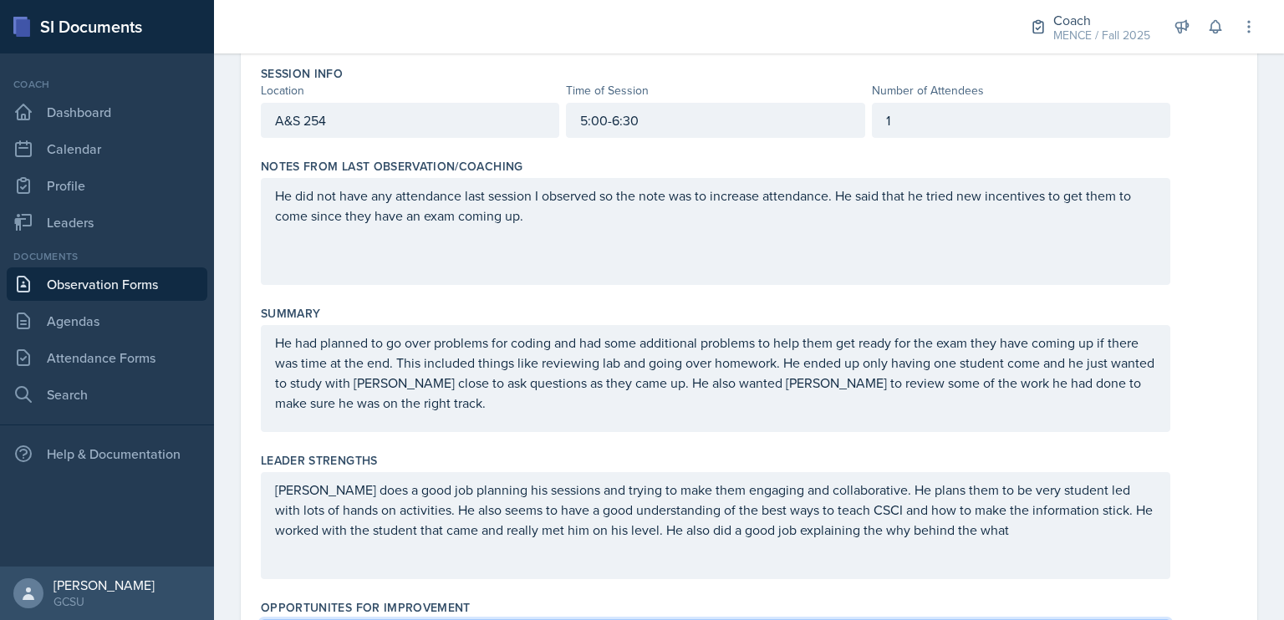
scroll to position [0, 0]
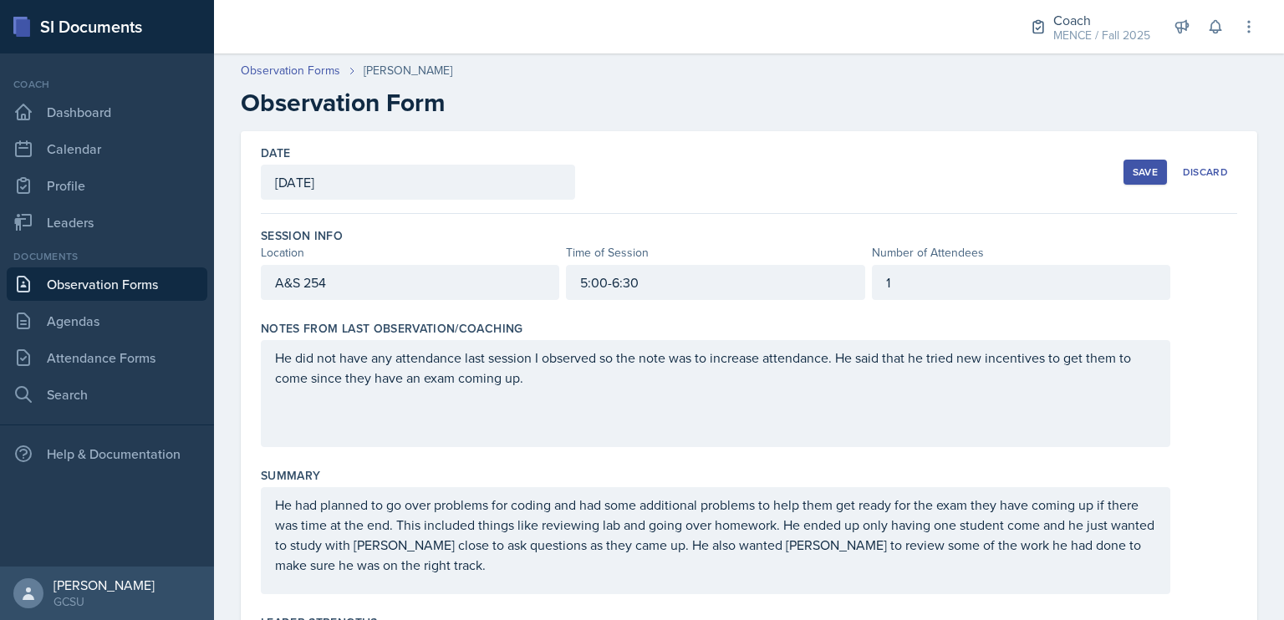
click at [1137, 168] on div "Save" at bounding box center [1145, 172] width 25 height 13
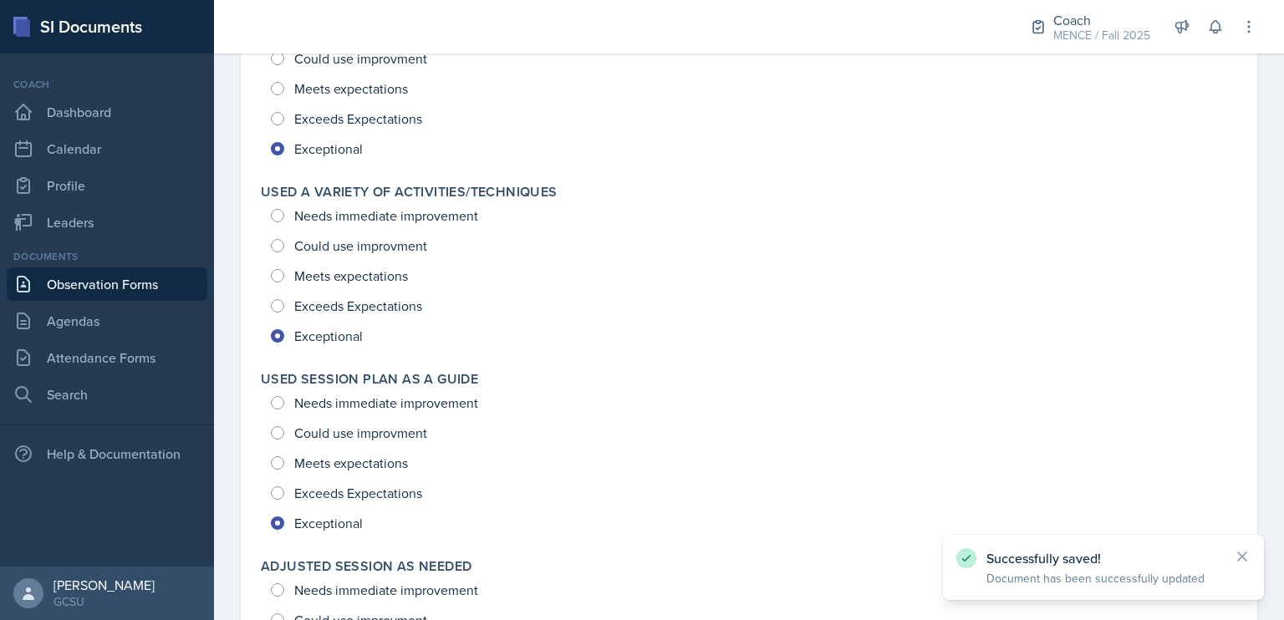
scroll to position [2292, 0]
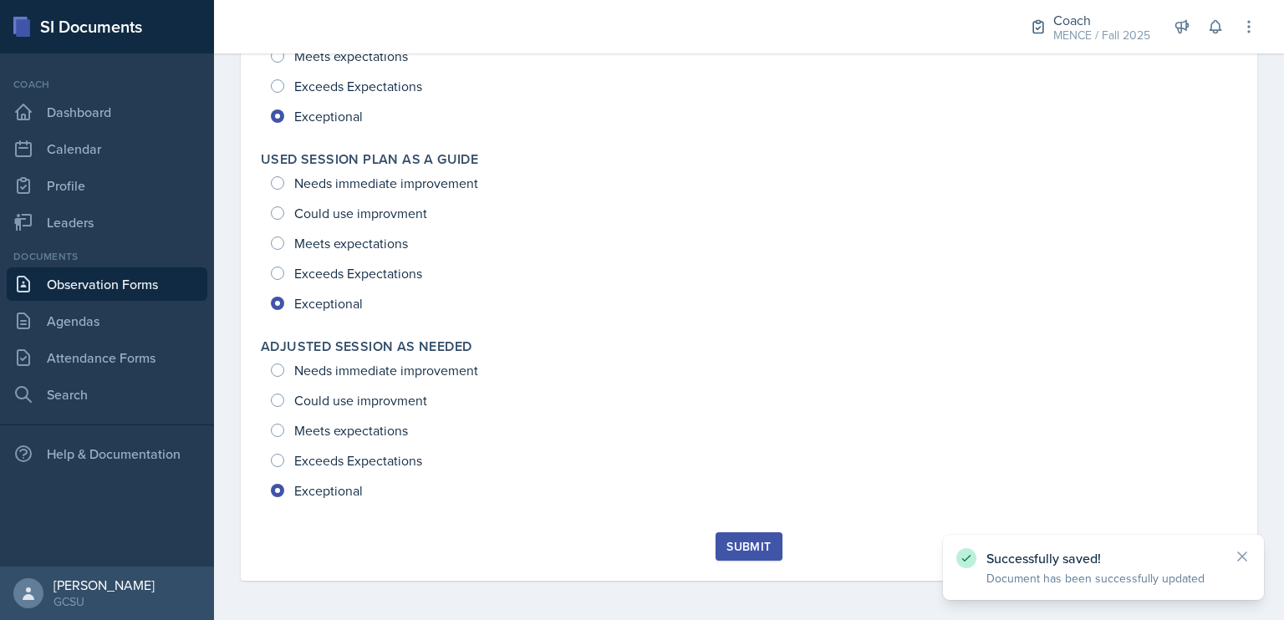
click at [745, 543] on div "Submit" at bounding box center [749, 546] width 44 height 13
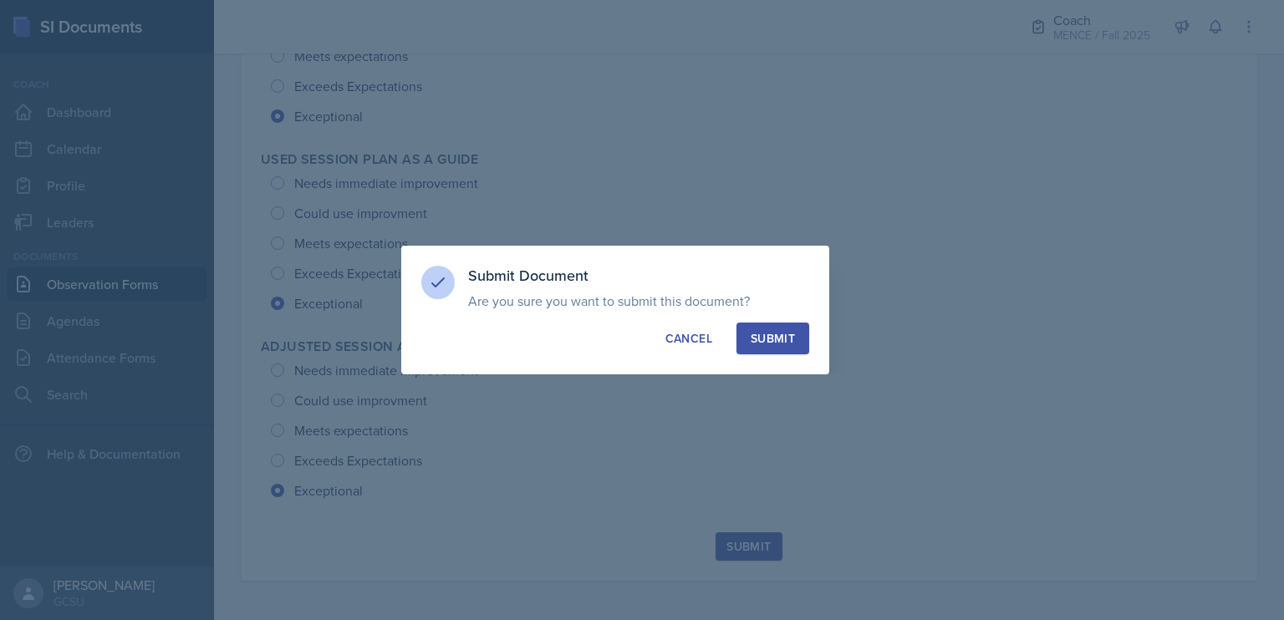
click at [781, 344] on div "Submit" at bounding box center [773, 338] width 44 height 17
radio input "true"
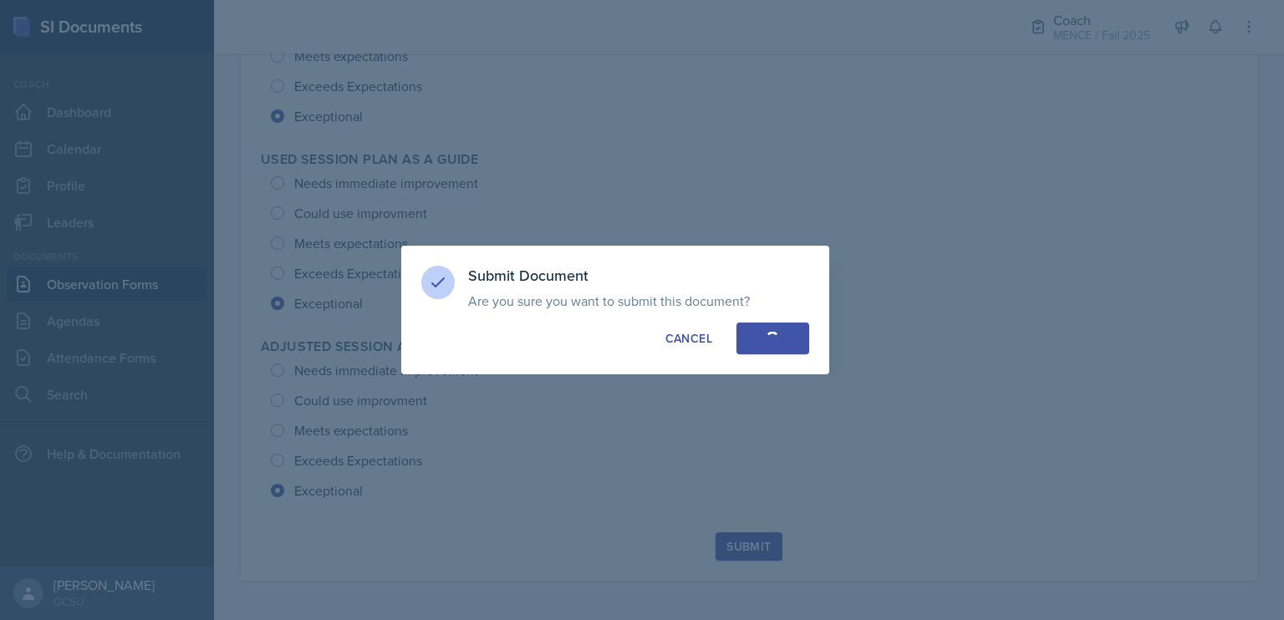
radio input "true"
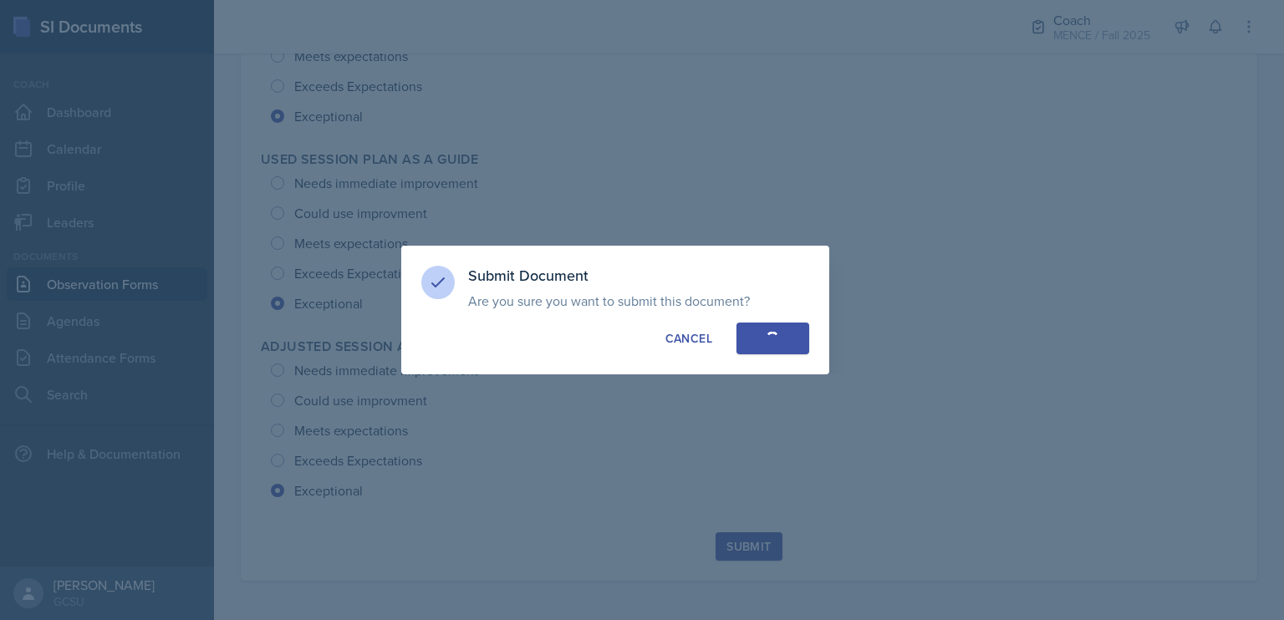
radio input "true"
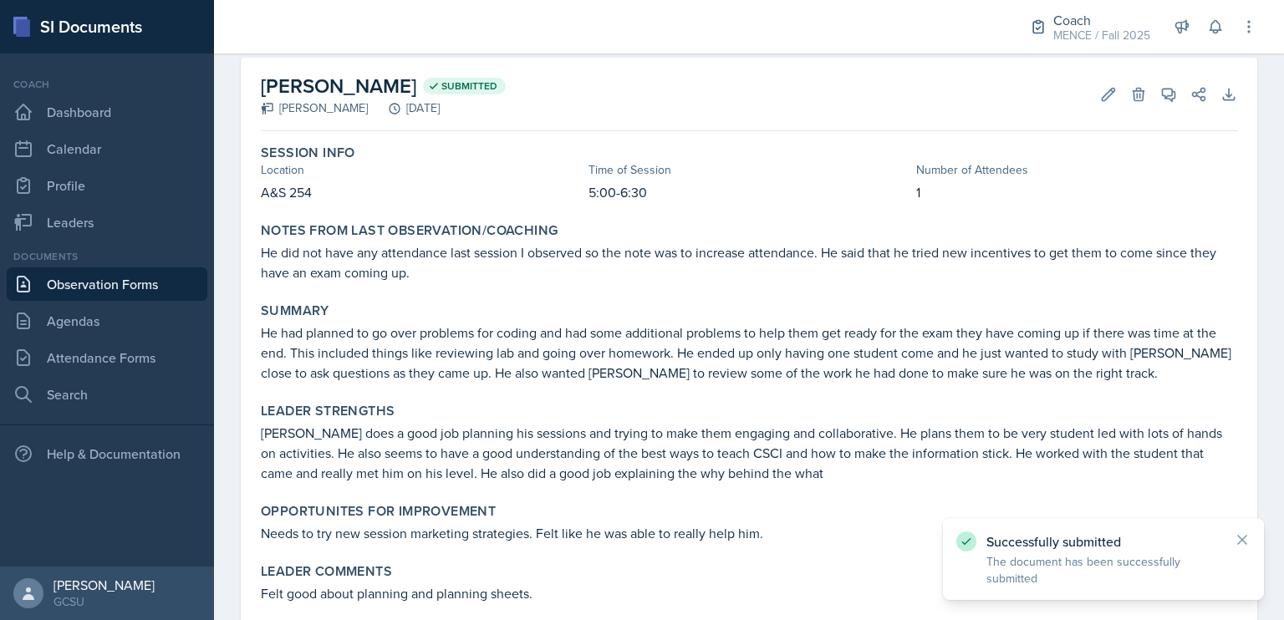
scroll to position [0, 0]
